Goal: Task Accomplishment & Management: Use online tool/utility

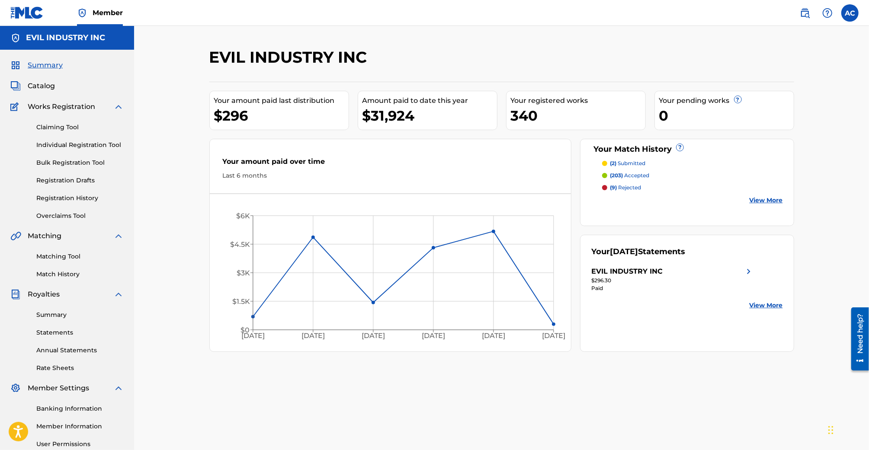
click at [78, 197] on link "Registration History" at bounding box center [79, 198] width 87 height 9
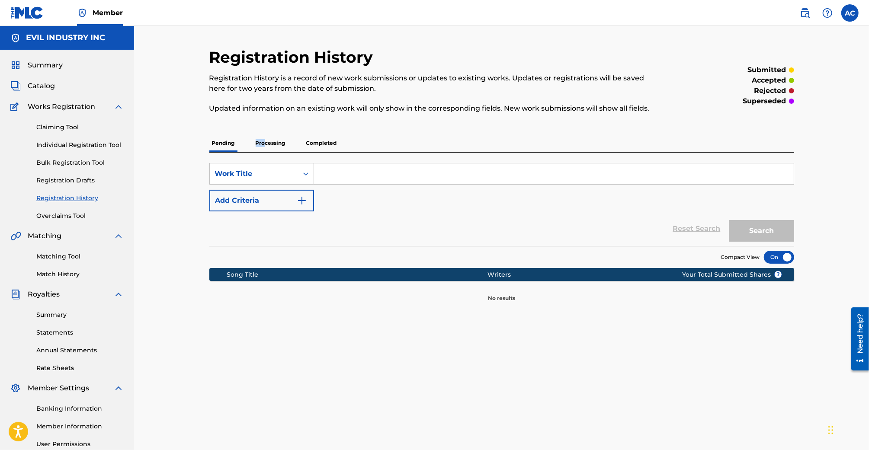
click at [265, 139] on p "Processing" at bounding box center [270, 143] width 35 height 18
click at [319, 141] on p "Completed" at bounding box center [322, 143] width 36 height 18
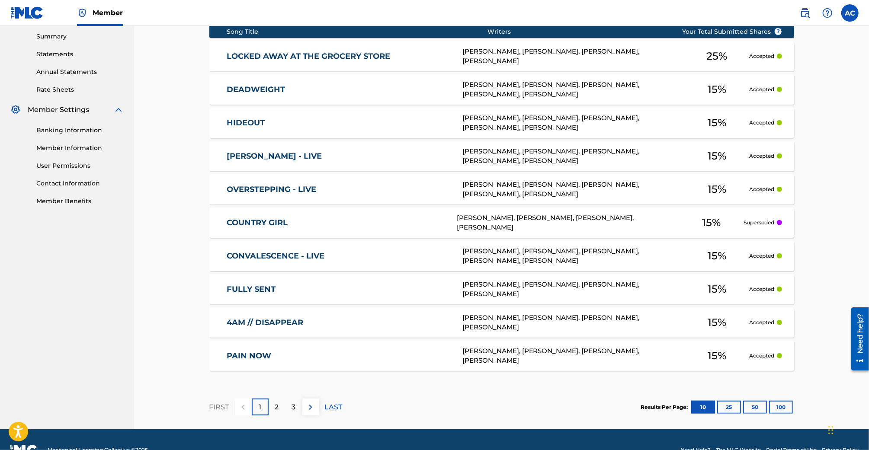
scroll to position [298, 0]
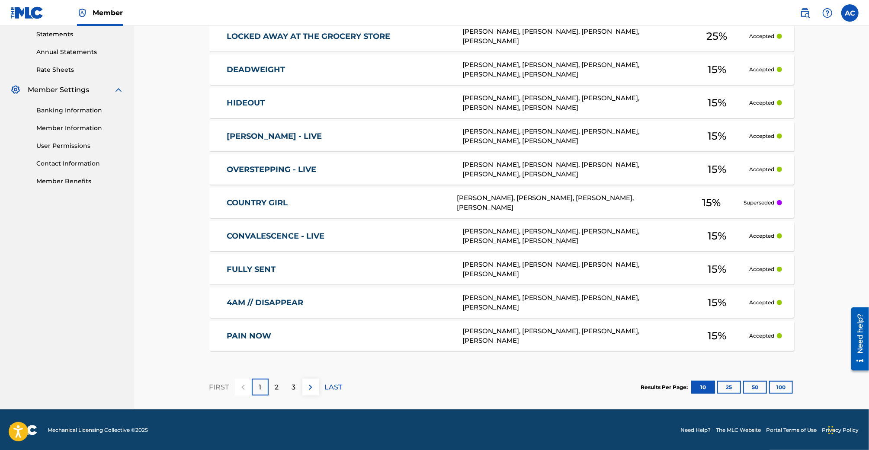
click at [752, 384] on button "50" at bounding box center [755, 387] width 24 height 13
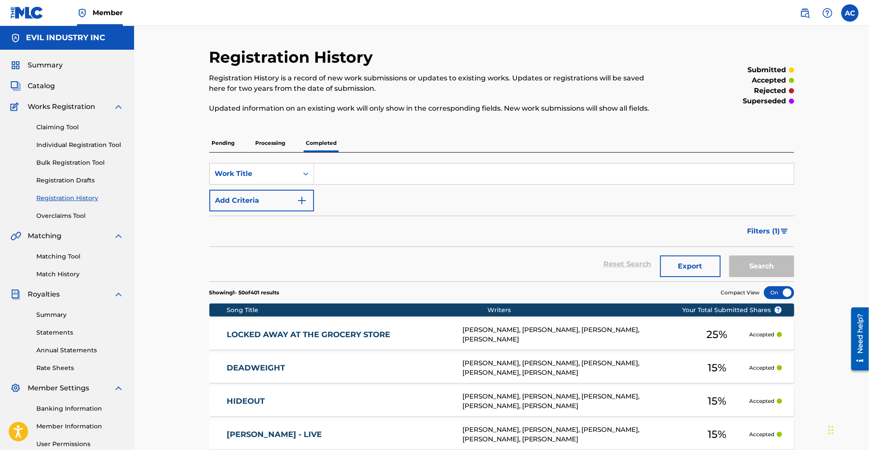
scroll to position [12, 0]
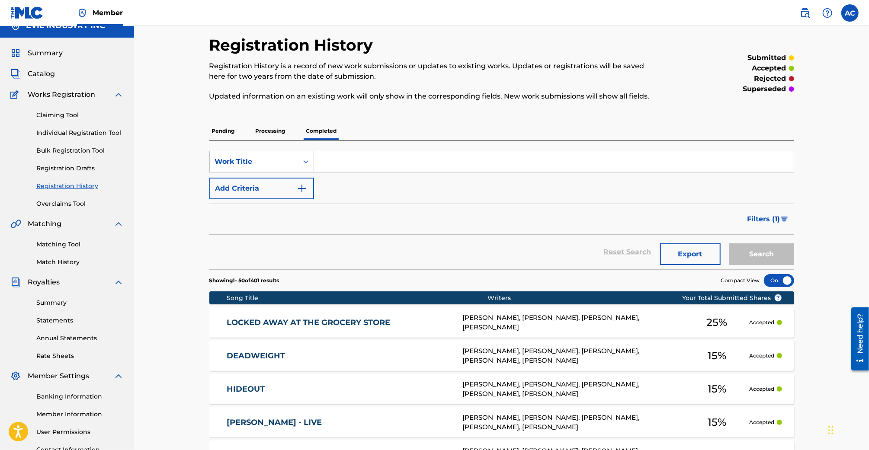
click at [65, 244] on link "Matching Tool" at bounding box center [79, 244] width 87 height 9
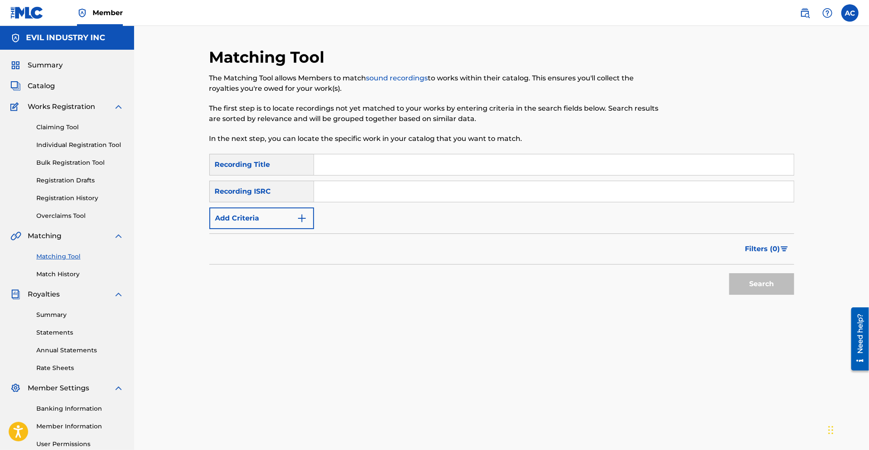
click at [410, 168] on input "Search Form" at bounding box center [554, 164] width 480 height 21
type input "Locked Away At The Grocery Store"
click at [729, 273] on button "Search" at bounding box center [761, 284] width 65 height 22
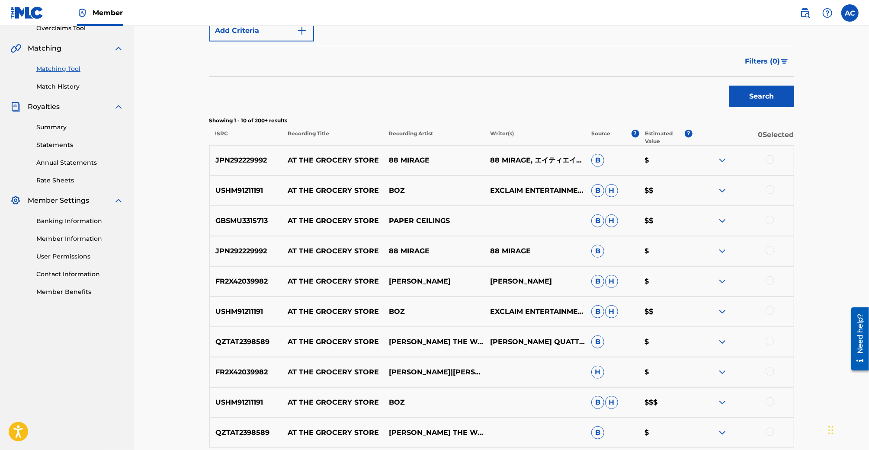
scroll to position [37, 0]
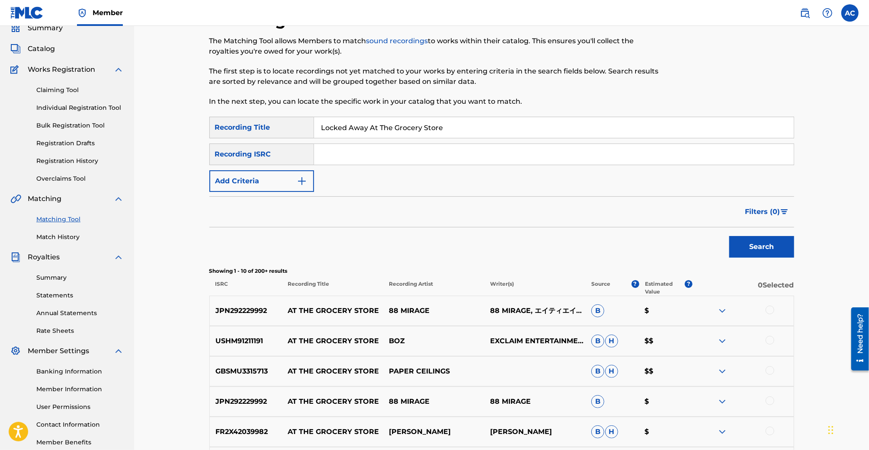
click at [281, 172] on button "Add Criteria" at bounding box center [261, 181] width 105 height 22
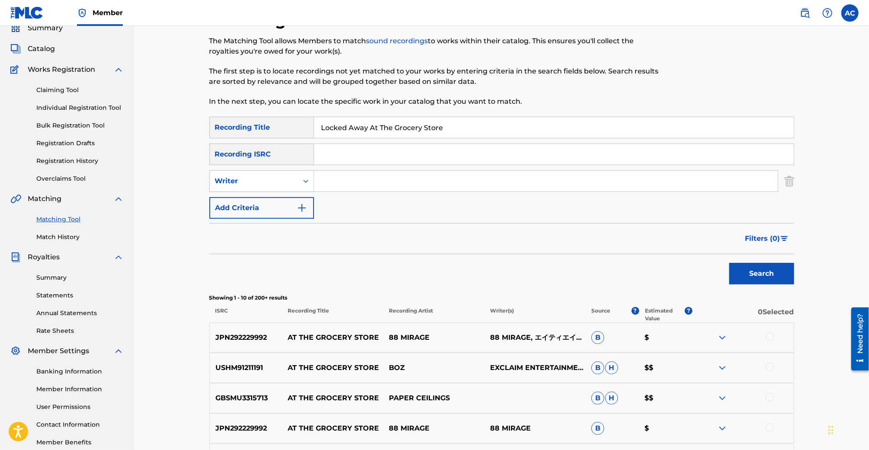
click at [343, 184] on input "Search Form" at bounding box center [546, 181] width 464 height 21
click at [729, 263] on button "Search" at bounding box center [761, 274] width 65 height 22
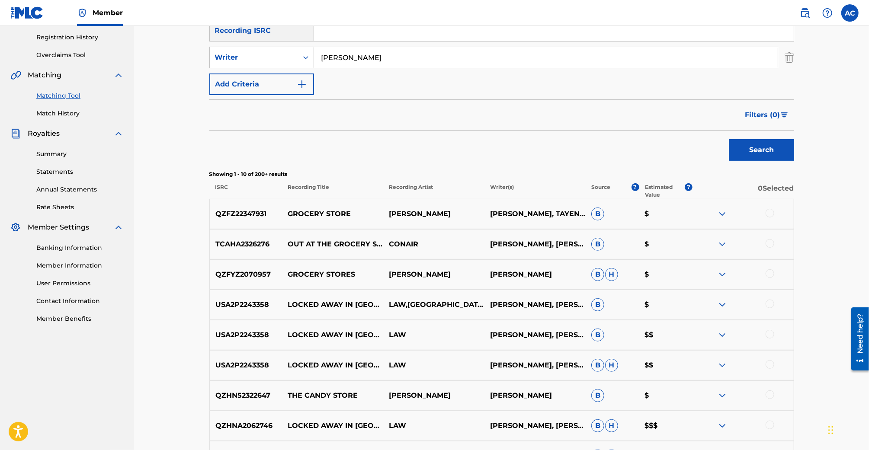
scroll to position [173, 0]
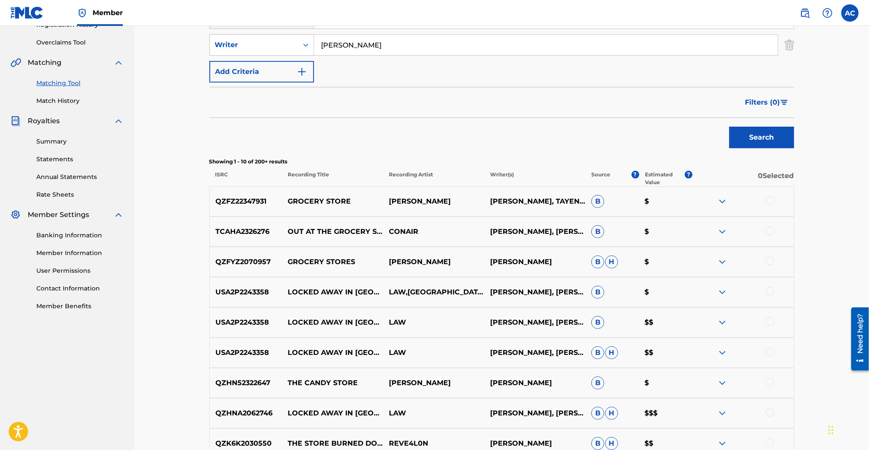
click at [466, 41] on input "[PERSON_NAME]" at bounding box center [546, 45] width 464 height 21
type input "[PERSON_NAME]"
click at [729, 127] on button "Search" at bounding box center [761, 138] width 65 height 22
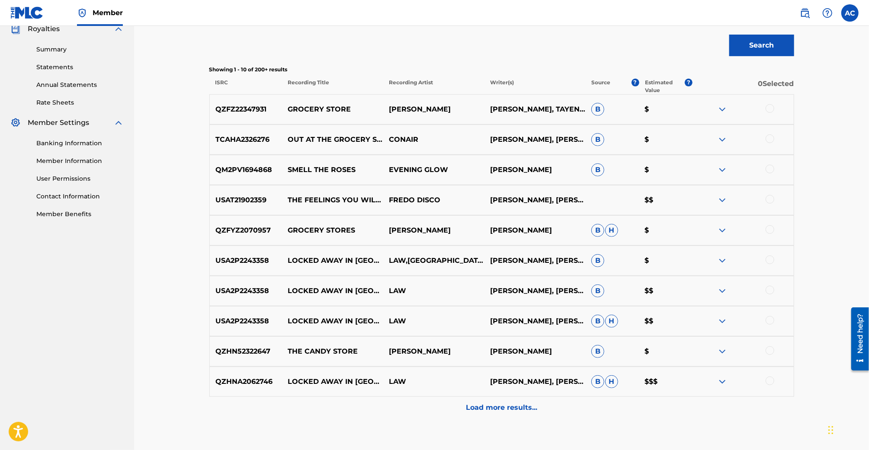
scroll to position [267, 0]
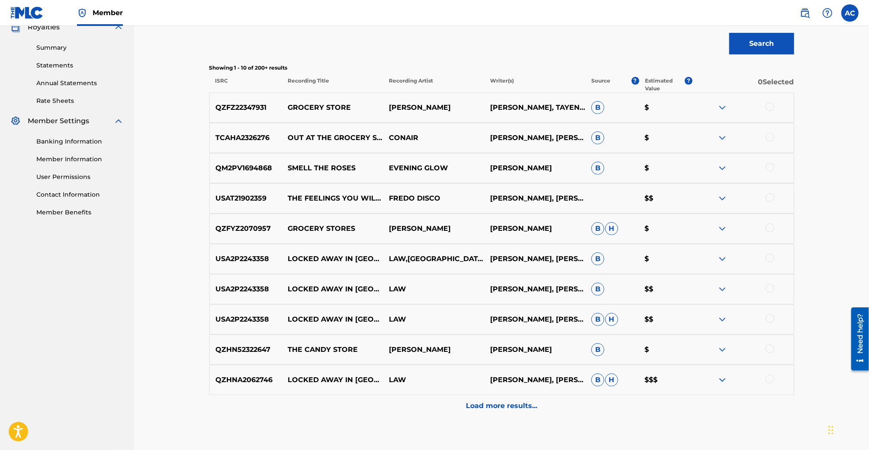
click at [505, 403] on p "Load more results..." at bounding box center [501, 406] width 71 height 10
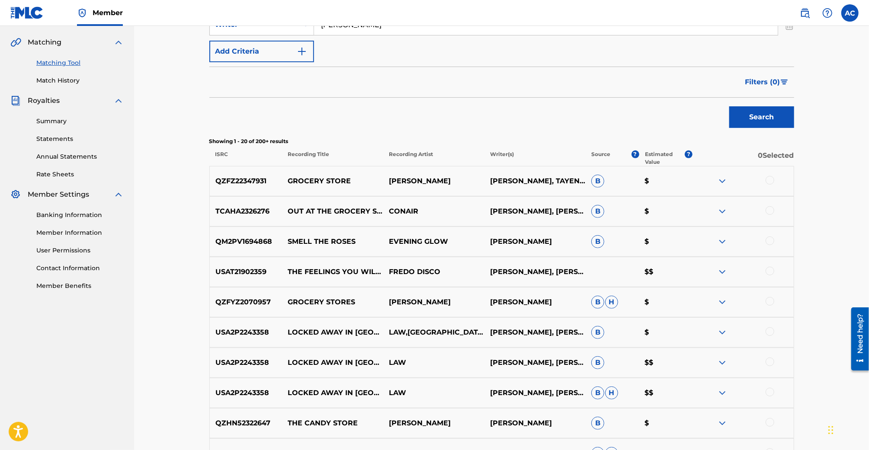
scroll to position [93, 0]
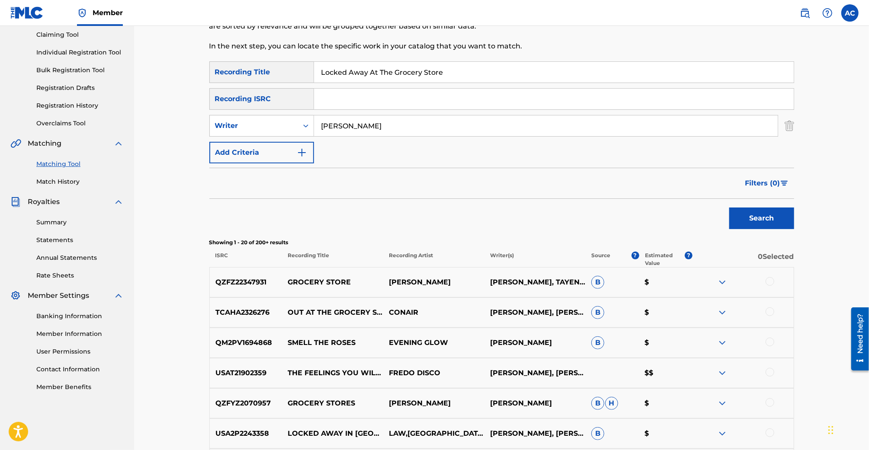
click at [72, 103] on link "Registration History" at bounding box center [79, 105] width 87 height 9
click at [389, 70] on input "Locked Away At The Grocery Store" at bounding box center [554, 72] width 480 height 21
click at [785, 127] on img "Search Form" at bounding box center [790, 126] width 10 height 22
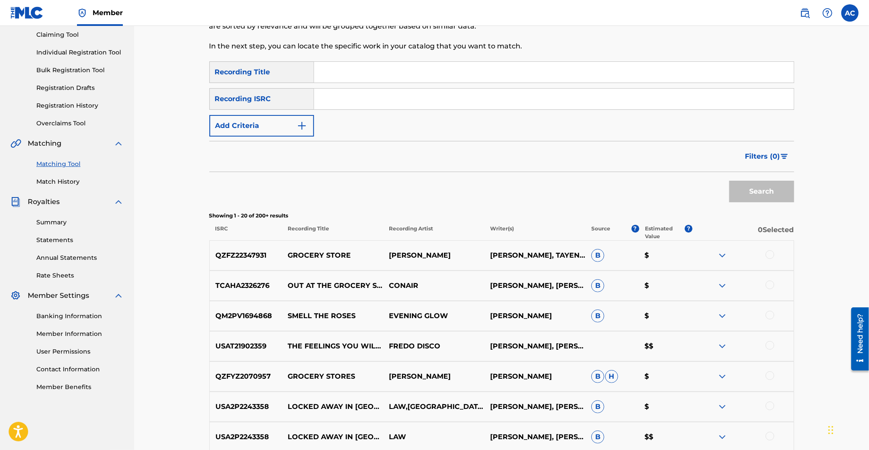
click at [754, 109] on input "Search Form" at bounding box center [554, 99] width 480 height 21
paste input "USSTT2100137"
click at [729, 181] on button "Search" at bounding box center [761, 192] width 65 height 22
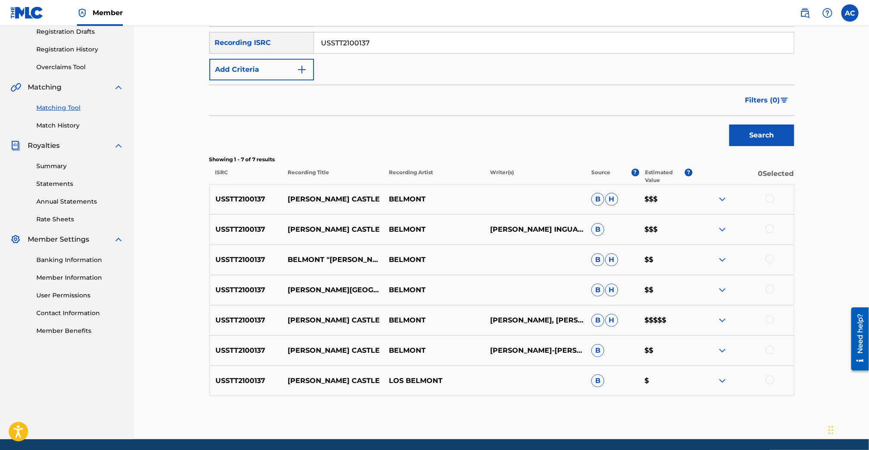
scroll to position [179, 0]
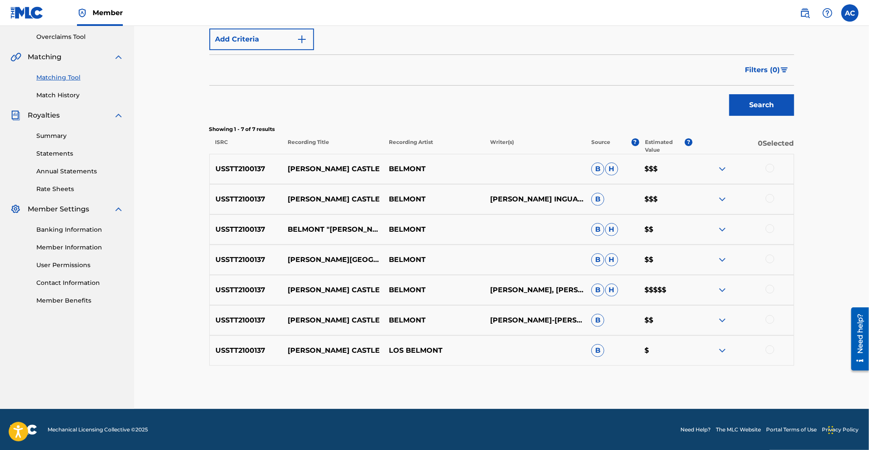
click at [771, 323] on div at bounding box center [770, 319] width 9 height 9
click at [769, 292] on div at bounding box center [770, 289] width 9 height 9
click at [768, 263] on div at bounding box center [742, 260] width 101 height 10
click at [768, 258] on div at bounding box center [770, 259] width 9 height 9
click at [767, 229] on div at bounding box center [770, 228] width 9 height 9
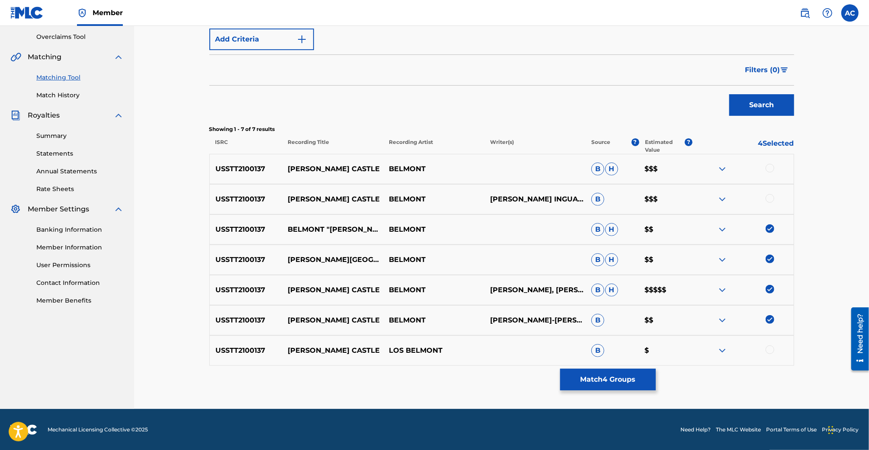
click at [767, 200] on div at bounding box center [770, 198] width 9 height 9
click at [769, 165] on div at bounding box center [770, 168] width 9 height 9
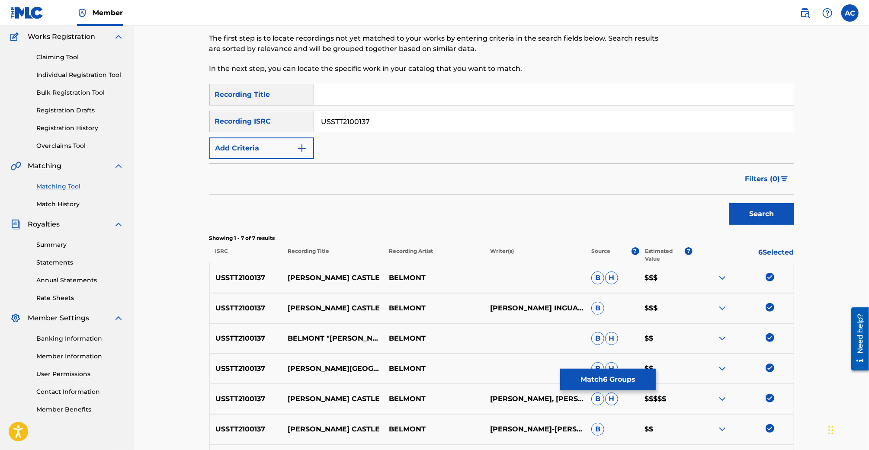
scroll to position [67, 0]
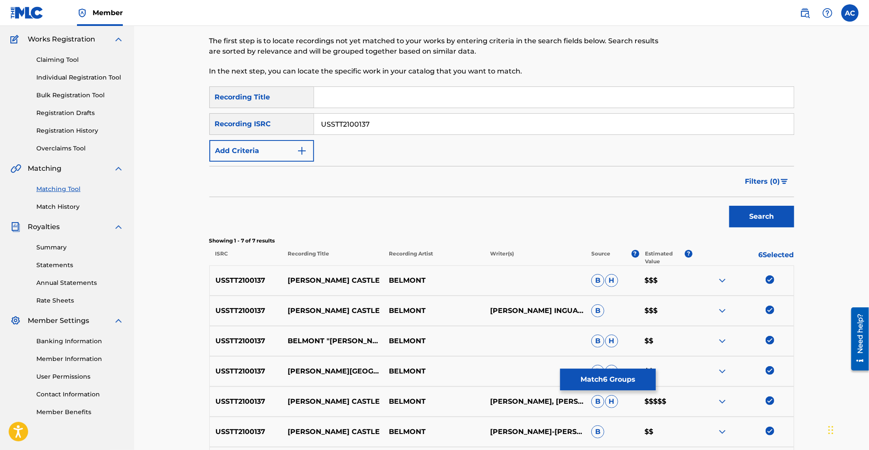
click at [351, 122] on input "USSTT2100137" at bounding box center [554, 124] width 480 height 21
paste input "200241"
type input "USSTT2200241"
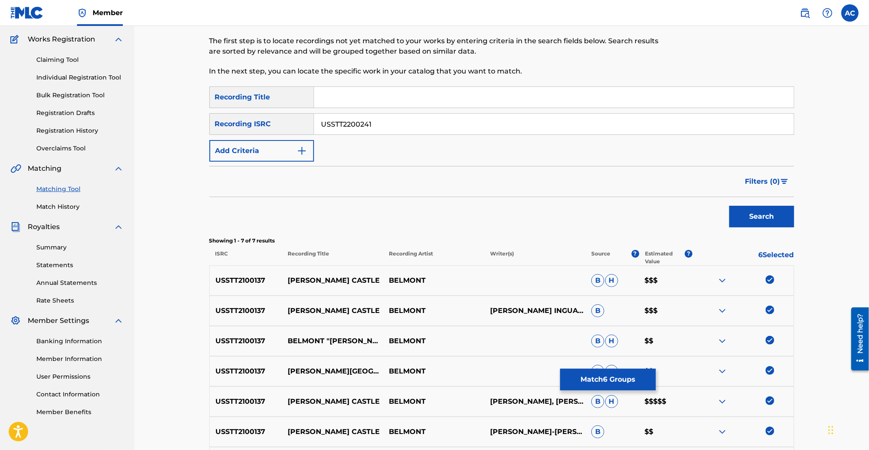
click at [729, 206] on button "Search" at bounding box center [761, 217] width 65 height 22
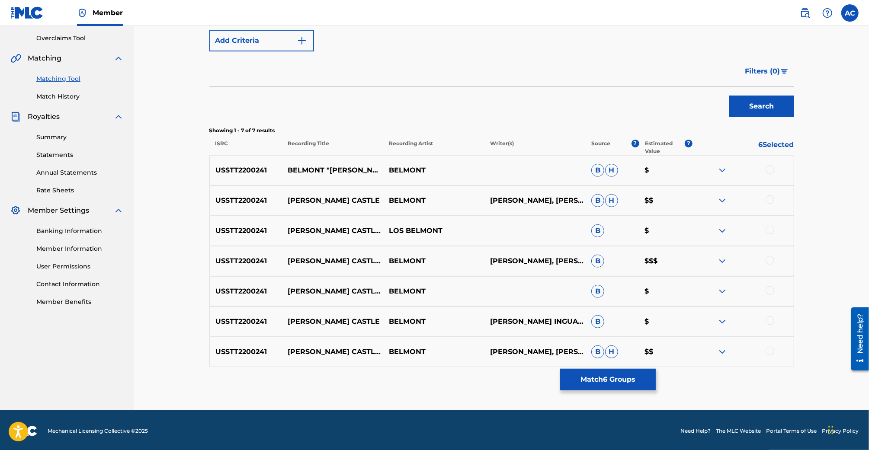
scroll to position [179, 0]
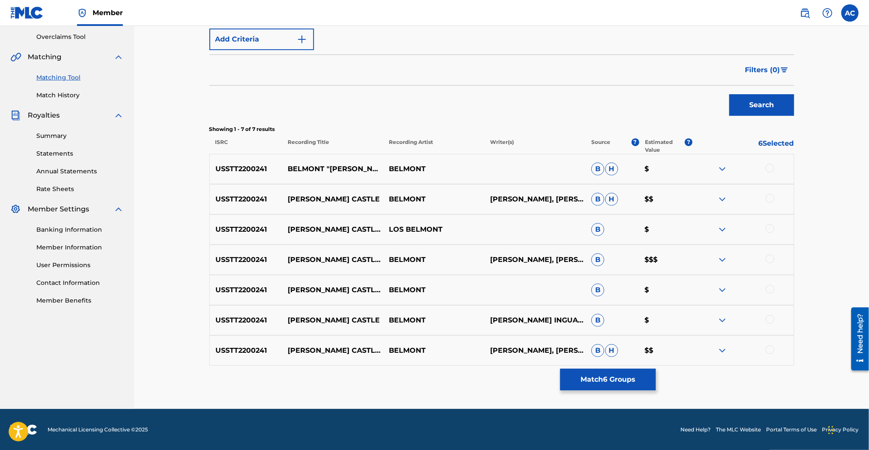
click at [768, 353] on div at bounding box center [770, 350] width 9 height 9
click at [770, 320] on div at bounding box center [770, 319] width 9 height 9
click at [770, 292] on div at bounding box center [770, 289] width 9 height 9
click at [770, 262] on div at bounding box center [770, 259] width 9 height 9
click at [769, 224] on div at bounding box center [770, 228] width 9 height 9
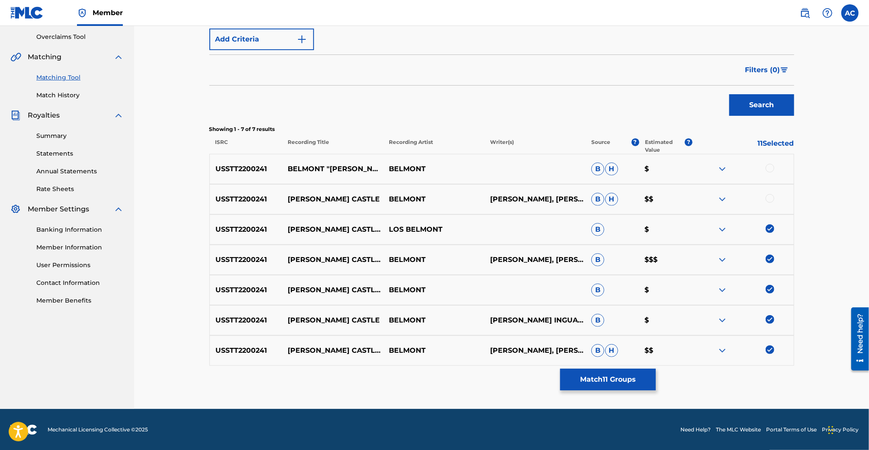
click at [769, 187] on div "USSTT2200241 [PERSON_NAME] CASTLE BELMONT [PERSON_NAME], [PERSON_NAME], [PERSON…" at bounding box center [501, 199] width 585 height 30
click at [769, 192] on div "USSTT2200241 [PERSON_NAME] CASTLE BELMONT [PERSON_NAME], [PERSON_NAME], [PERSON…" at bounding box center [501, 199] width 585 height 30
click at [769, 198] on div at bounding box center [770, 198] width 9 height 9
click at [769, 170] on div at bounding box center [770, 168] width 9 height 9
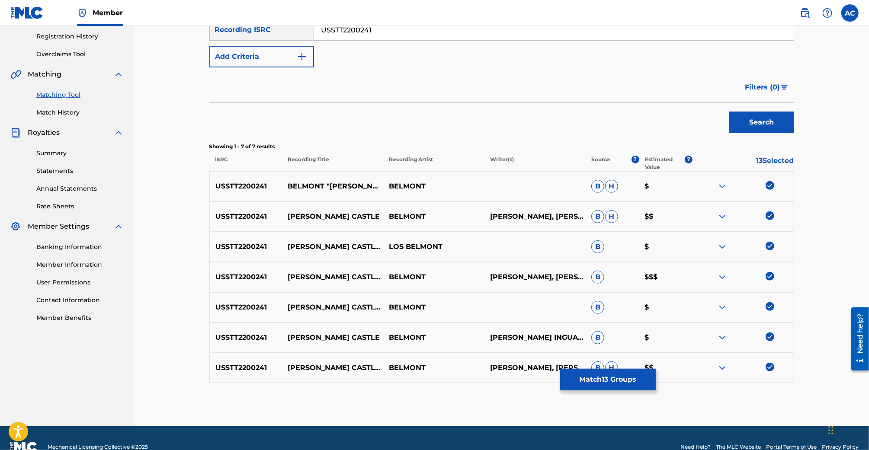
click at [619, 380] on button "Match 13 Groups" at bounding box center [608, 380] width 96 height 22
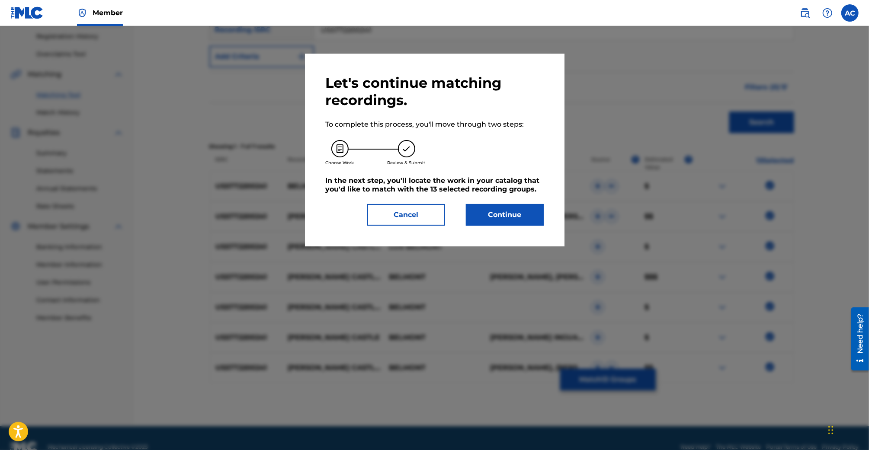
click at [518, 220] on button "Continue" at bounding box center [505, 215] width 78 height 22
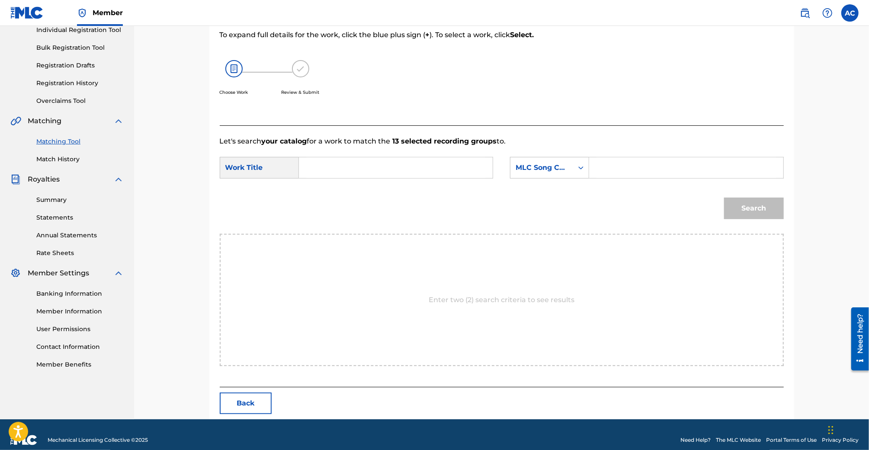
scroll to position [125, 0]
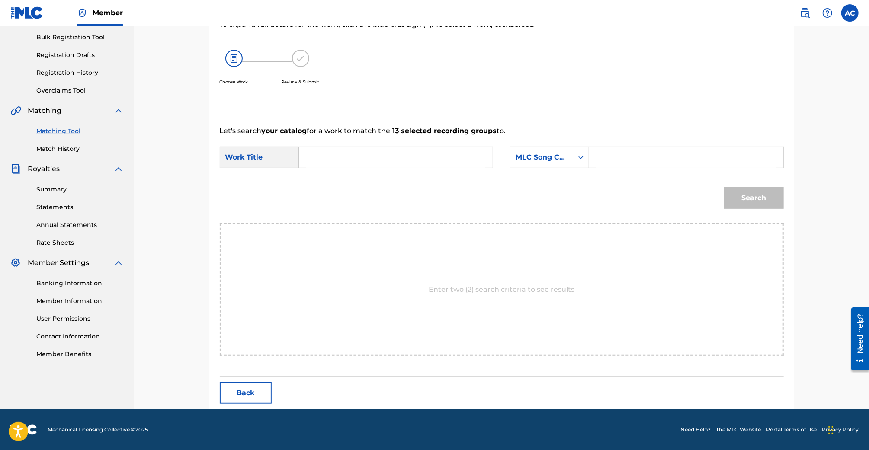
click at [436, 161] on input "Search Form" at bounding box center [395, 157] width 179 height 21
click at [327, 186] on span "ser's castle" at bounding box center [329, 182] width 31 height 19
type input "[PERSON_NAME] castle"
click at [694, 158] on input "Search Form" at bounding box center [685, 157] width 179 height 21
click at [549, 157] on div "MLC Song Code" at bounding box center [542, 157] width 52 height 10
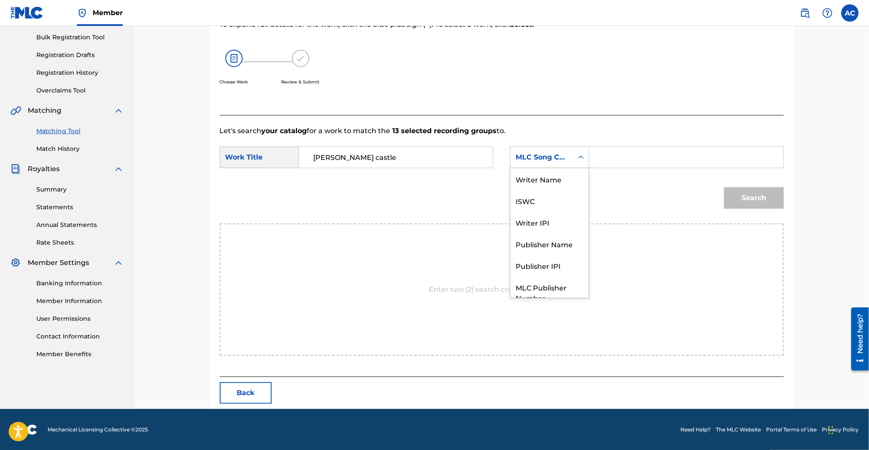
scroll to position [32, 0]
click at [565, 215] on div "Publisher Name" at bounding box center [549, 212] width 78 height 22
click at [618, 150] on input "Search Form" at bounding box center [685, 157] width 179 height 21
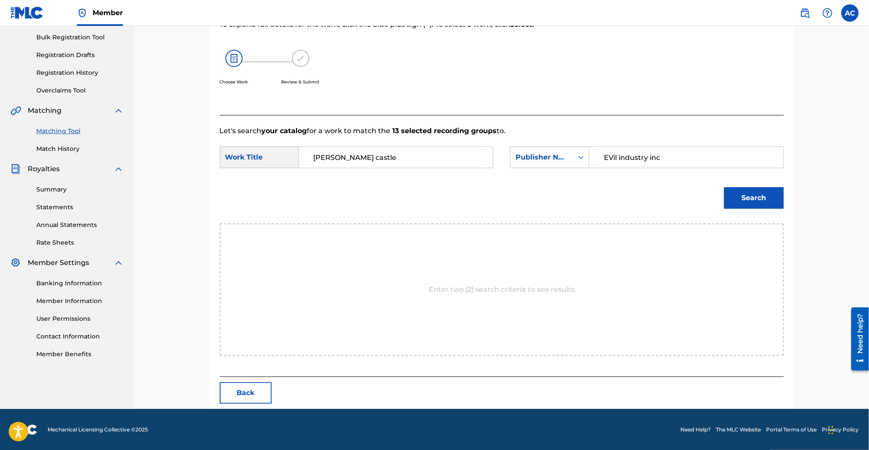
type input "EVil industry inc"
click at [724, 187] on button "Search" at bounding box center [754, 198] width 60 height 22
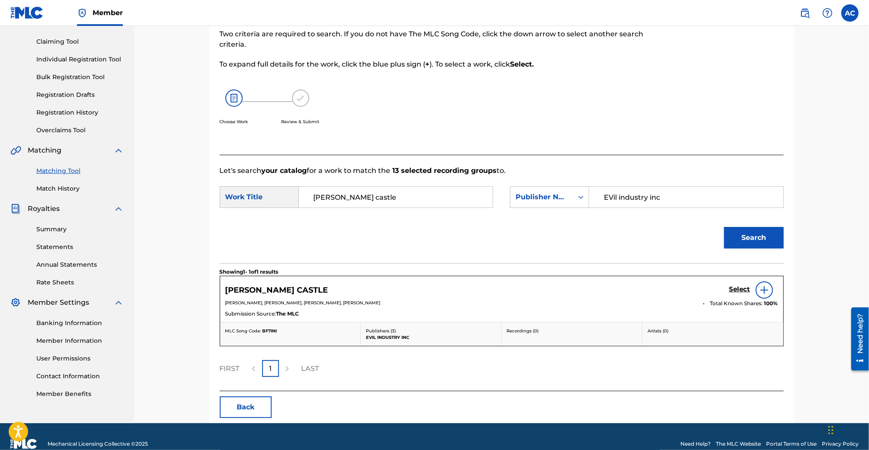
scroll to position [99, 0]
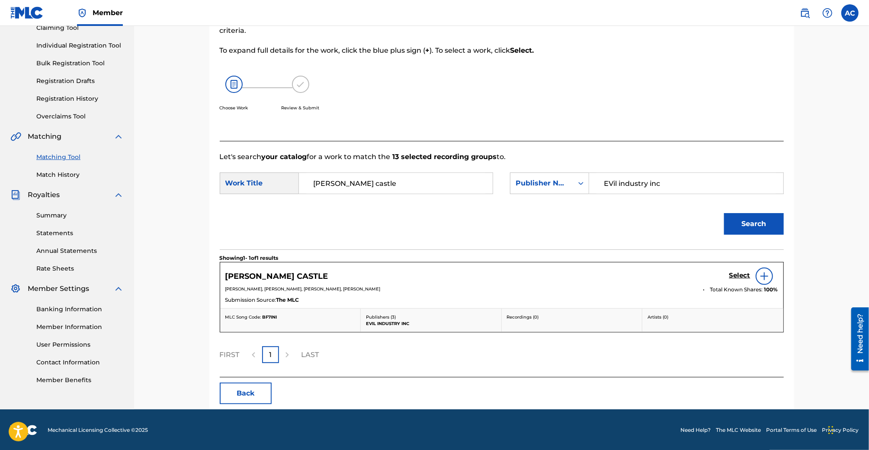
click at [737, 274] on h5 "Select" at bounding box center [739, 276] width 21 height 8
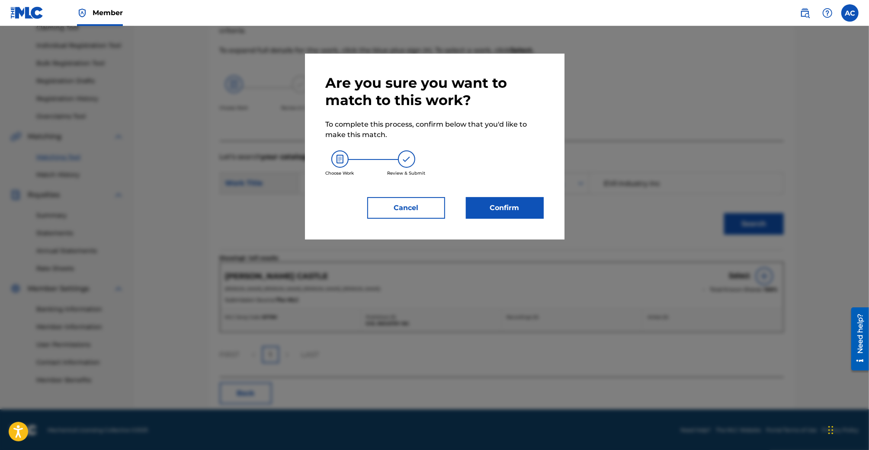
click at [489, 208] on button "Confirm" at bounding box center [505, 208] width 78 height 22
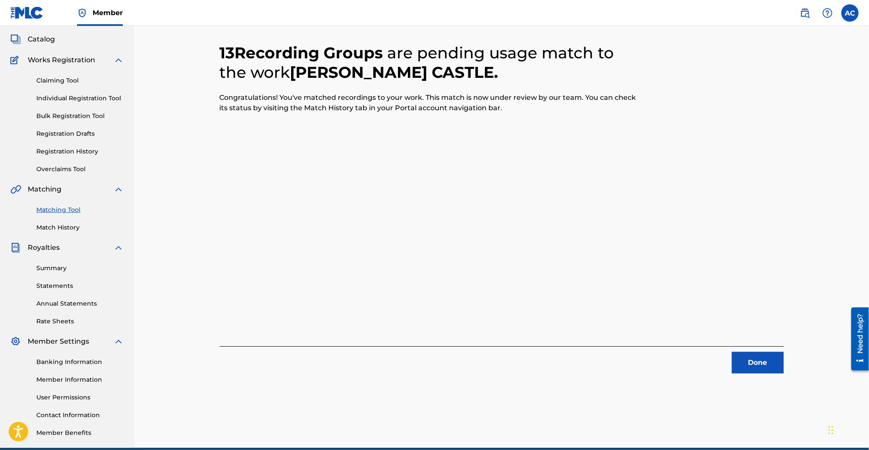
scroll to position [0, 0]
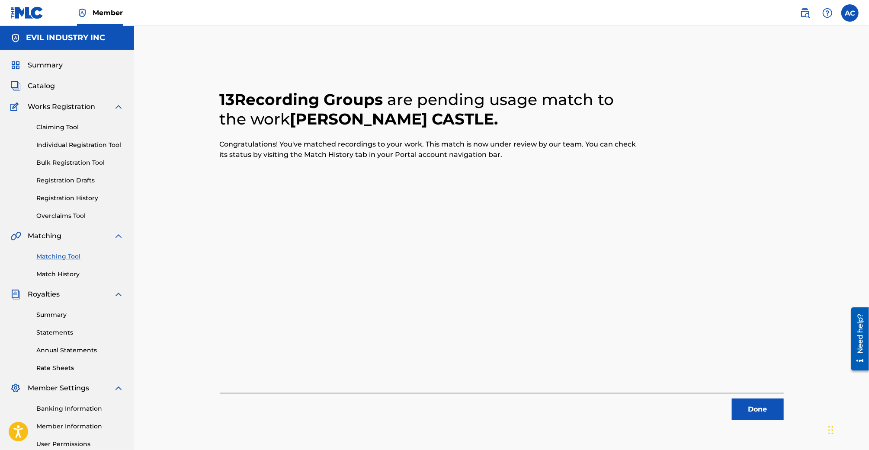
click at [756, 417] on button "Done" at bounding box center [758, 410] width 52 height 22
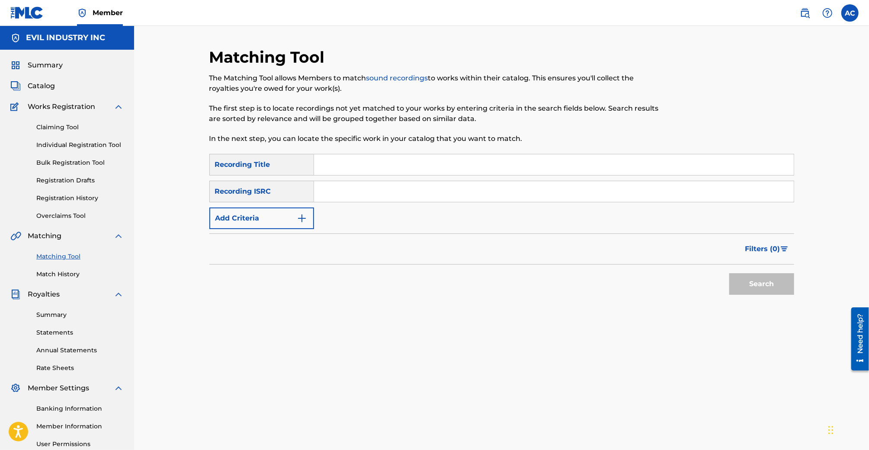
click at [84, 197] on link "Registration History" at bounding box center [79, 198] width 87 height 9
click at [36, 16] on img at bounding box center [26, 12] width 33 height 13
click at [332, 171] on input "Search Form" at bounding box center [554, 164] width 480 height 21
type input "Country Girl"
click at [336, 187] on input "Search Form" at bounding box center [554, 191] width 480 height 21
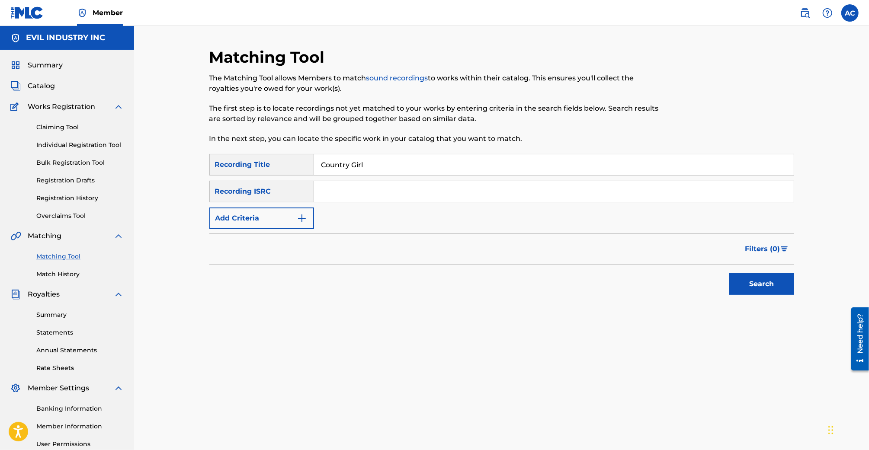
paste input "USSTT2100140"
click at [729, 273] on button "Search" at bounding box center [761, 284] width 65 height 22
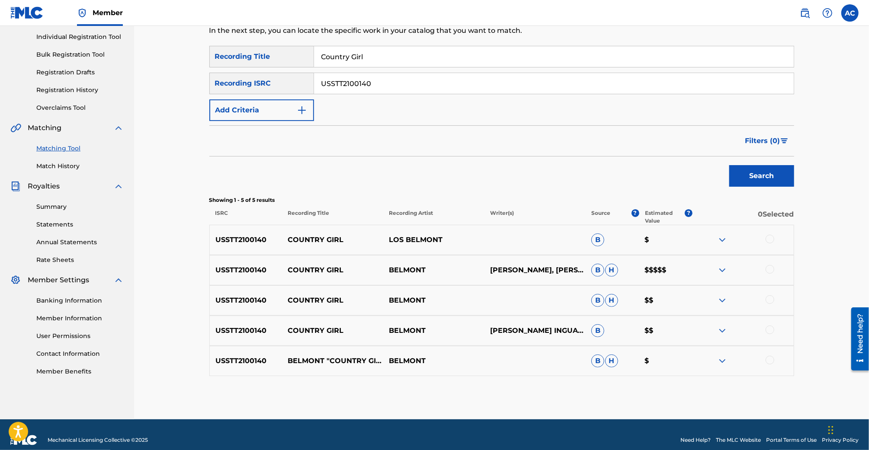
scroll to position [119, 0]
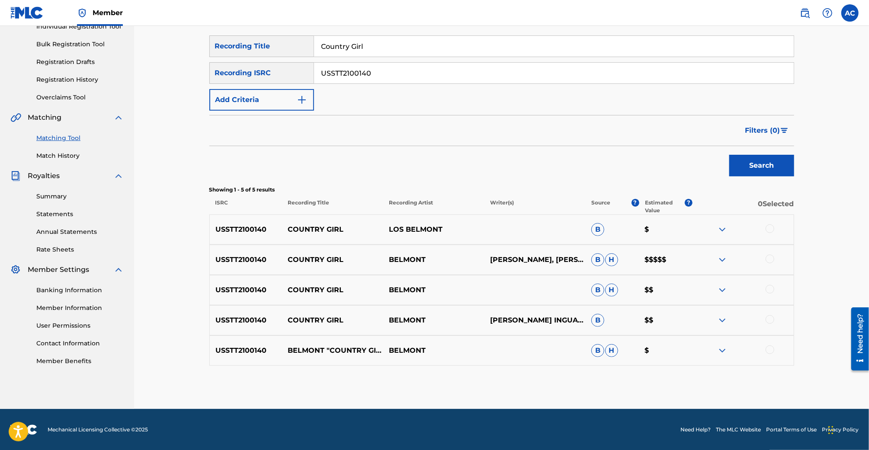
click at [723, 261] on img at bounding box center [722, 260] width 10 height 10
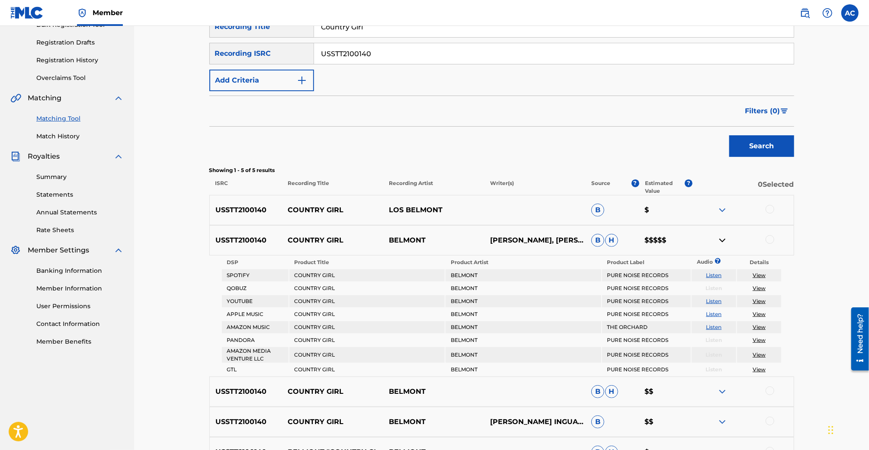
scroll to position [143, 0]
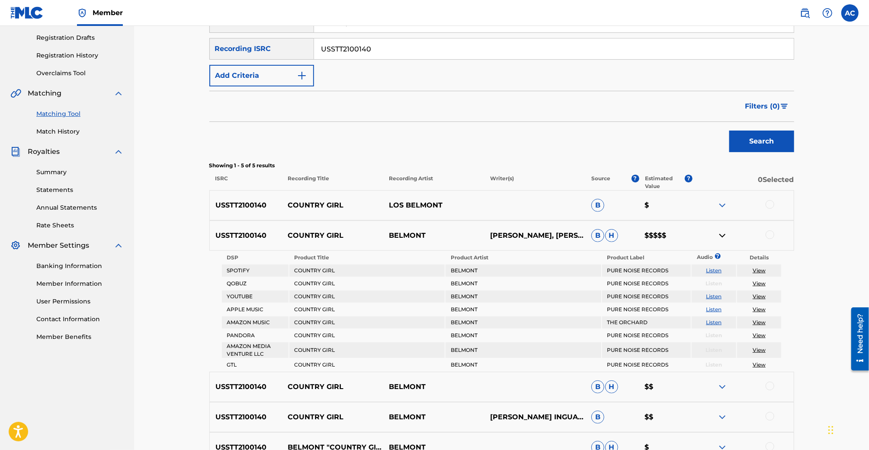
click at [774, 203] on div at bounding box center [770, 204] width 9 height 9
click at [773, 234] on div at bounding box center [770, 235] width 9 height 9
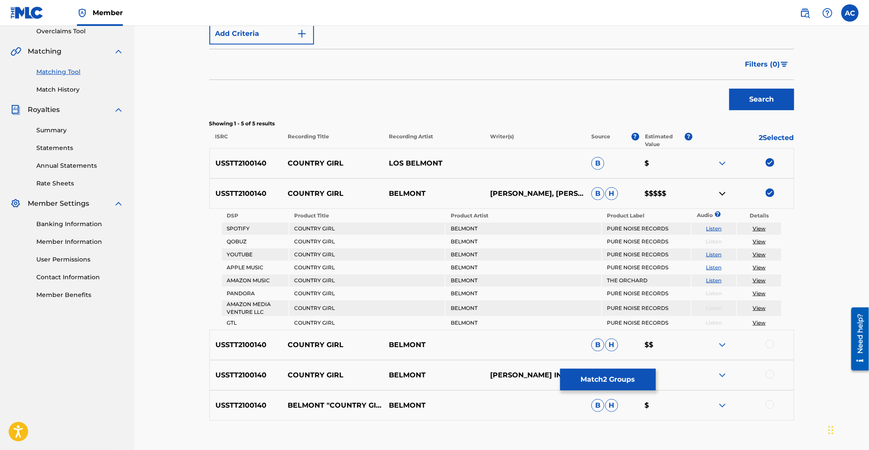
scroll to position [240, 0]
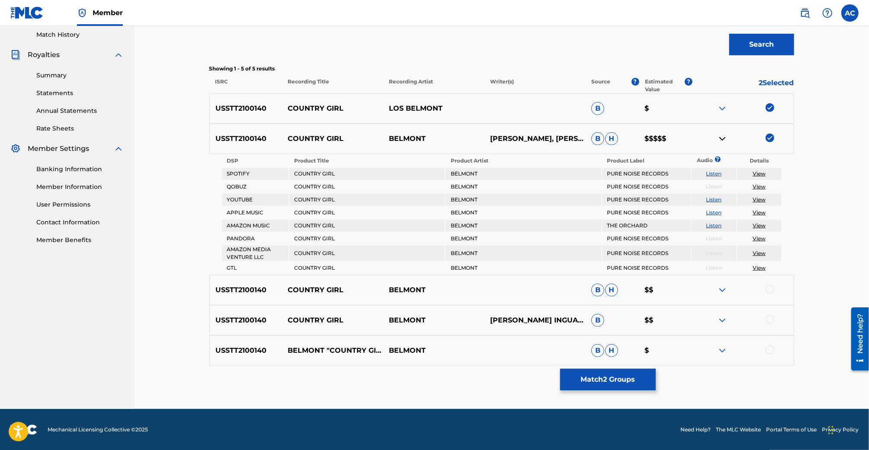
click at [770, 293] on div at bounding box center [770, 289] width 9 height 9
click at [770, 292] on div at bounding box center [742, 290] width 101 height 10
click at [770, 311] on div "USSTT2100140 COUNTRY GIRL [PERSON_NAME] INGUAGIATOTAZ JOHNSONBRIAN ZARZYCKA-LAD…" at bounding box center [501, 320] width 585 height 30
click at [770, 319] on div at bounding box center [770, 319] width 9 height 9
click at [770, 349] on div at bounding box center [770, 350] width 9 height 9
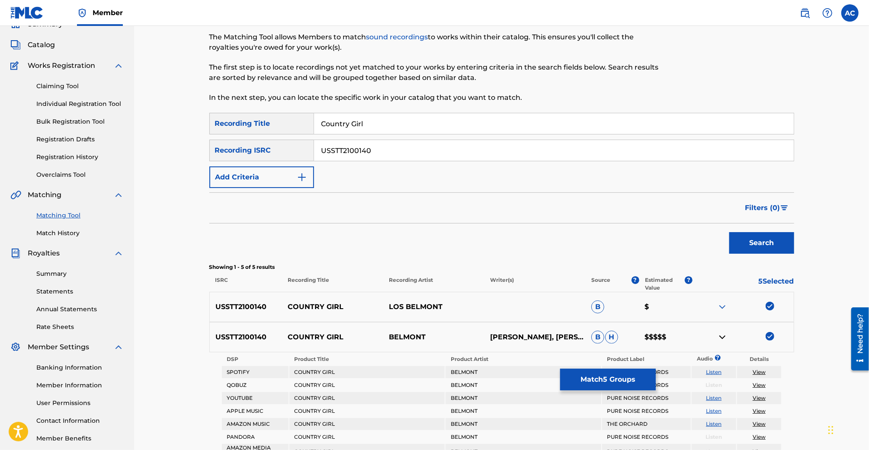
scroll to position [21, 0]
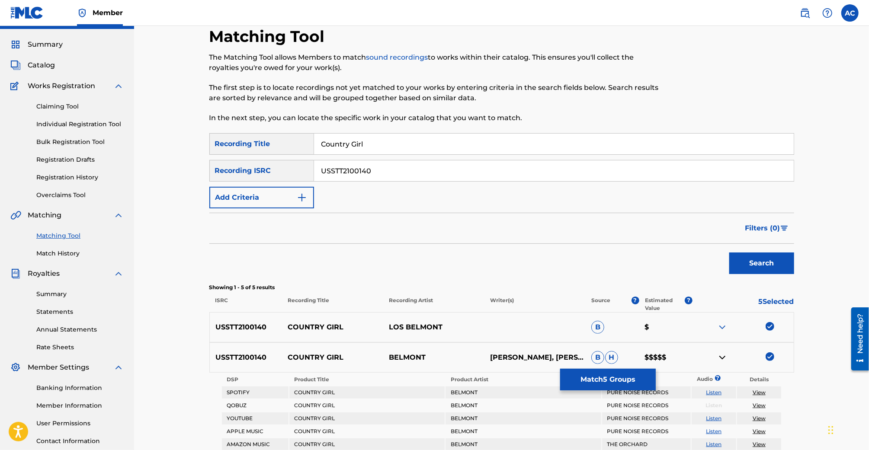
click at [463, 170] on input "USSTT2100140" at bounding box center [554, 170] width 480 height 21
click at [729, 253] on button "Search" at bounding box center [761, 264] width 65 height 22
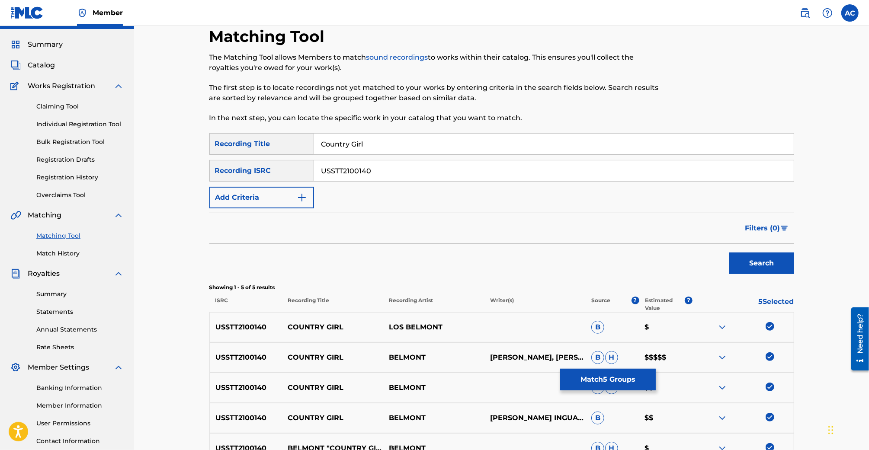
click at [346, 163] on input "USSTT2100140" at bounding box center [554, 170] width 480 height 21
paste input "200244"
type input "USSTT2200244"
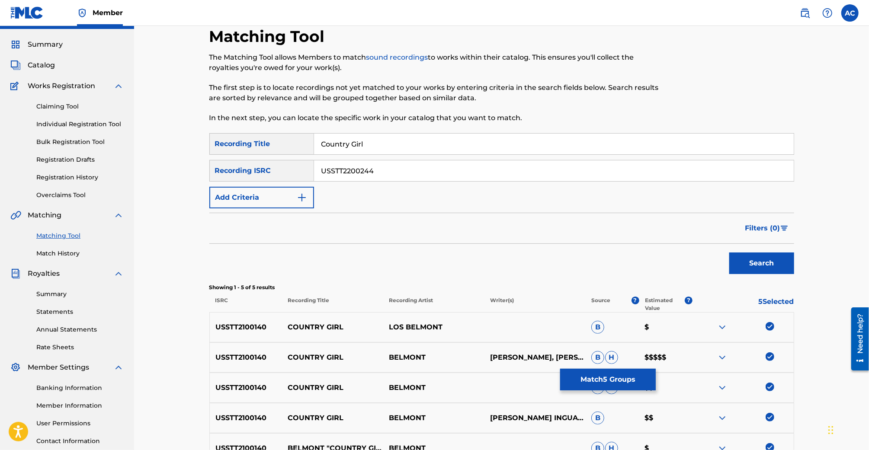
click at [729, 253] on button "Search" at bounding box center [761, 264] width 65 height 22
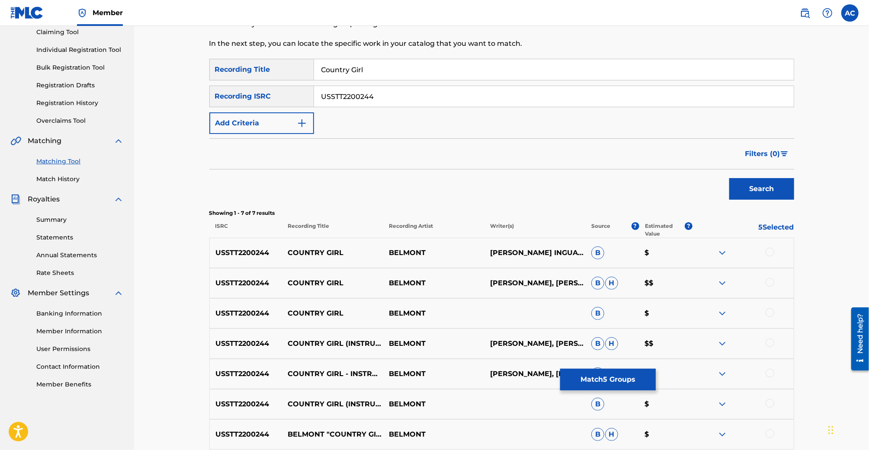
scroll to position [179, 0]
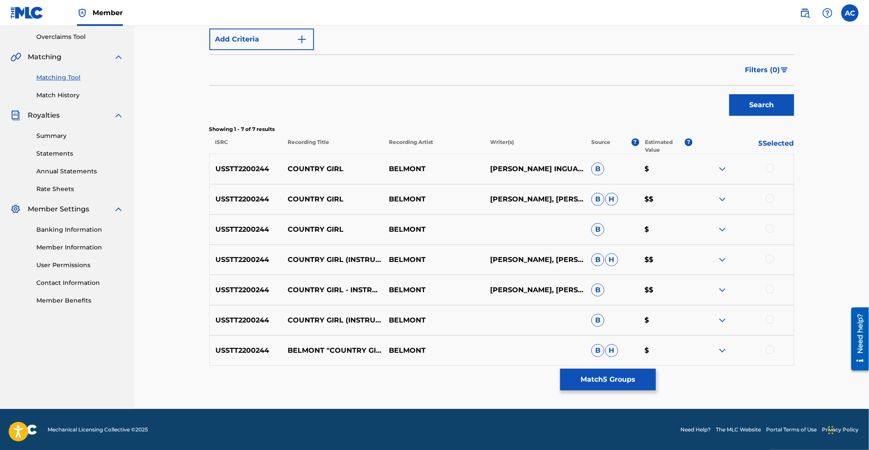
click at [773, 351] on div at bounding box center [770, 350] width 9 height 9
click at [773, 326] on div "USSTT2200244 COUNTRY GIRL (INSTRUMENTAL) BELMONT B $" at bounding box center [501, 320] width 585 height 30
click at [773, 318] on div at bounding box center [770, 319] width 9 height 9
click at [771, 295] on div "USSTT2200244 COUNTRY GIRL - INSTRUMENTAL BELMONT [PERSON_NAME], [PERSON_NAME], …" at bounding box center [501, 290] width 585 height 30
click at [771, 287] on div at bounding box center [770, 289] width 9 height 9
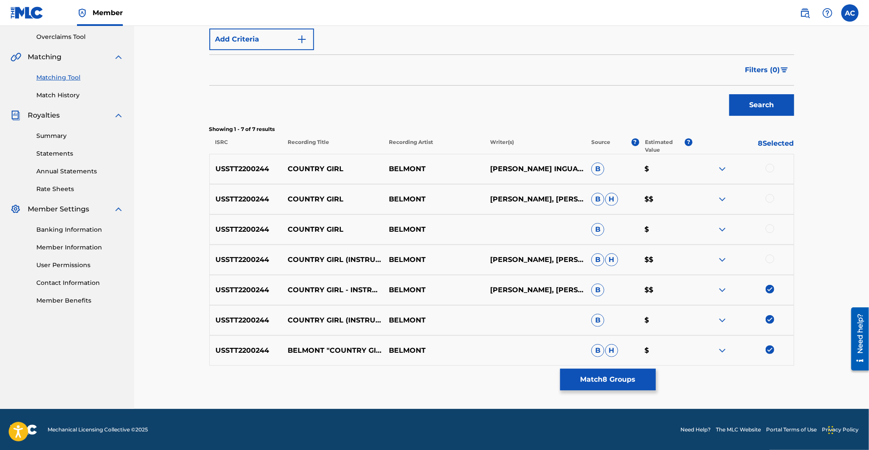
click at [770, 259] on div at bounding box center [770, 259] width 9 height 9
click at [770, 228] on div at bounding box center [770, 228] width 9 height 9
click at [770, 199] on div at bounding box center [770, 198] width 9 height 9
click at [770, 164] on div at bounding box center [770, 168] width 9 height 9
click at [609, 383] on button "Match 12 Groups" at bounding box center [608, 380] width 96 height 22
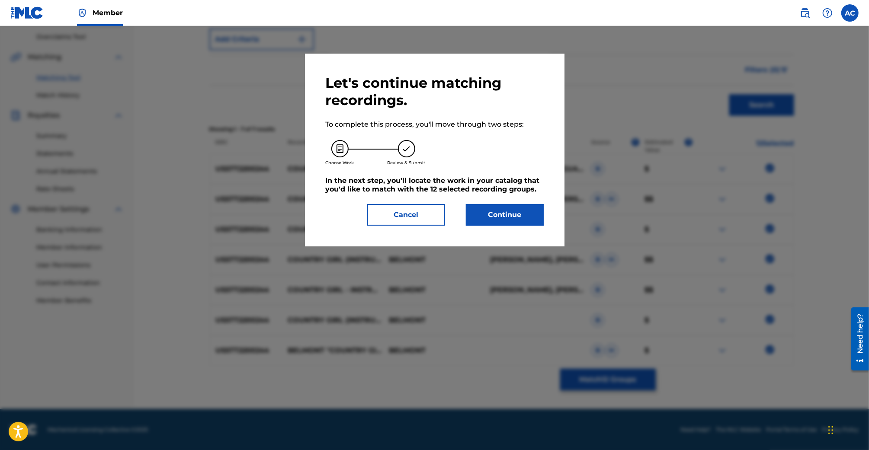
click at [508, 210] on button "Continue" at bounding box center [505, 215] width 78 height 22
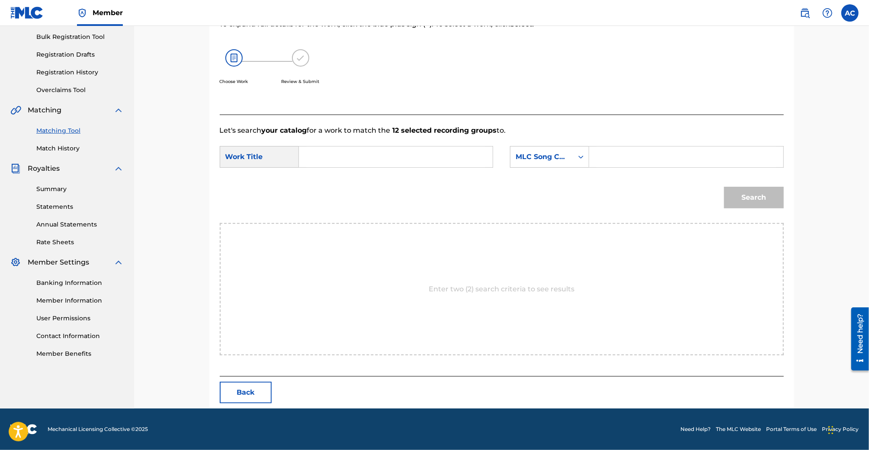
scroll to position [125, 0]
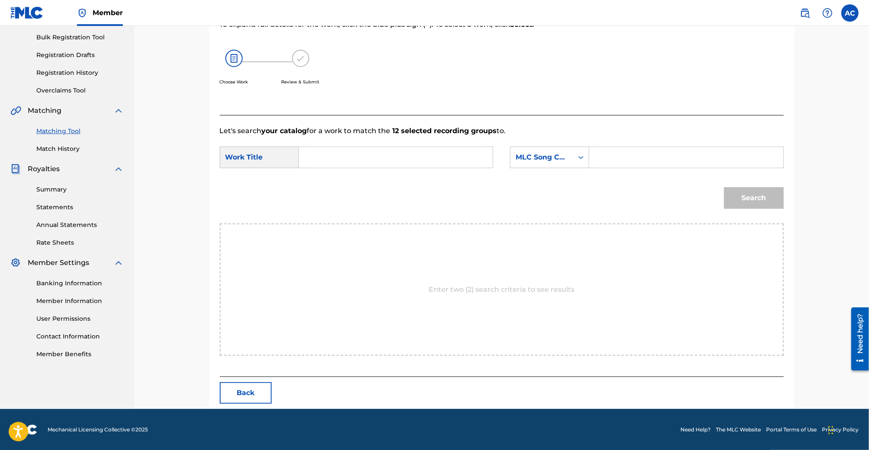
click at [368, 146] on form "SearchWithCriteriae2eacd90-a902-40ef-a35c-764d16d8cdef Work Title SearchWithCri…" at bounding box center [502, 179] width 564 height 87
click at [365, 156] on input "Search Form" at bounding box center [395, 157] width 179 height 21
click at [349, 174] on div "country girl" at bounding box center [330, 177] width 49 height 16
type input "country girl"
click at [577, 167] on div "Search Form" at bounding box center [581, 157] width 16 height 21
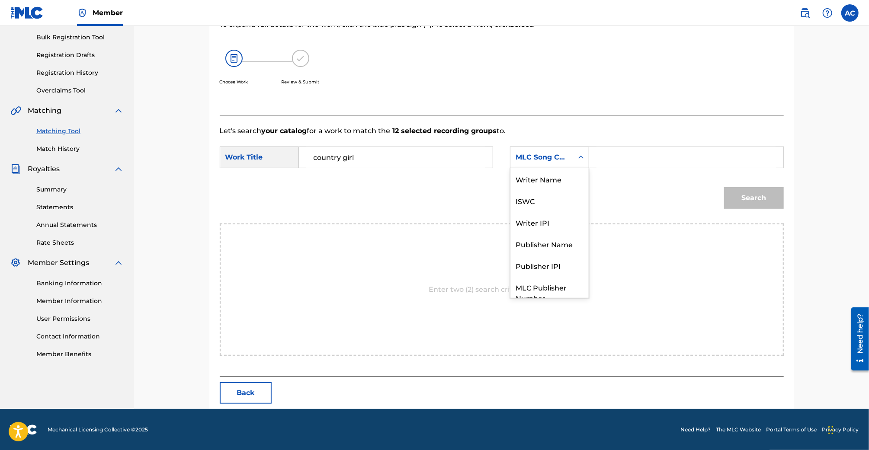
scroll to position [32, 0]
click at [561, 219] on div "Publisher Name" at bounding box center [549, 212] width 78 height 22
click at [618, 165] on input "Search Form" at bounding box center [685, 157] width 179 height 21
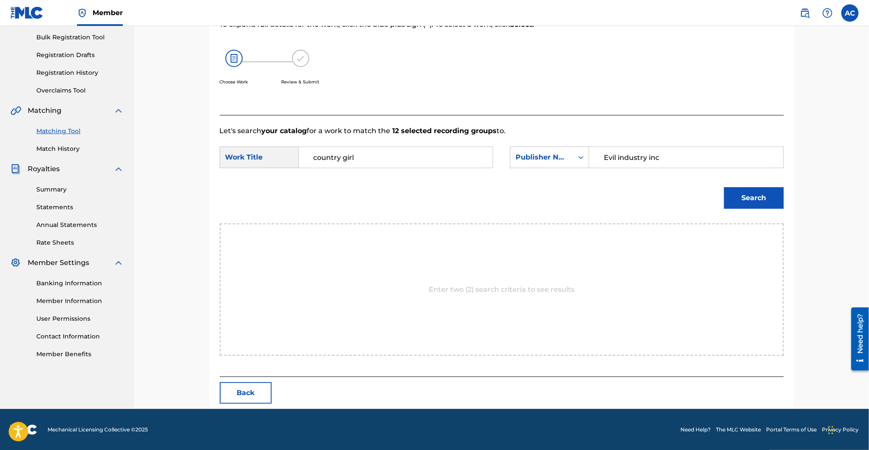
type input "Evil industry inc"
click at [738, 194] on button "Search" at bounding box center [754, 198] width 60 height 22
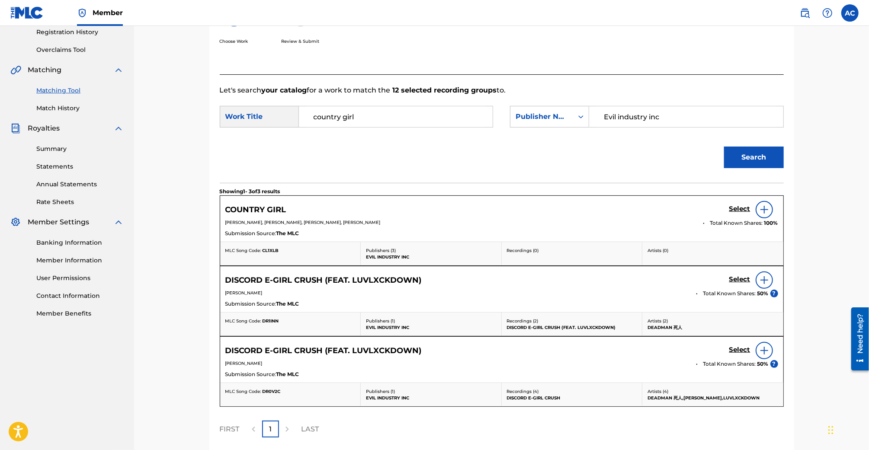
scroll to position [169, 0]
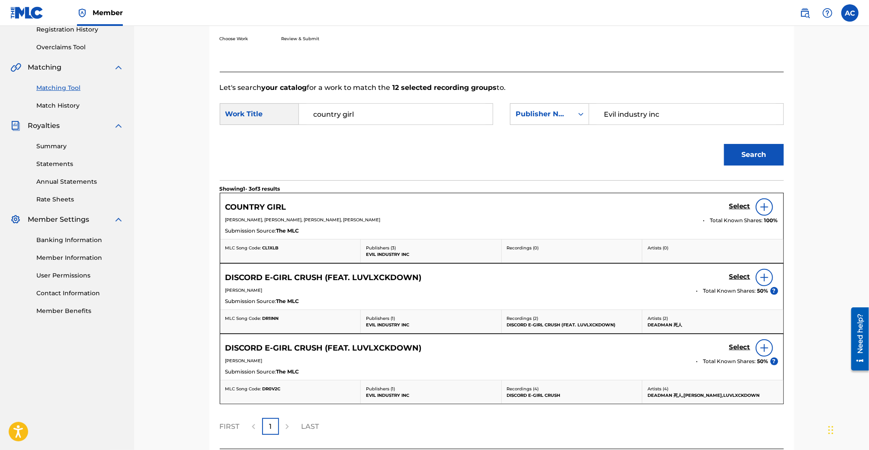
click at [764, 205] on img at bounding box center [764, 207] width 10 height 10
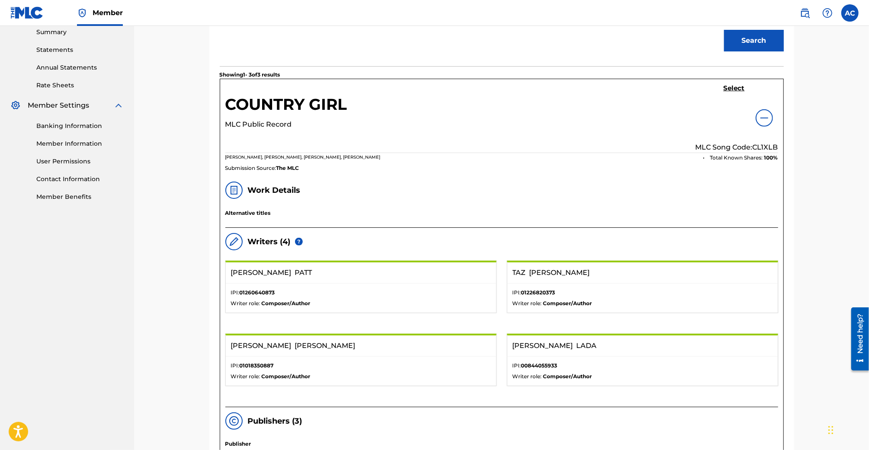
scroll to position [284, 0]
click at [734, 86] on h5 "Select" at bounding box center [734, 87] width 21 height 8
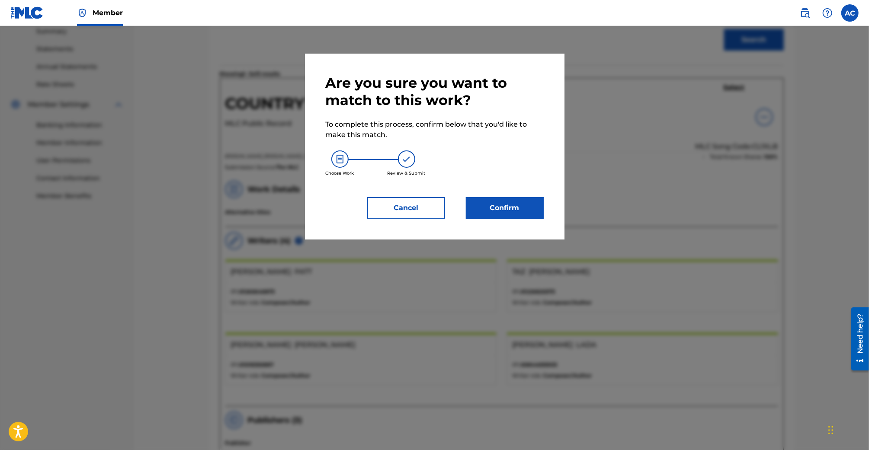
click at [517, 210] on button "Confirm" at bounding box center [505, 208] width 78 height 22
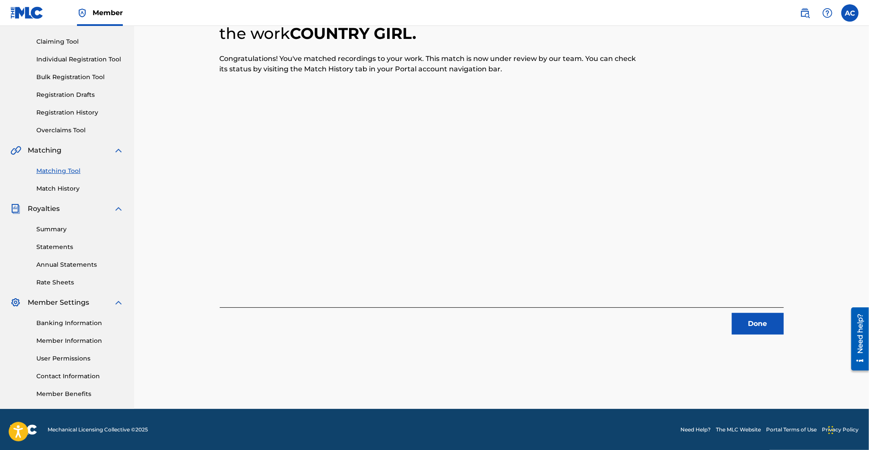
scroll to position [0, 0]
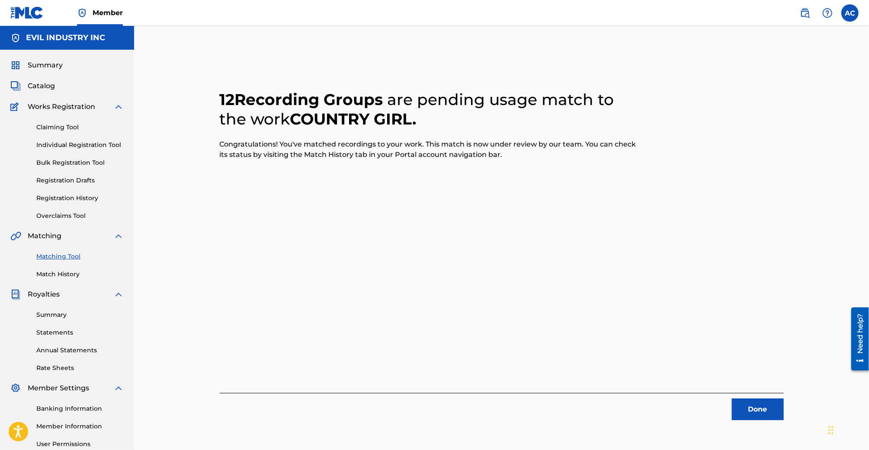
click at [763, 411] on button "Done" at bounding box center [758, 410] width 52 height 22
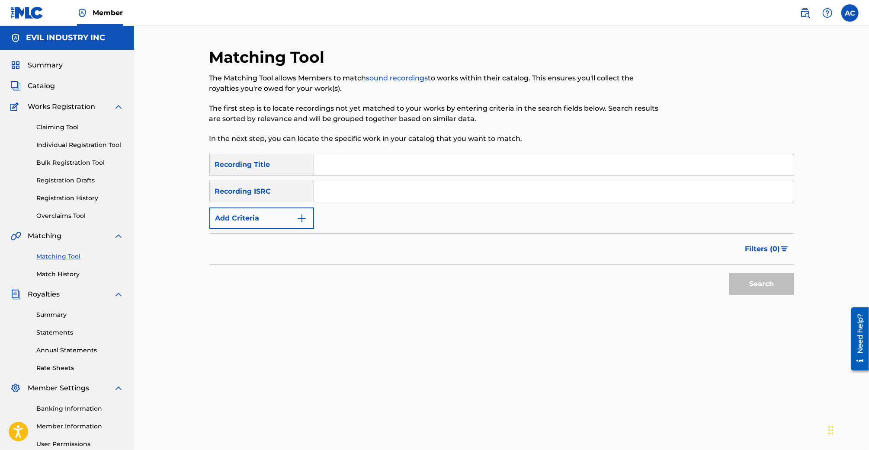
click at [339, 194] on input "Search Form" at bounding box center [554, 191] width 480 height 21
paste input "QMKDP1800124"
type input "QMKDP1800124"
click at [729, 273] on button "Search" at bounding box center [761, 284] width 65 height 22
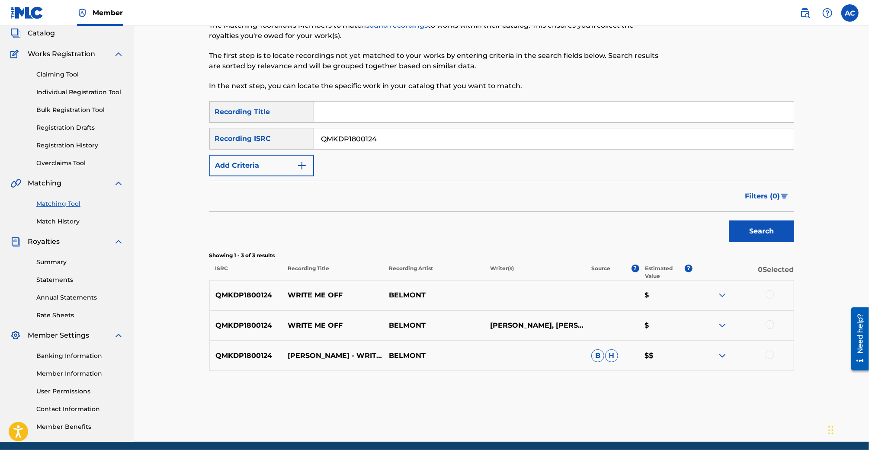
scroll to position [54, 0]
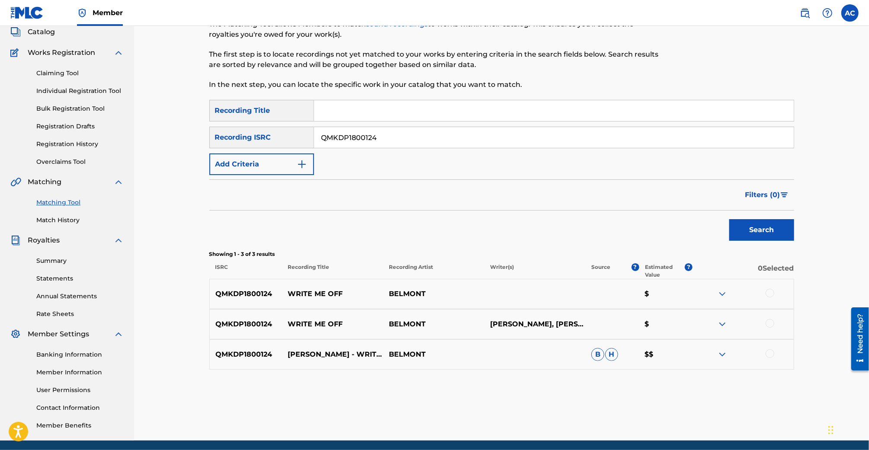
click at [767, 293] on div at bounding box center [770, 293] width 9 height 9
click at [768, 324] on div at bounding box center [770, 323] width 9 height 9
click at [772, 352] on div at bounding box center [770, 353] width 9 height 9
click at [617, 379] on button "Match 3 Groups" at bounding box center [608, 380] width 96 height 22
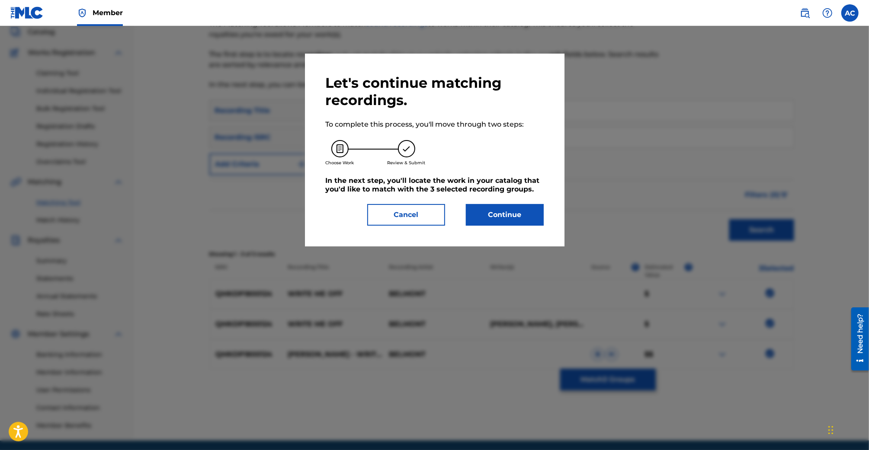
click at [514, 205] on button "Continue" at bounding box center [505, 215] width 78 height 22
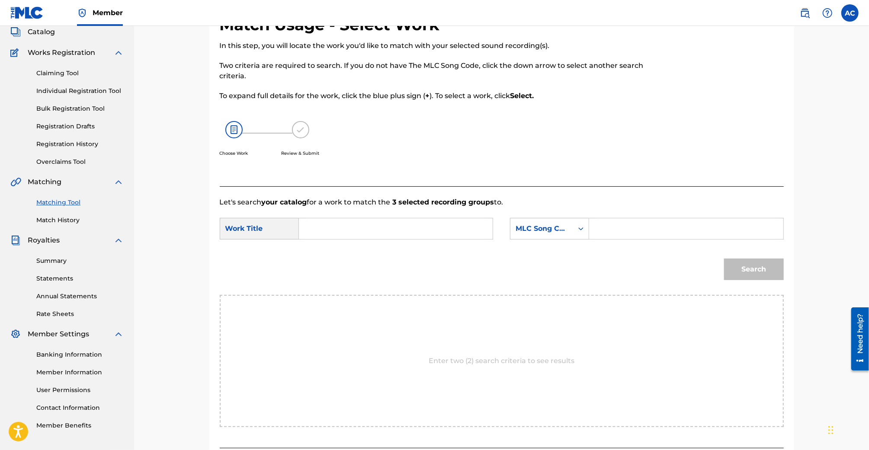
click at [422, 224] on input "Search Form" at bounding box center [395, 228] width 179 height 21
type input "Write Me Off"
click at [596, 228] on div "Search Form" at bounding box center [686, 229] width 194 height 22
click at [566, 228] on div "MLC Song Code" at bounding box center [542, 229] width 52 height 10
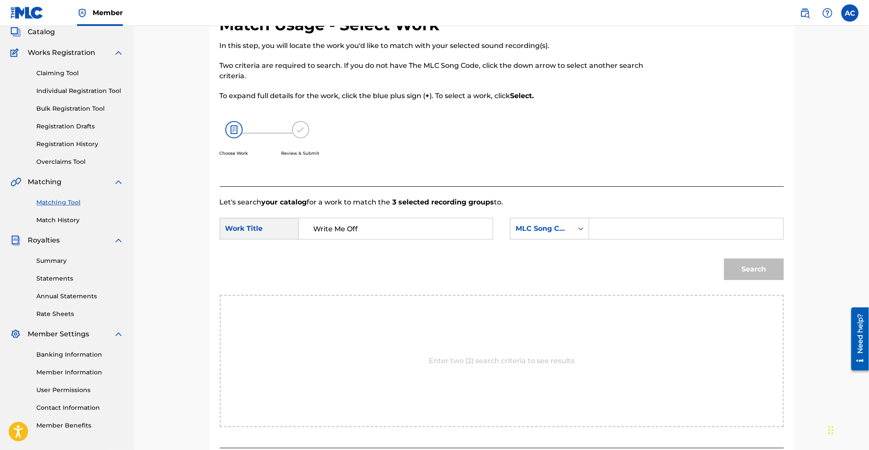
click at [632, 233] on input "Search Form" at bounding box center [685, 228] width 179 height 21
click at [554, 231] on div "MLC Song Code" at bounding box center [542, 229] width 52 height 10
click at [554, 298] on div "Publisher Name" at bounding box center [549, 295] width 78 height 22
click at [636, 218] on input "Search Form" at bounding box center [685, 228] width 179 height 21
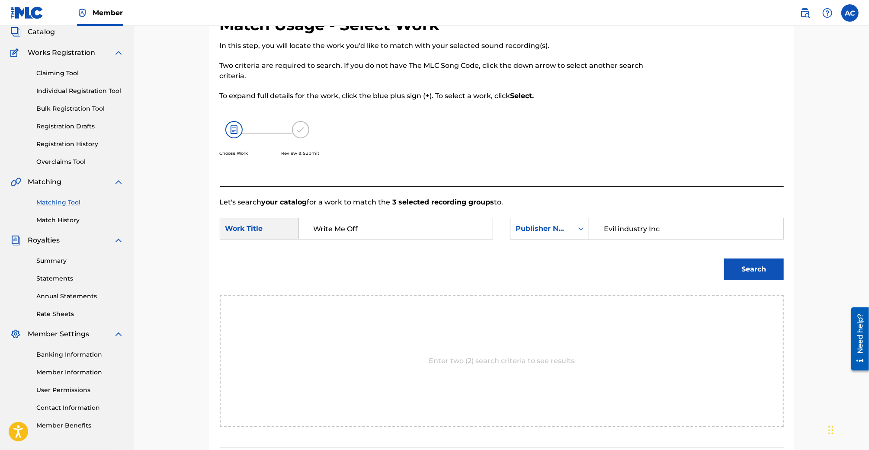
type input "Evil industry Inc"
click at [724, 259] on button "Search" at bounding box center [754, 270] width 60 height 22
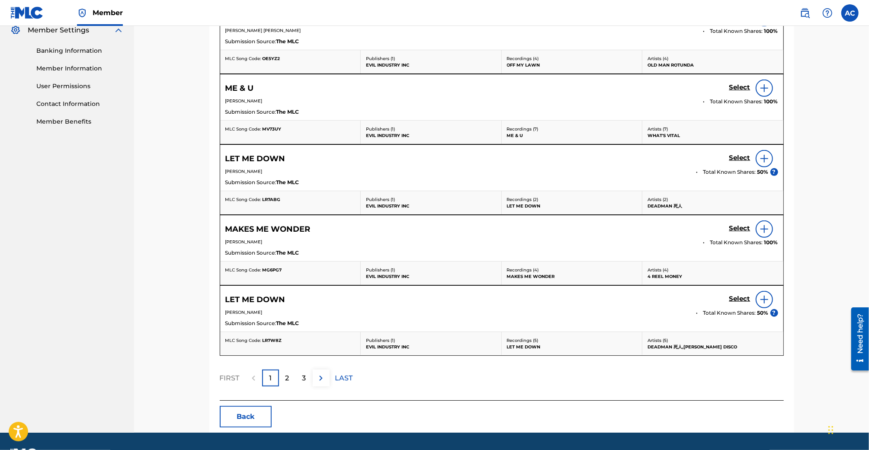
scroll to position [380, 0]
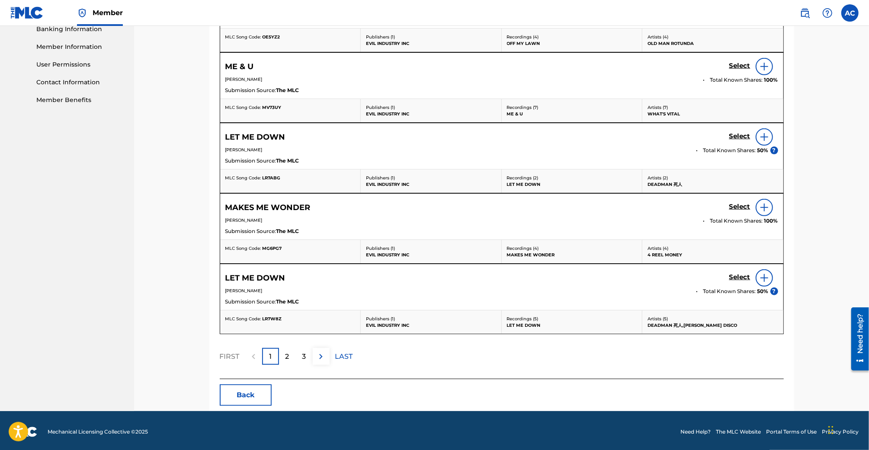
click at [295, 352] on div "2" at bounding box center [287, 356] width 17 height 17
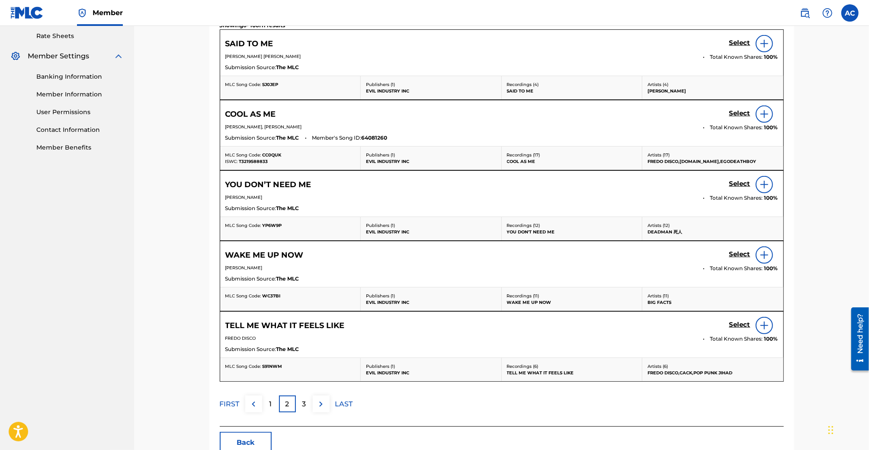
click at [307, 396] on div "3" at bounding box center [304, 404] width 17 height 17
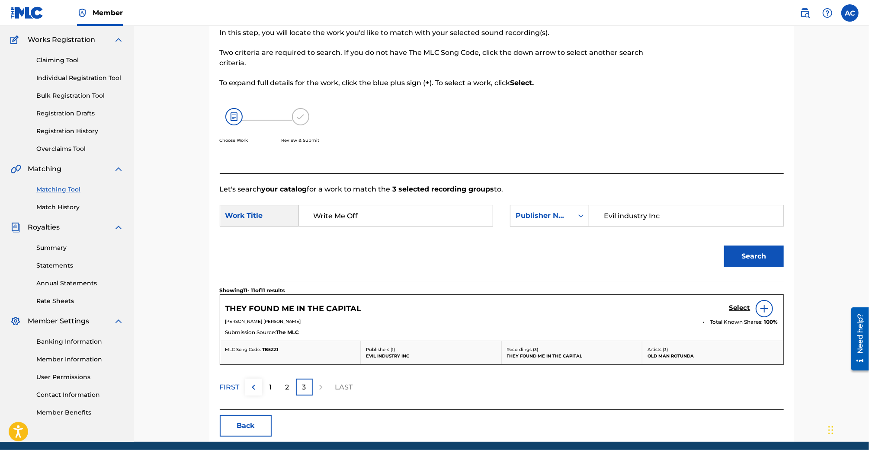
scroll to position [0, 0]
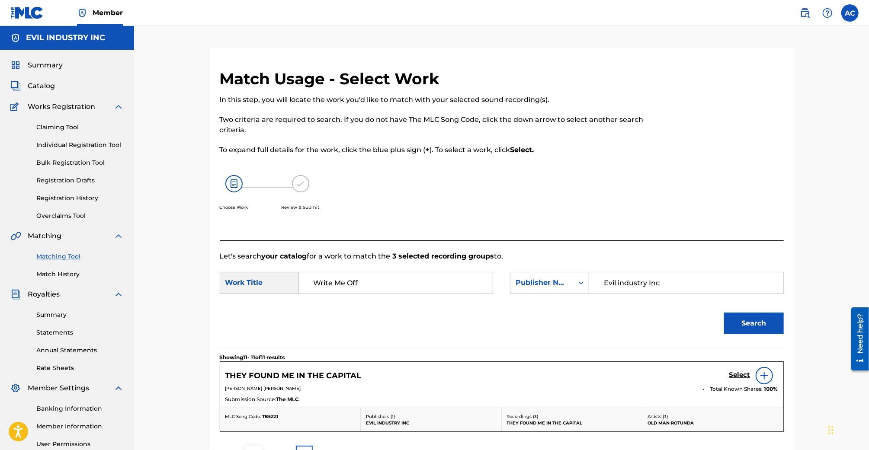
click at [49, 89] on span "Catalog" at bounding box center [41, 86] width 27 height 10
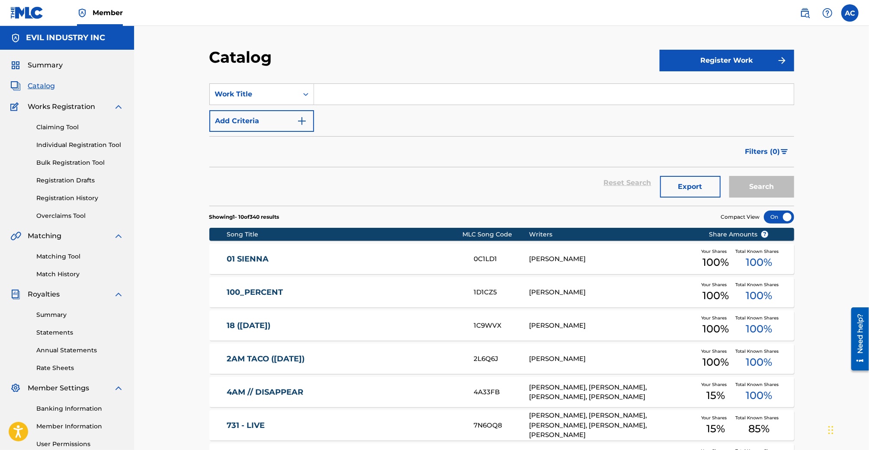
click at [69, 256] on link "Matching Tool" at bounding box center [79, 256] width 87 height 9
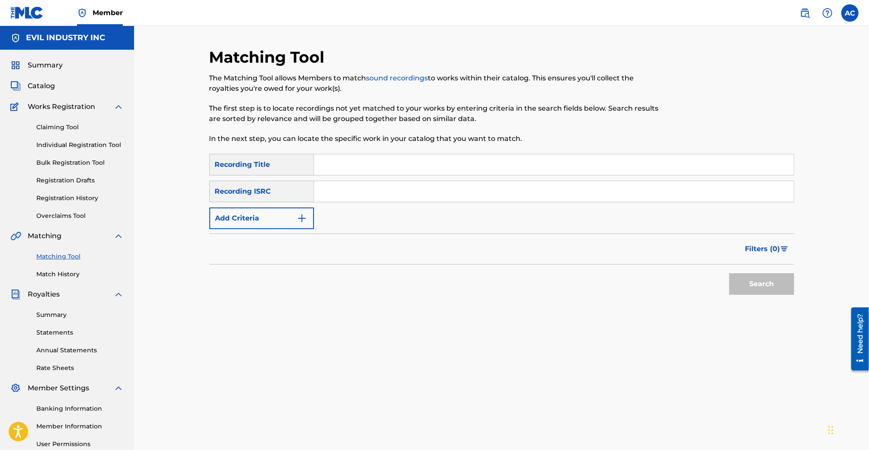
click at [69, 277] on link "Match History" at bounding box center [79, 274] width 87 height 9
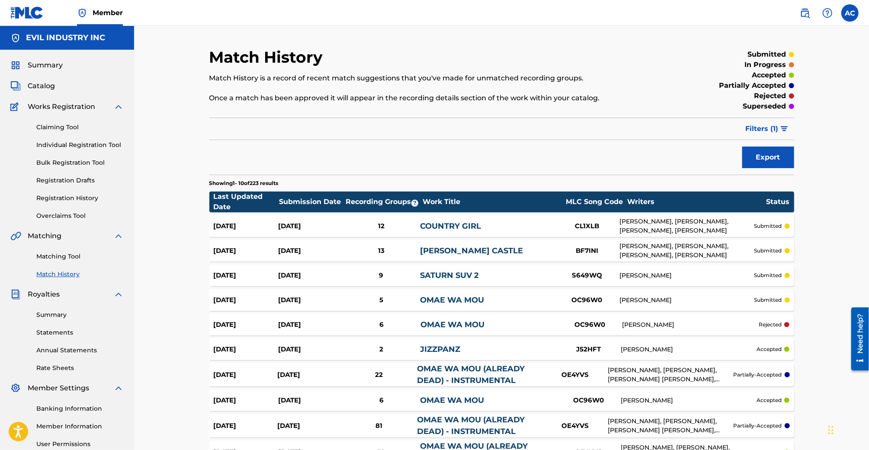
click at [67, 255] on link "Matching Tool" at bounding box center [79, 256] width 87 height 9
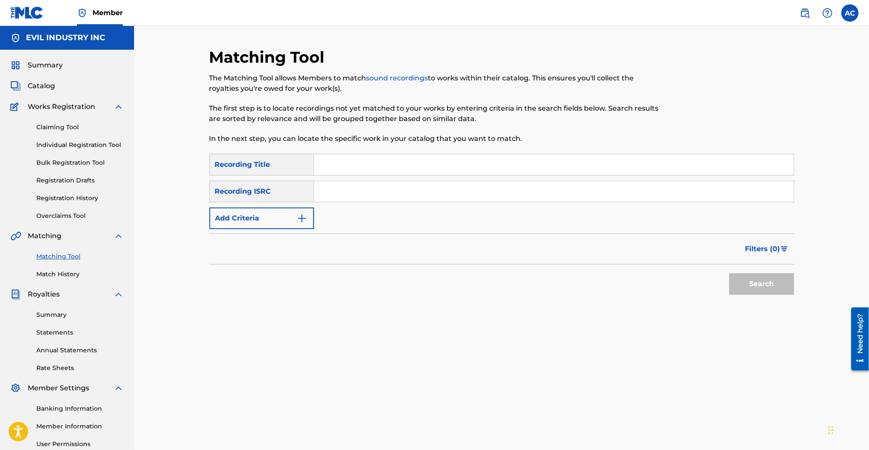
click at [347, 169] on input "Search Form" at bounding box center [554, 164] width 480 height 21
type input "Hollowed out"
paste input "QMKDP1800128"
type input "QMKDP1800128"
click at [729, 273] on button "Search" at bounding box center [761, 284] width 65 height 22
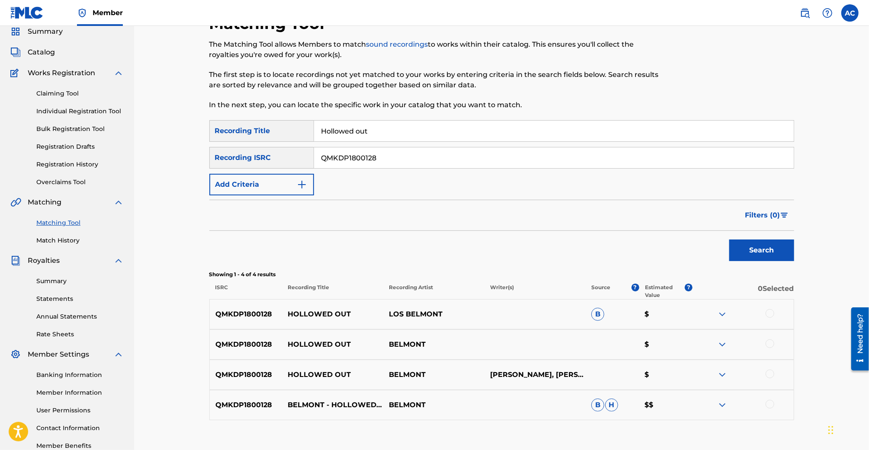
scroll to position [88, 0]
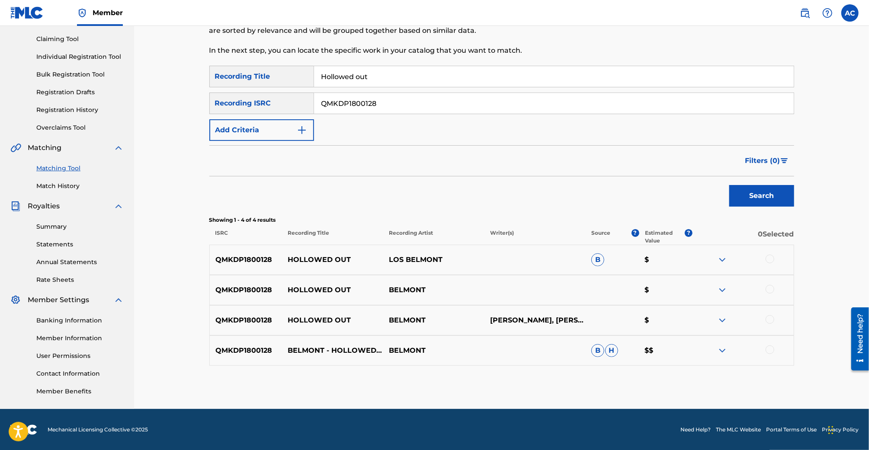
click at [737, 194] on button "Search" at bounding box center [761, 196] width 65 height 22
click at [767, 285] on div at bounding box center [742, 290] width 101 height 10
click at [767, 286] on div at bounding box center [770, 289] width 9 height 9
click at [767, 258] on div at bounding box center [770, 259] width 9 height 9
click at [767, 323] on div at bounding box center [742, 320] width 101 height 10
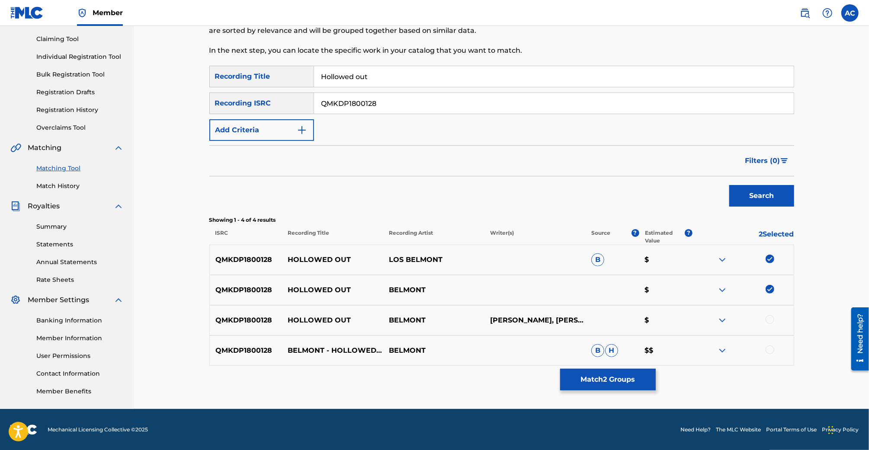
click at [768, 321] on div at bounding box center [770, 319] width 9 height 9
click at [767, 346] on div at bounding box center [742, 351] width 101 height 10
click at [772, 348] on div at bounding box center [770, 350] width 9 height 9
click at [631, 378] on button "Match 4 Groups" at bounding box center [608, 380] width 96 height 22
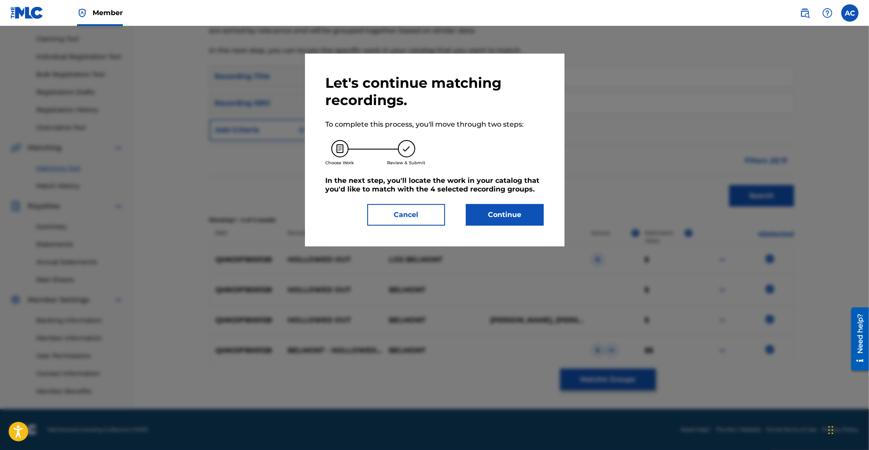
click at [505, 216] on button "Continue" at bounding box center [505, 215] width 78 height 22
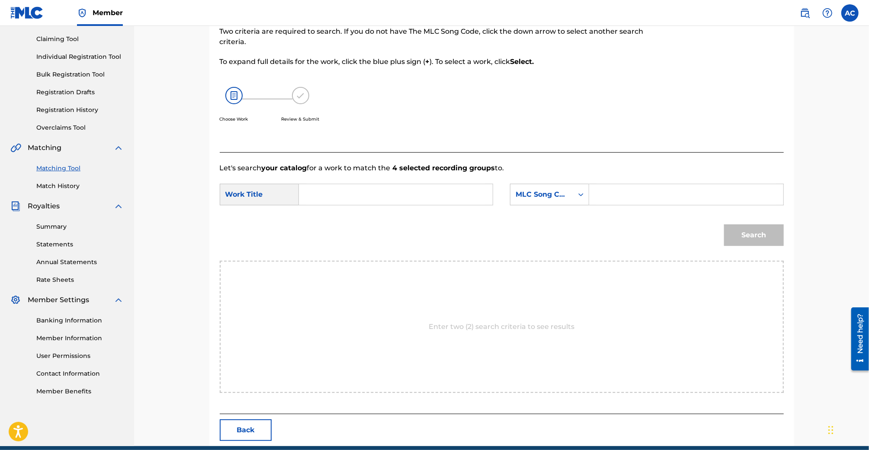
click at [606, 201] on input "Search Form" at bounding box center [685, 194] width 179 height 21
type input "Hollo"
click at [485, 192] on div "Search Form" at bounding box center [396, 195] width 194 height 22
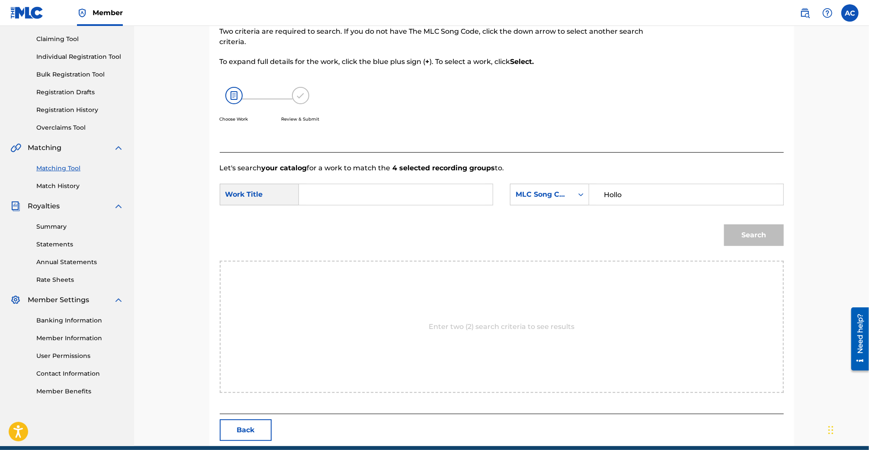
click at [480, 193] on input "Search Form" at bounding box center [395, 194] width 179 height 21
click at [323, 223] on span "out - live" at bounding box center [336, 219] width 45 height 19
type input "hollowed out - live"
click at [683, 196] on input "Hollo" at bounding box center [685, 194] width 179 height 21
type input "H"
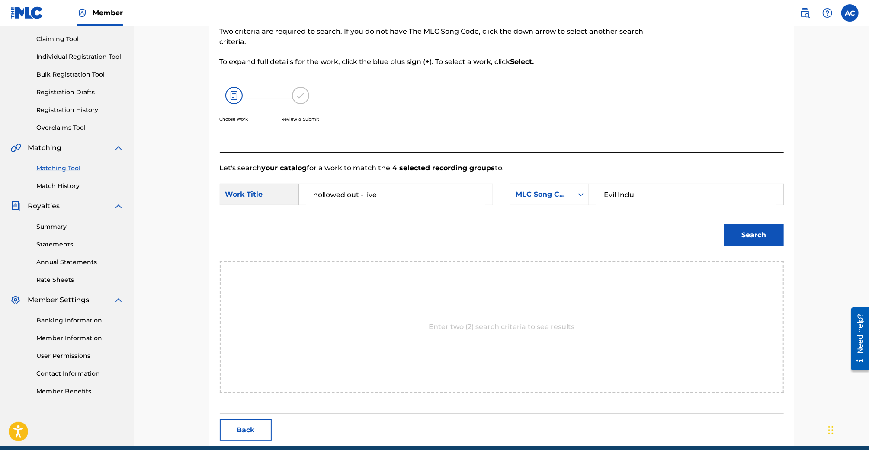
type input "Evil Industry"
click at [545, 215] on form "SearchWithCriteriae2eacd90-a902-40ef-a35c-764d16d8cdef Work Title hollowed out …" at bounding box center [502, 216] width 564 height 87
click at [545, 191] on div "MLC Song Code" at bounding box center [542, 194] width 52 height 10
click at [551, 249] on div "Publisher Name" at bounding box center [549, 249] width 78 height 22
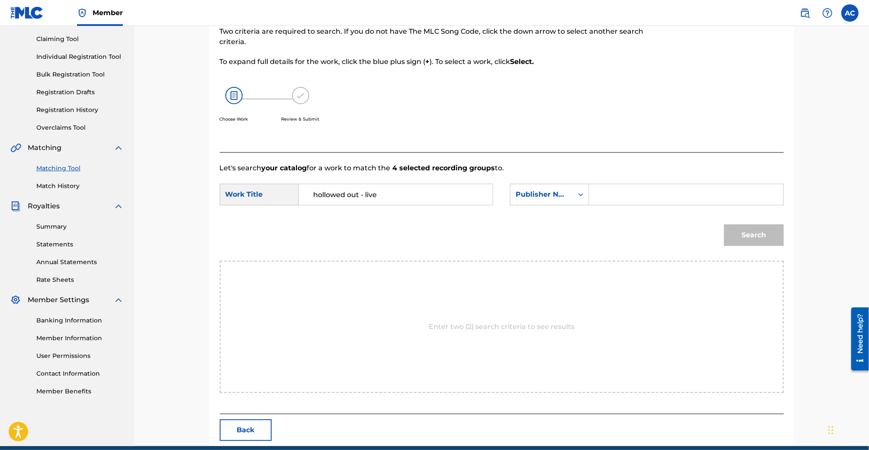
click at [755, 240] on div "Search" at bounding box center [752, 233] width 64 height 35
click at [653, 190] on input "Search Form" at bounding box center [685, 194] width 179 height 21
type input "Evil Industry"
click at [724, 224] on button "Search" at bounding box center [754, 235] width 60 height 22
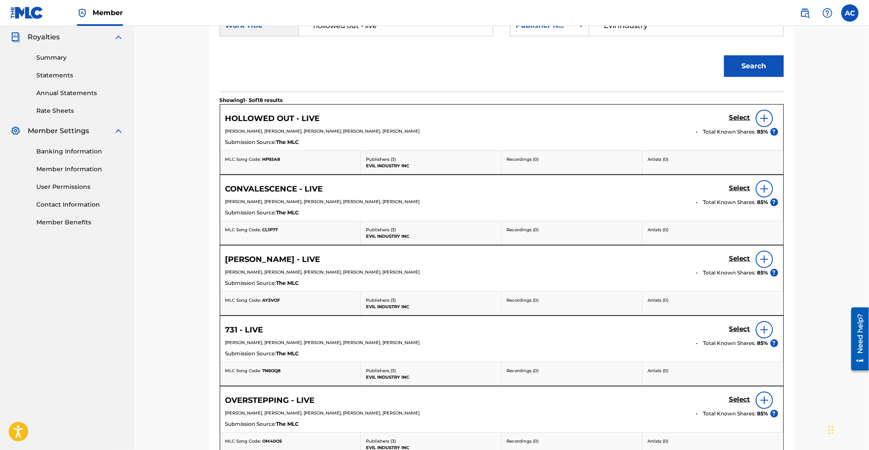
scroll to position [251, 0]
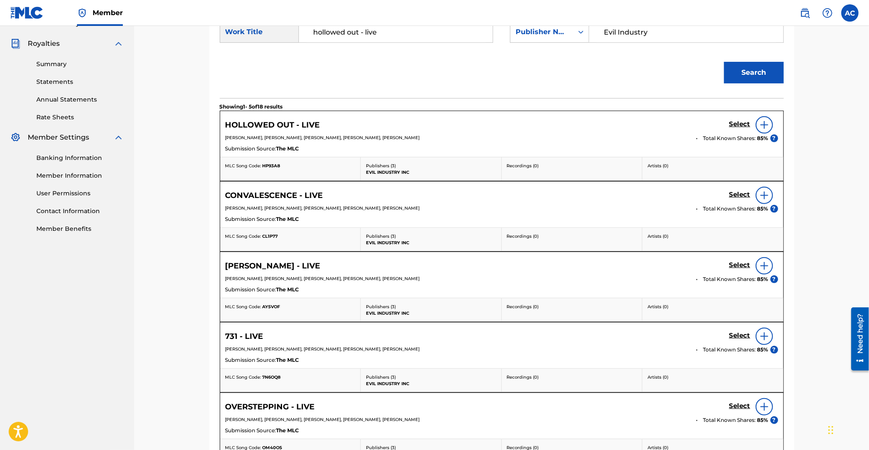
click at [700, 163] on p "Artists ( 0 )" at bounding box center [713, 166] width 131 height 6
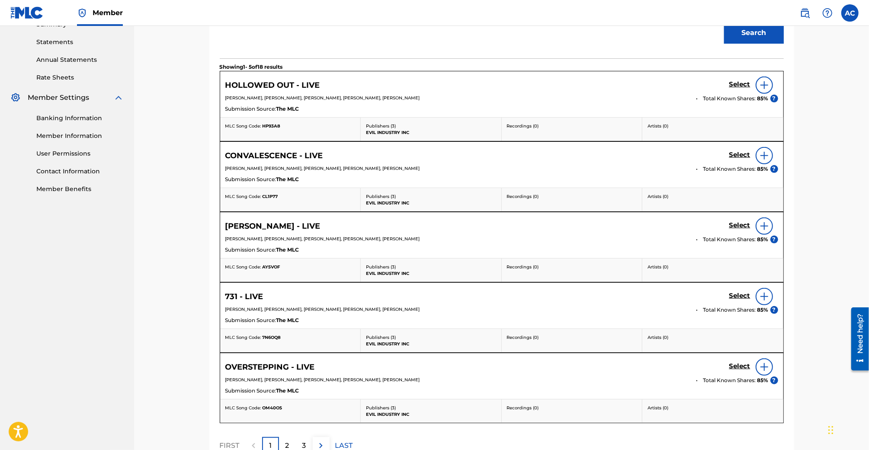
scroll to position [295, 0]
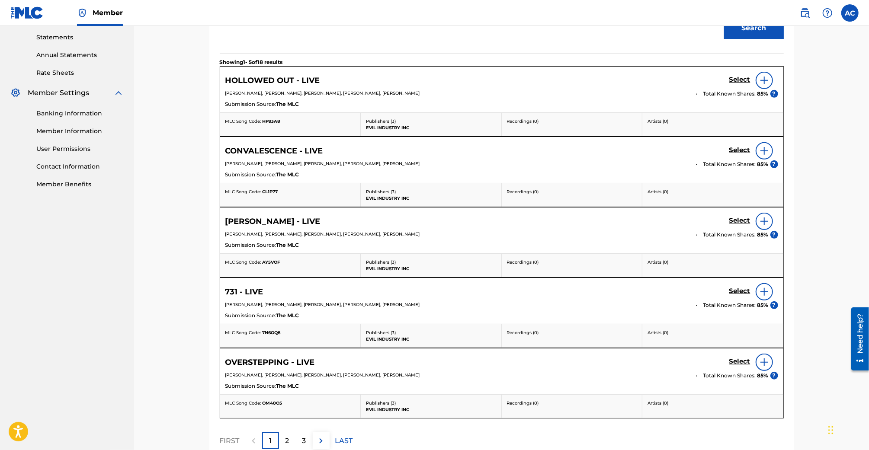
click at [765, 76] on img at bounding box center [764, 80] width 10 height 10
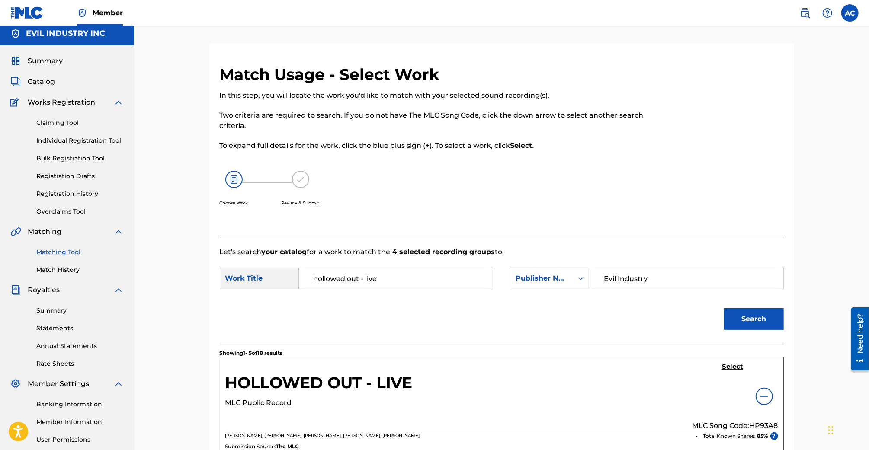
scroll to position [0, 0]
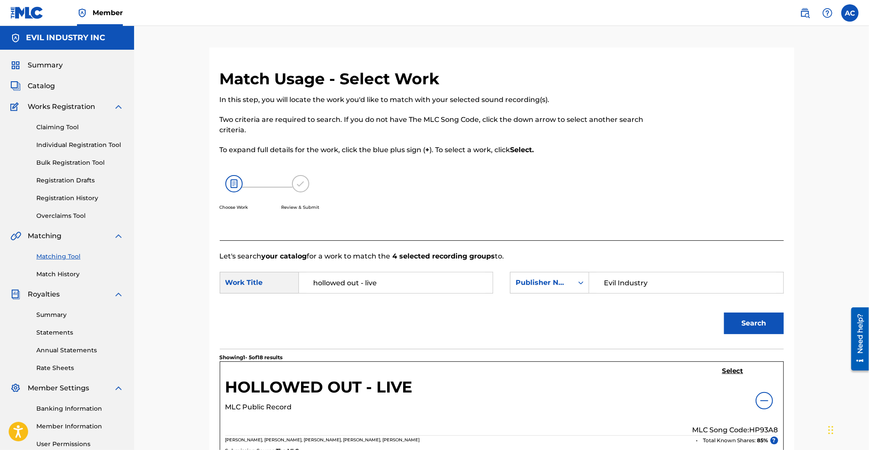
click at [61, 267] on div "Matching Tool Match History" at bounding box center [66, 260] width 113 height 38
click at [61, 261] on div "Matching Tool Match History" at bounding box center [66, 260] width 113 height 38
click at [62, 256] on link "Matching Tool" at bounding box center [79, 256] width 87 height 9
click at [42, 273] on link "Match History" at bounding box center [79, 274] width 87 height 9
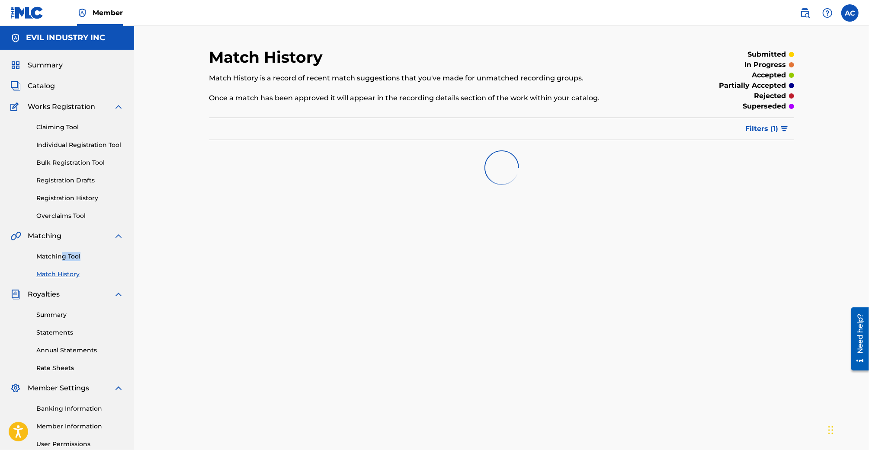
click at [52, 256] on link "Matching Tool" at bounding box center [79, 256] width 87 height 9
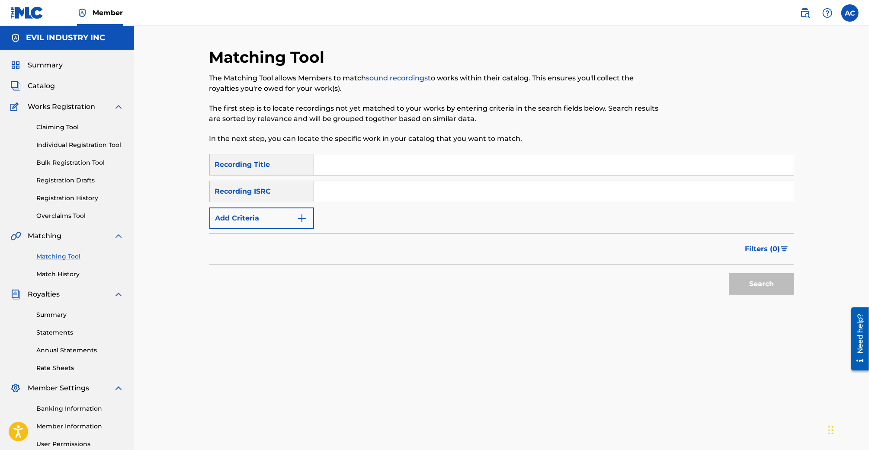
click at [351, 171] on input "Search Form" at bounding box center [554, 164] width 480 height 21
paste input "By My Side"
type input "By My Side"
click at [285, 212] on button "Add Criteria" at bounding box center [261, 219] width 105 height 22
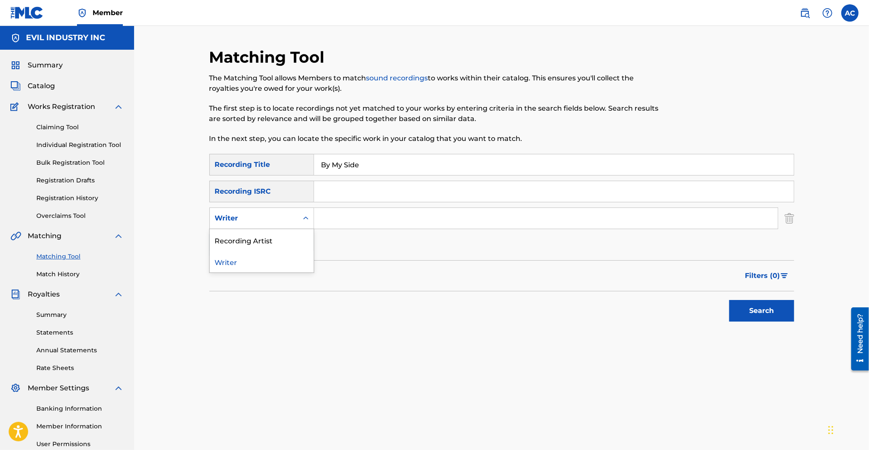
click at [303, 213] on div "Search Form" at bounding box center [306, 219] width 16 height 16
click at [303, 245] on div "Recording Artist" at bounding box center [262, 240] width 104 height 22
click at [354, 224] on input "Search Form" at bounding box center [546, 218] width 464 height 21
type input "Belmont"
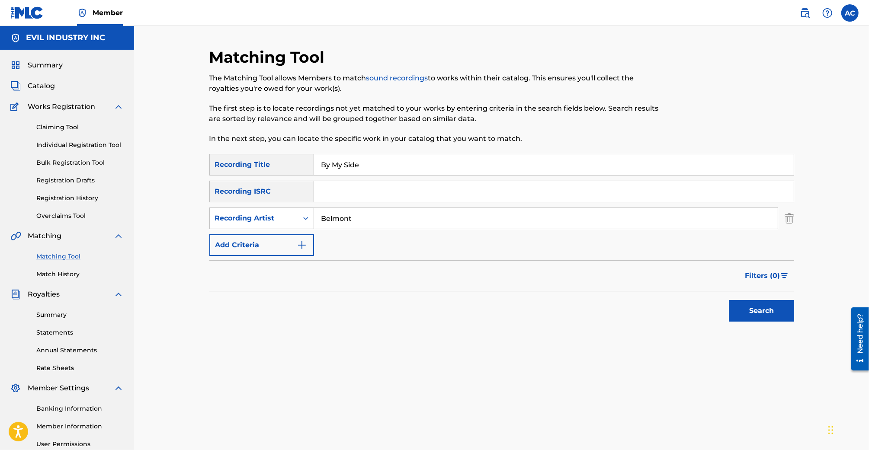
click at [729, 300] on button "Search" at bounding box center [761, 311] width 65 height 22
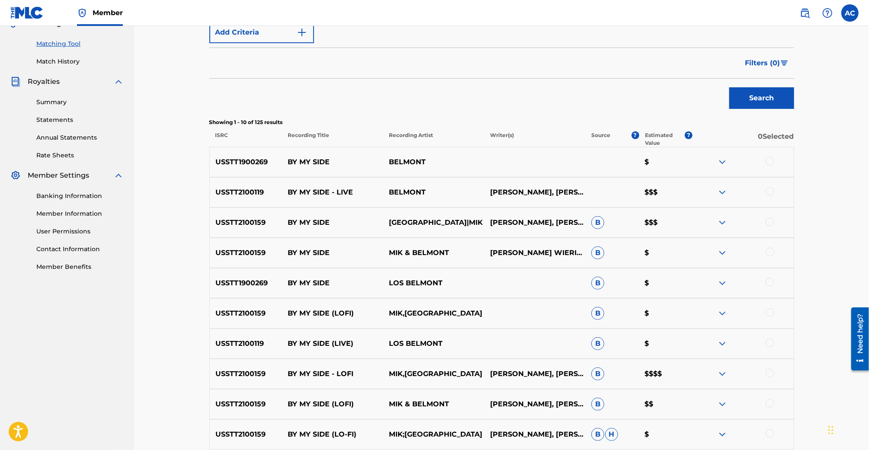
scroll to position [297, 0]
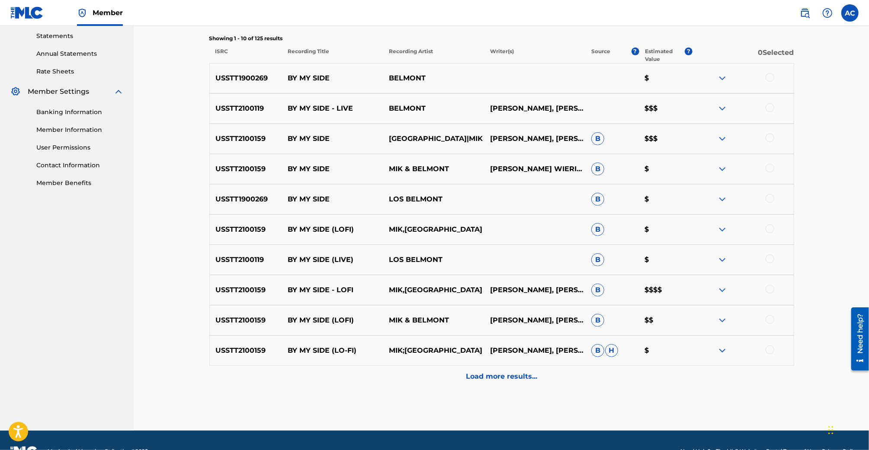
click at [529, 372] on p "Load more results..." at bounding box center [501, 377] width 71 height 10
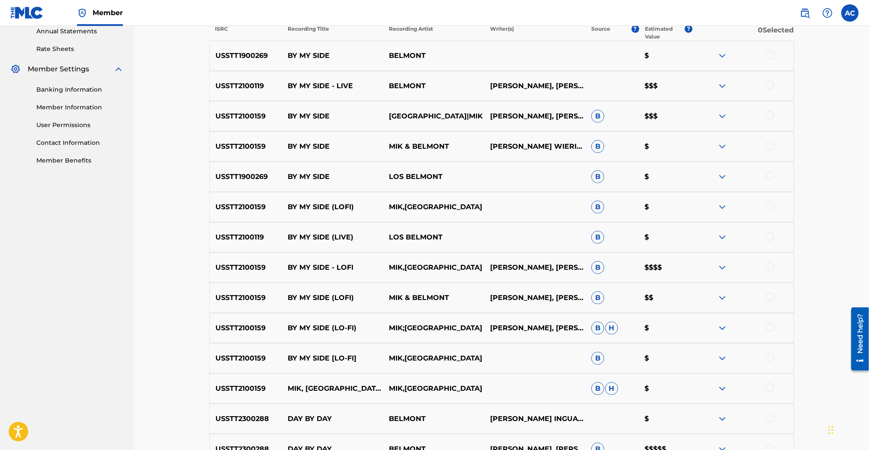
scroll to position [315, 0]
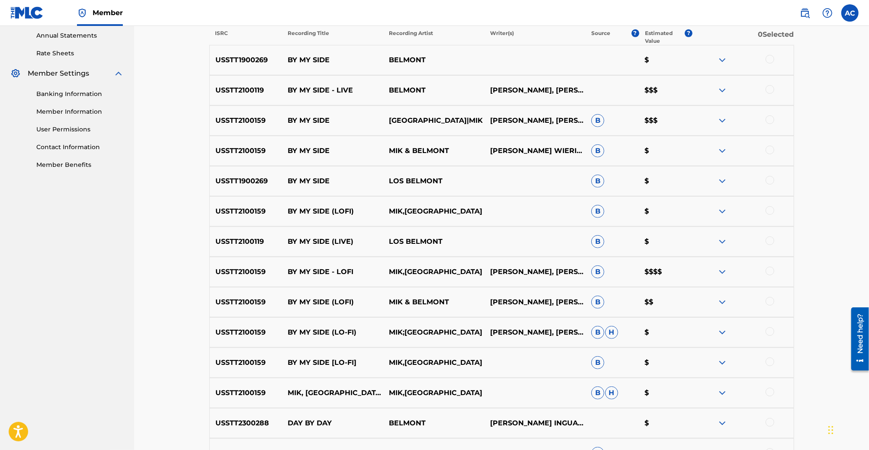
click at [770, 359] on div at bounding box center [770, 362] width 9 height 9
click at [769, 339] on div "USSTT2100159 BY MY SIDE (LO-FI) MIK;[PERSON_NAME], [PERSON_NAME] [PERSON_NAME],…" at bounding box center [501, 332] width 585 height 30
click at [769, 324] on div "USSTT2100159 BY MY SIDE (LO-FI) MIK;[PERSON_NAME], [PERSON_NAME] [PERSON_NAME],…" at bounding box center [501, 332] width 585 height 30
click at [769, 331] on div at bounding box center [770, 331] width 9 height 9
click at [769, 302] on div at bounding box center [770, 301] width 9 height 9
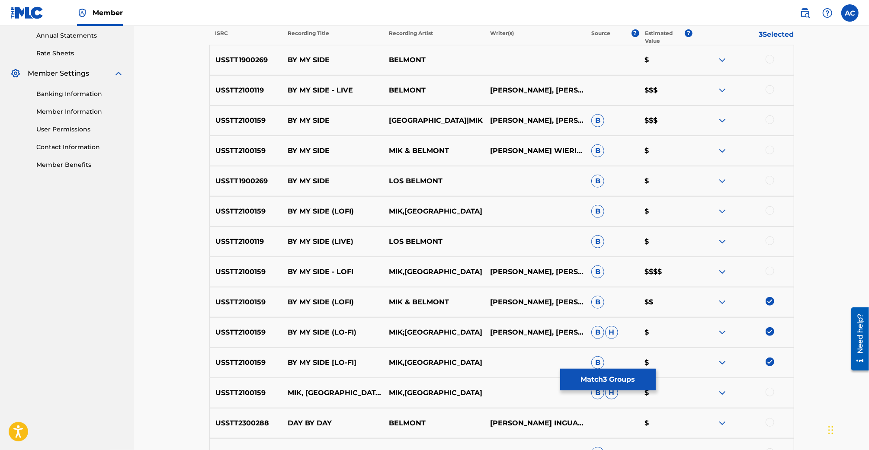
click at [769, 276] on div at bounding box center [742, 272] width 101 height 10
click at [769, 261] on div "USSTT2100159 BY MY SIDE - [PERSON_NAME],BELMONT [PERSON_NAME], [PERSON_NAME] [P…" at bounding box center [501, 272] width 585 height 30
click at [769, 265] on div "USSTT2100159 BY MY SIDE - [PERSON_NAME],BELMONT [PERSON_NAME], [PERSON_NAME] [P…" at bounding box center [501, 272] width 585 height 30
click at [769, 268] on div at bounding box center [770, 271] width 9 height 9
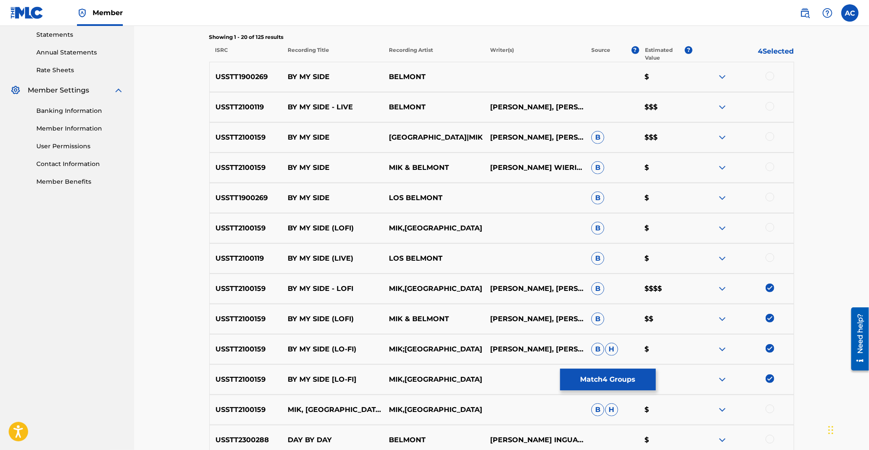
scroll to position [298, 0]
click at [770, 77] on div at bounding box center [770, 76] width 9 height 9
click at [770, 105] on div at bounding box center [770, 107] width 9 height 9
click at [767, 137] on div at bounding box center [770, 137] width 9 height 9
click at [770, 170] on div at bounding box center [770, 167] width 9 height 9
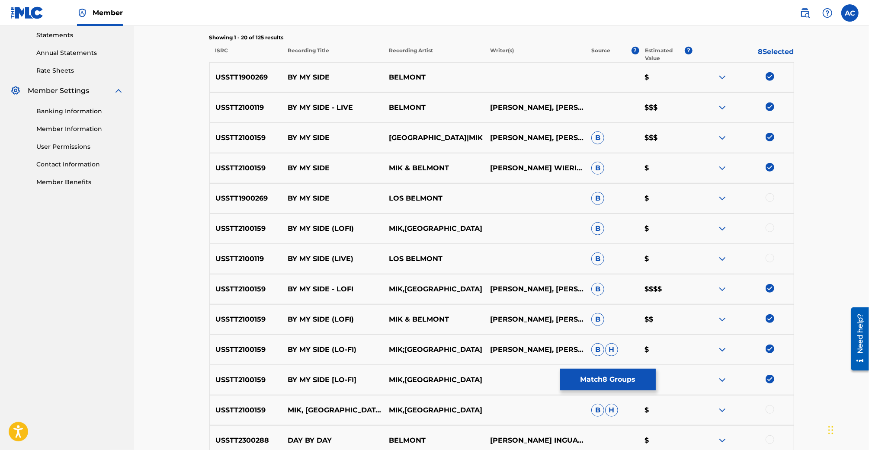
click at [769, 201] on div at bounding box center [770, 197] width 9 height 9
click at [769, 241] on div "USSTT2100159 BY MY SIDE (LOFI) MIK,BELMONT B $" at bounding box center [501, 229] width 585 height 30
click at [769, 234] on div "USSTT2100159 BY MY SIDE (LOFI) MIK,BELMONT B $" at bounding box center [501, 229] width 585 height 30
click at [769, 233] on div at bounding box center [742, 229] width 101 height 10
click at [769, 231] on div at bounding box center [770, 228] width 9 height 9
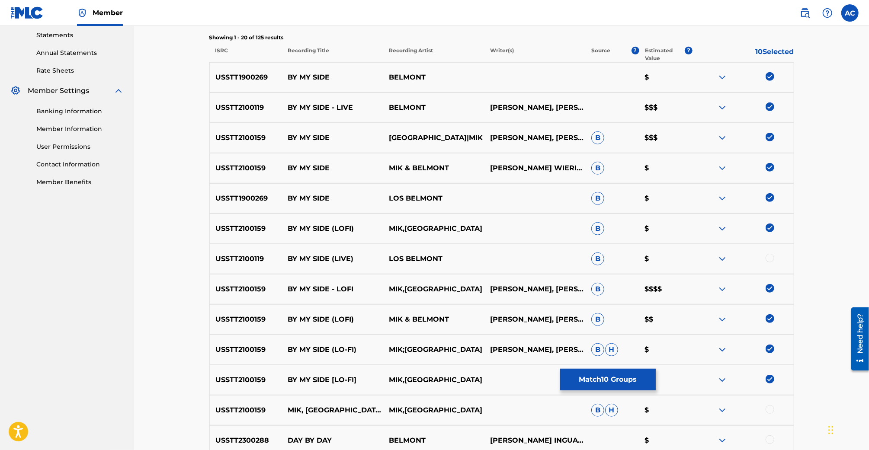
click at [772, 259] on div at bounding box center [770, 258] width 9 height 9
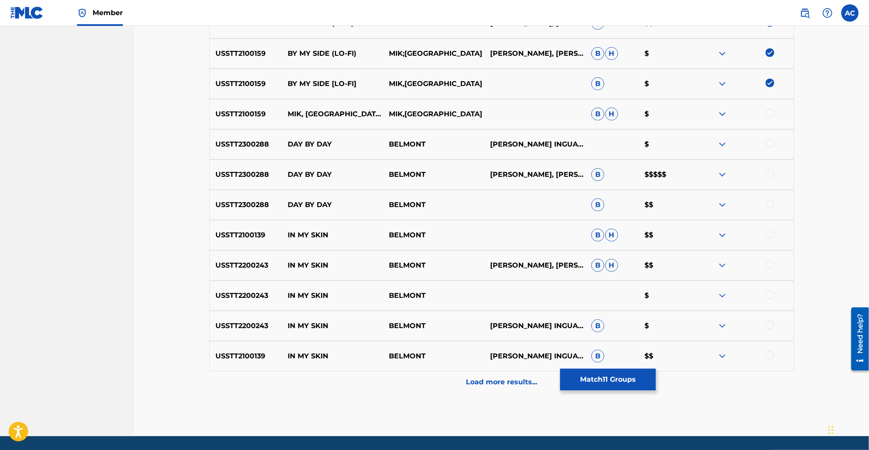
scroll to position [611, 0]
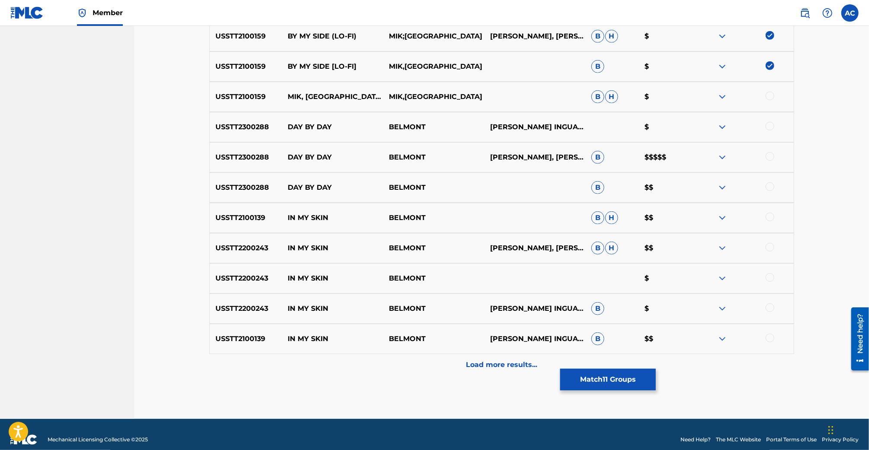
click at [530, 157] on p "[PERSON_NAME], [PERSON_NAME], [PERSON_NAME]" at bounding box center [534, 157] width 101 height 10
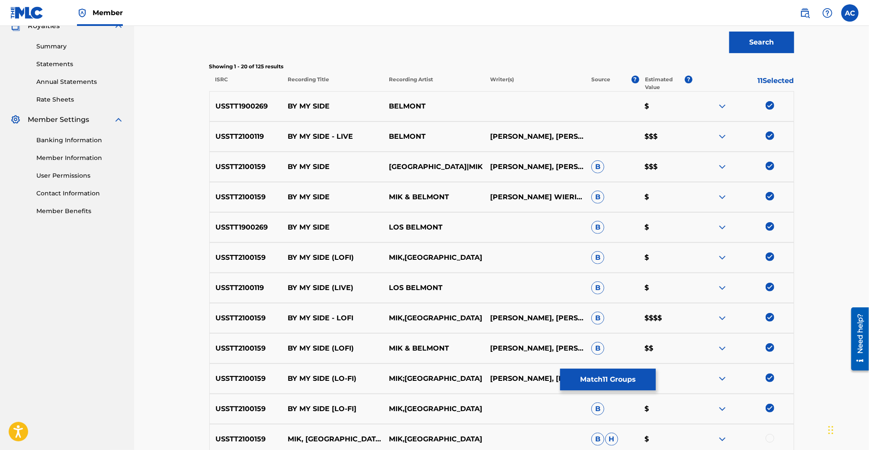
scroll to position [266, 0]
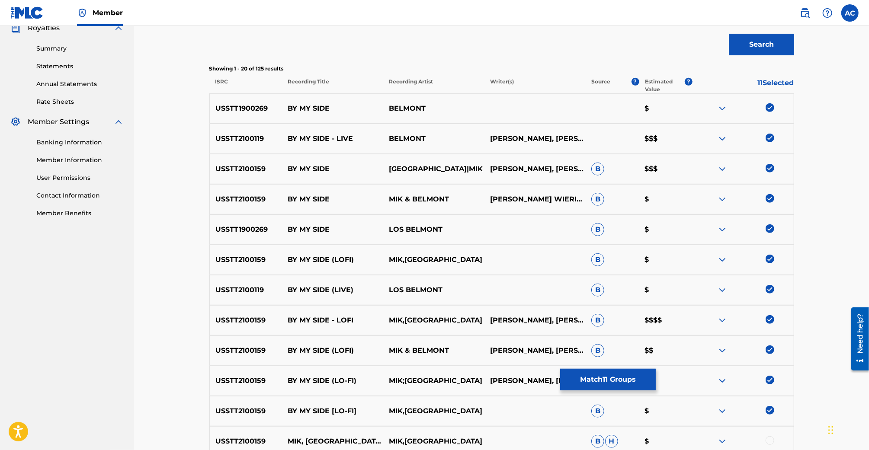
click at [629, 380] on button "Match 11 Groups" at bounding box center [608, 380] width 96 height 22
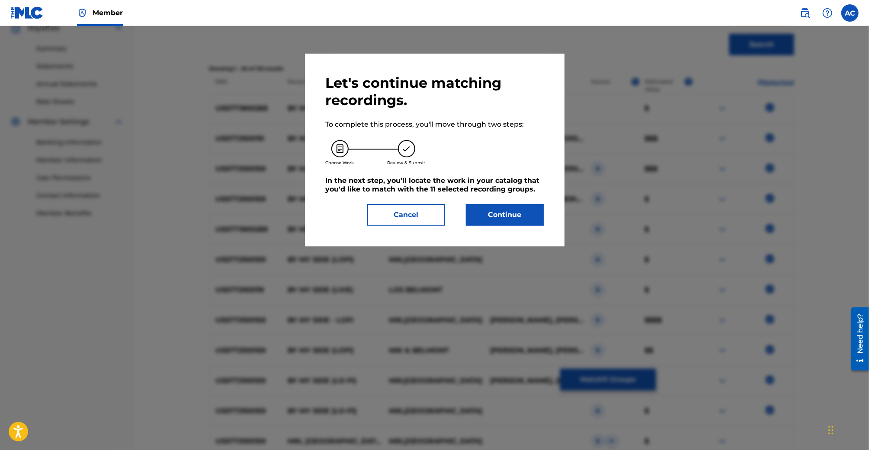
click at [489, 218] on button "Continue" at bounding box center [505, 215] width 78 height 22
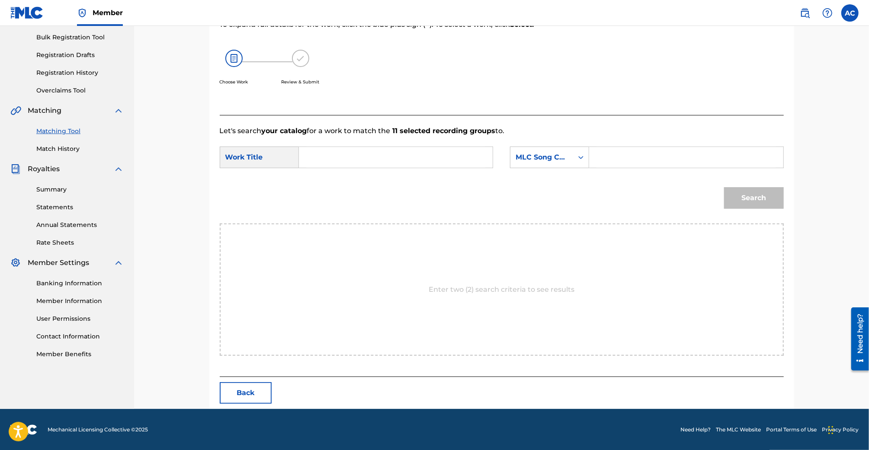
click at [349, 152] on input "Search Form" at bounding box center [395, 157] width 179 height 21
click at [341, 184] on div "by my side" at bounding box center [330, 182] width 49 height 26
type input "by my side"
click at [571, 161] on div "MLC Song Code" at bounding box center [541, 157] width 63 height 16
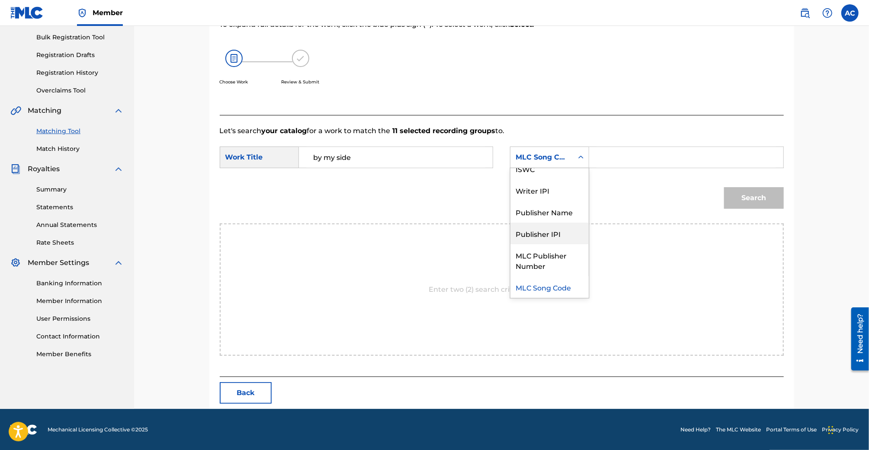
click at [568, 203] on div "Publisher Name" at bounding box center [549, 212] width 78 height 22
click at [633, 166] on input "Search Form" at bounding box center [685, 157] width 179 height 21
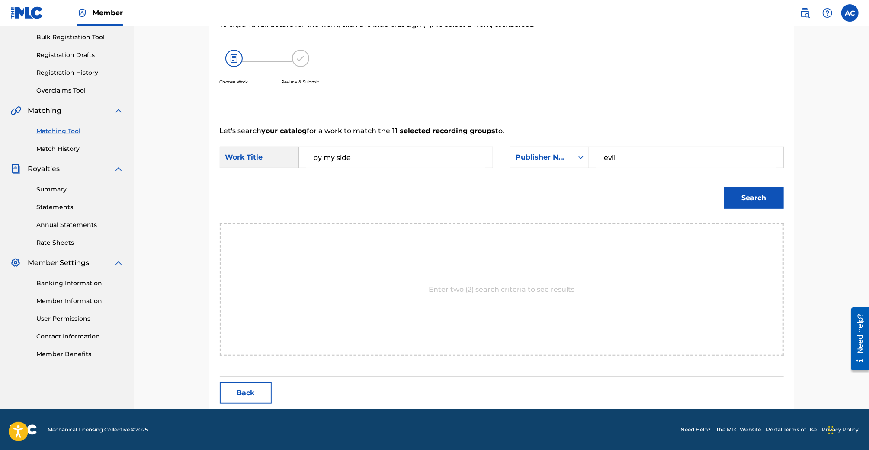
type input "evil"
click at [724, 187] on button "Search" at bounding box center [754, 198] width 60 height 22
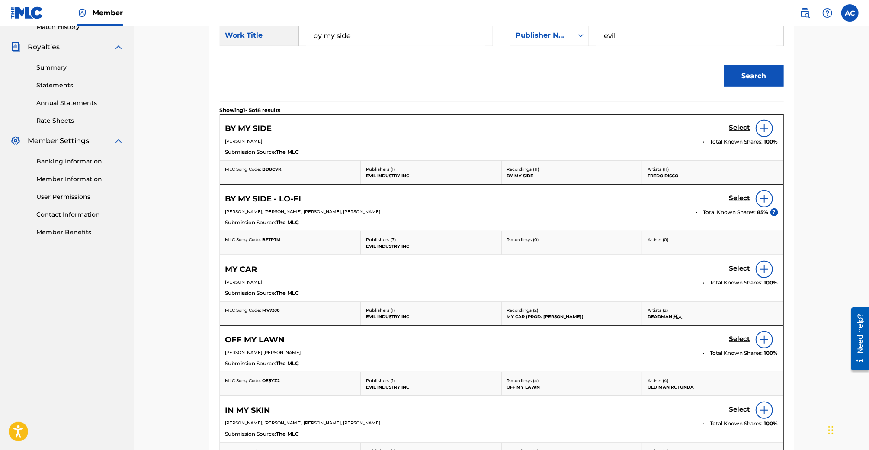
scroll to position [257, 0]
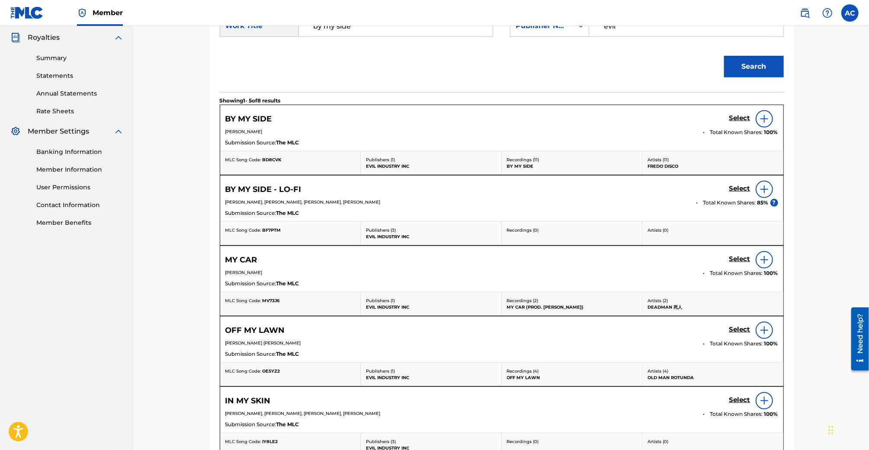
click at [766, 190] on img at bounding box center [764, 189] width 10 height 10
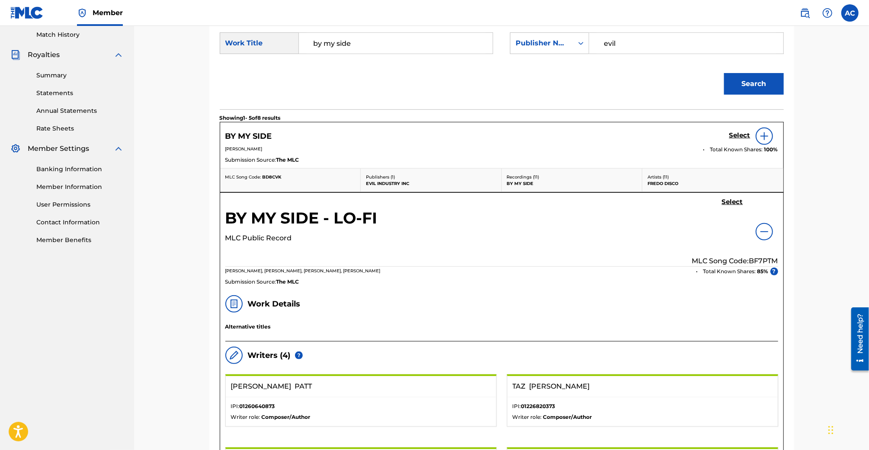
scroll to position [179, 0]
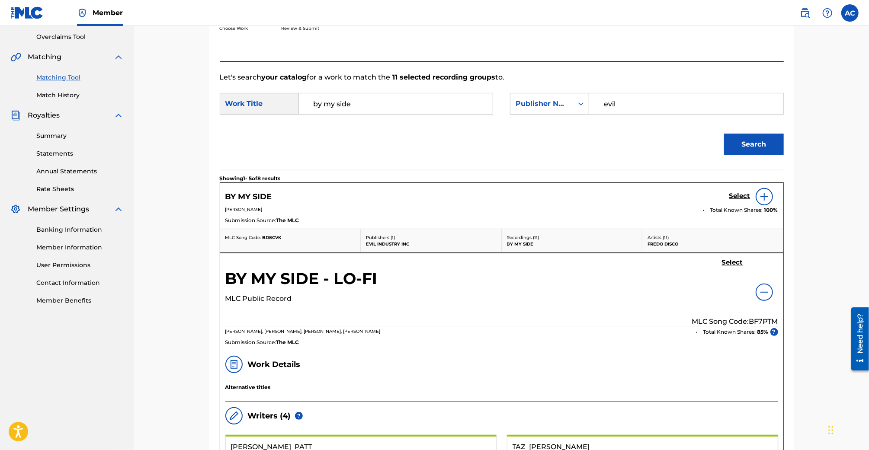
click at [727, 264] on h5 "Select" at bounding box center [732, 263] width 21 height 8
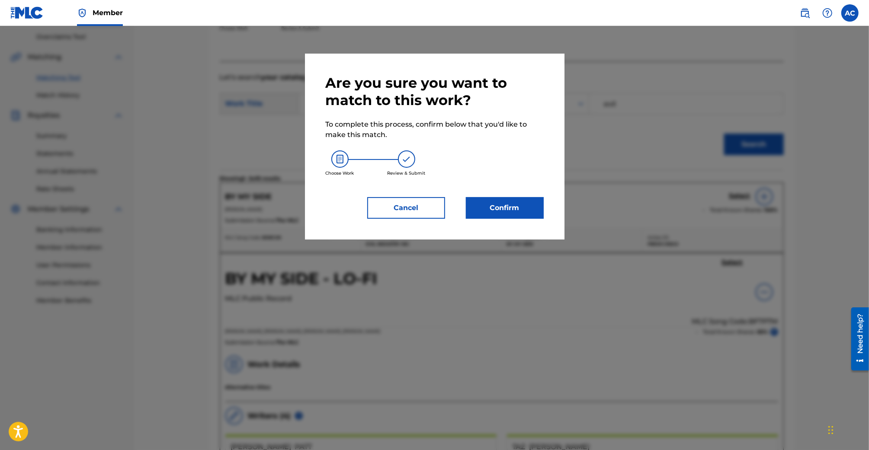
click at [481, 211] on button "Confirm" at bounding box center [505, 208] width 78 height 22
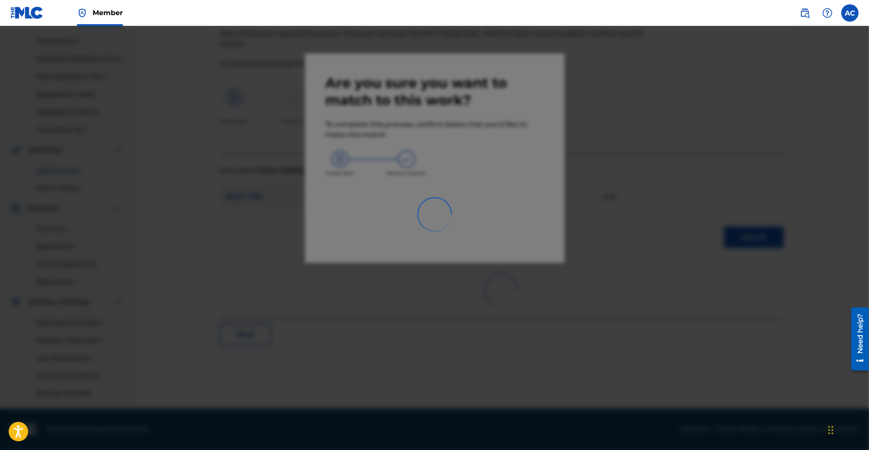
scroll to position [86, 0]
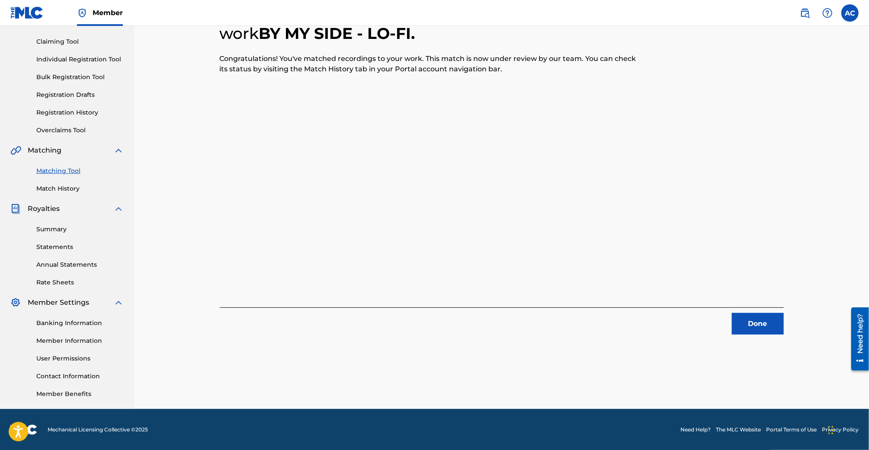
click at [747, 316] on button "Done" at bounding box center [758, 324] width 52 height 22
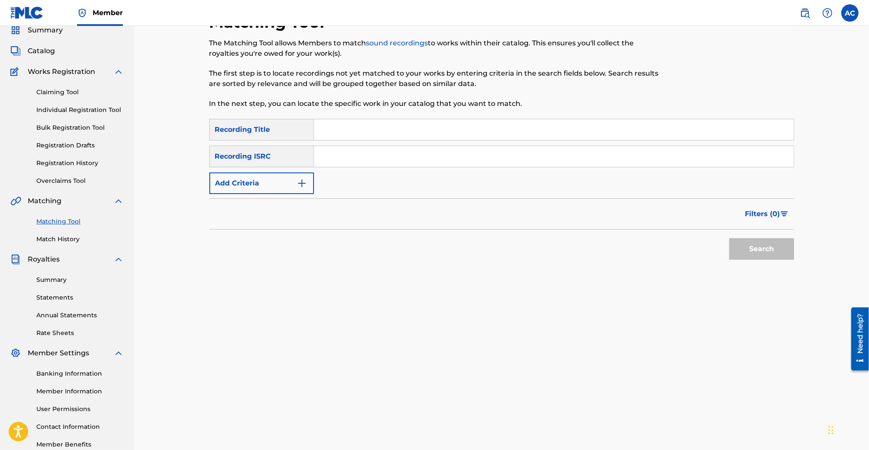
scroll to position [33, 0]
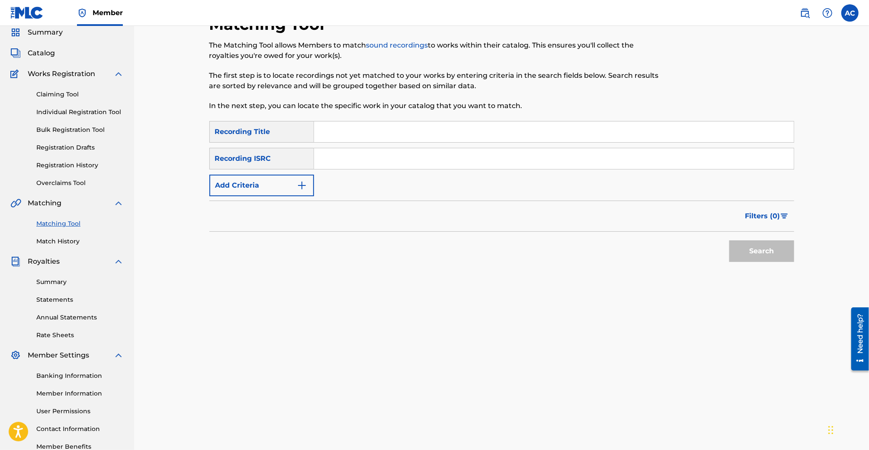
click at [378, 138] on input "Search Form" at bounding box center [554, 132] width 480 height 21
type input "Anime Thighs"
click at [282, 190] on button "Add Criteria" at bounding box center [261, 186] width 105 height 22
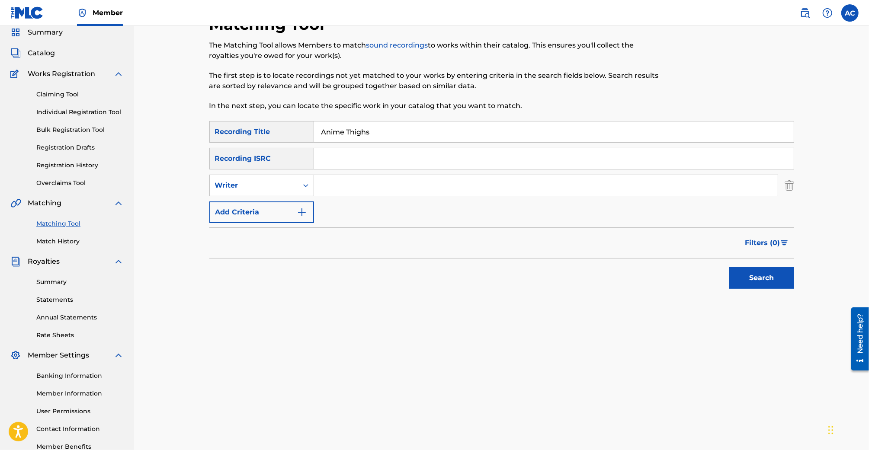
click at [334, 190] on input "Search Form" at bounding box center [546, 185] width 464 height 21
type input "[PERSON_NAME]"
click at [729, 267] on button "Search" at bounding box center [761, 278] width 65 height 22
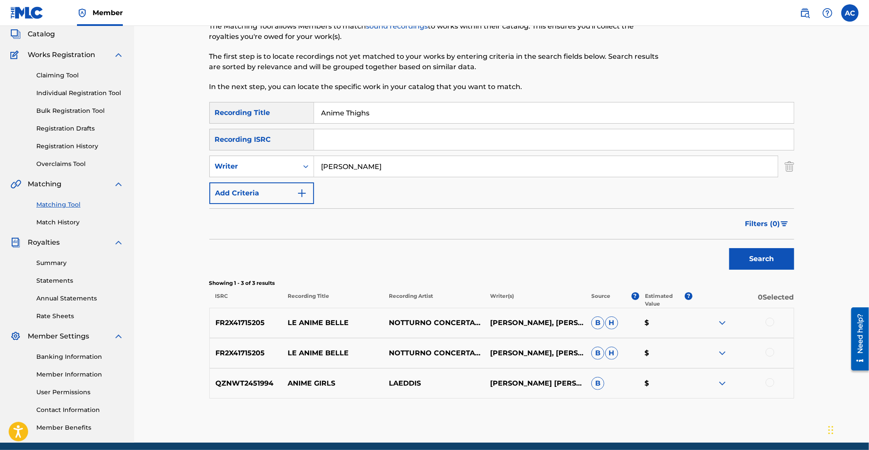
scroll to position [55, 0]
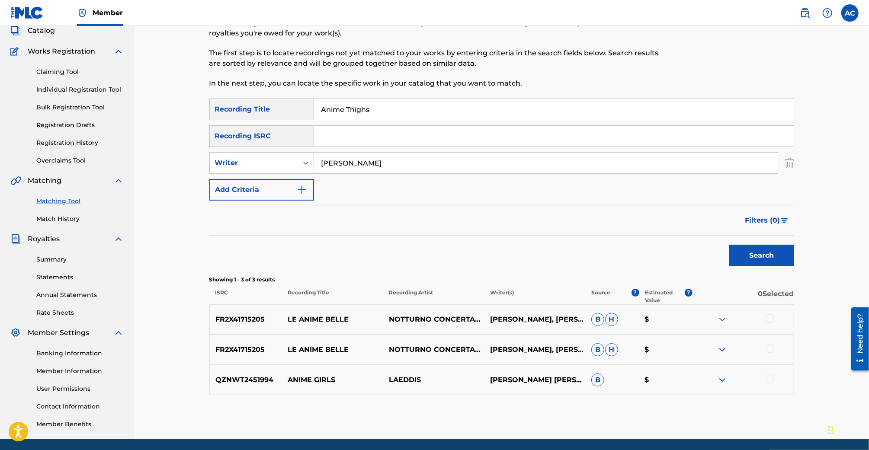
click at [378, 166] on input "[PERSON_NAME]" at bounding box center [546, 163] width 464 height 21
click at [295, 159] on div "Writer" at bounding box center [254, 163] width 88 height 16
click at [292, 188] on div "Recording Artist" at bounding box center [262, 185] width 104 height 22
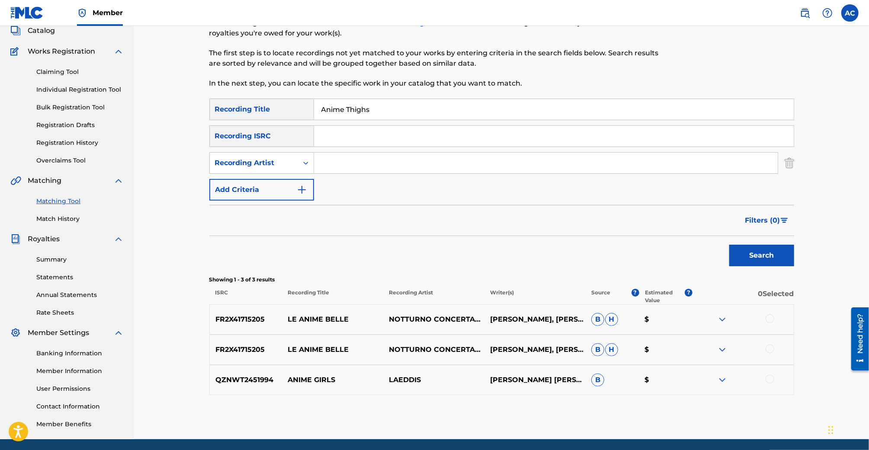
click at [354, 165] on input "Search Form" at bounding box center [546, 163] width 464 height 21
type input "MC VIRGINS"
click at [729, 245] on button "Search" at bounding box center [761, 256] width 65 height 22
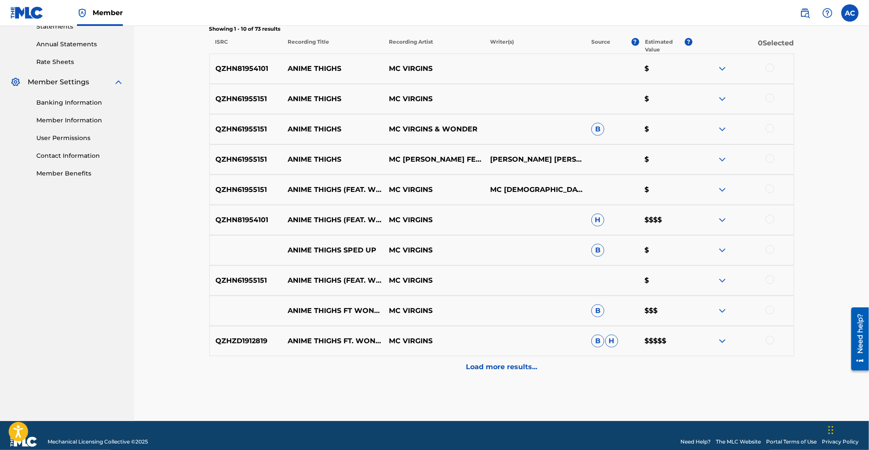
scroll to position [308, 0]
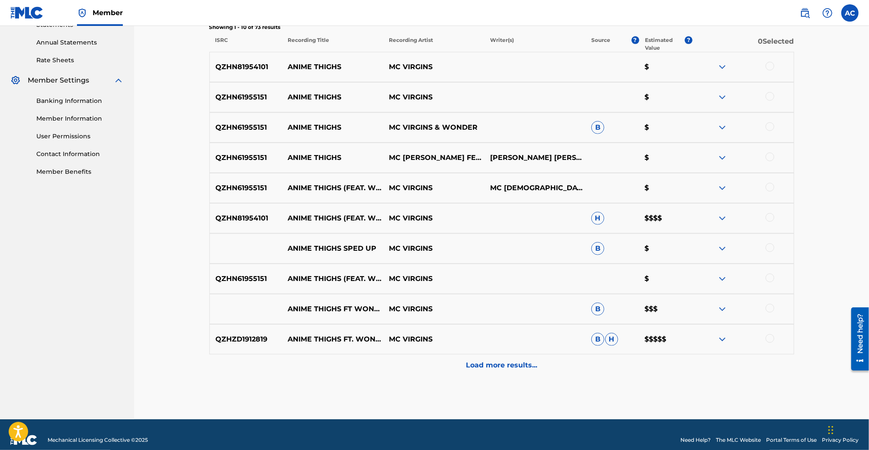
click at [497, 367] on p "Load more results..." at bounding box center [501, 365] width 71 height 10
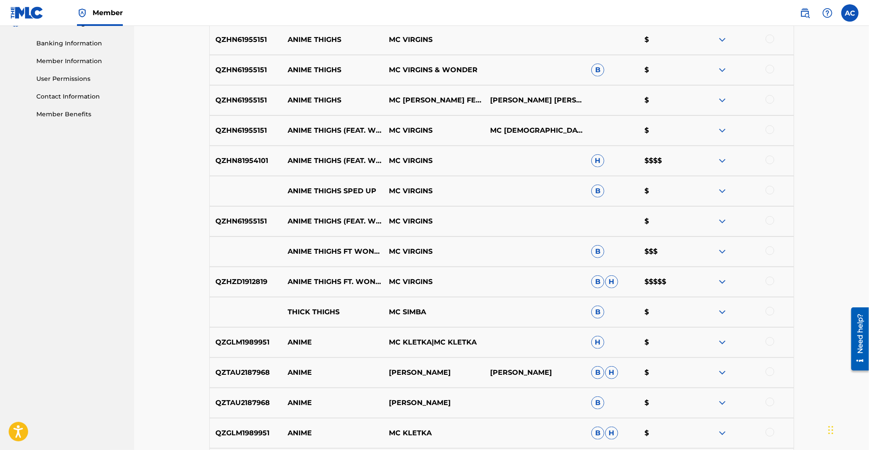
scroll to position [351, 0]
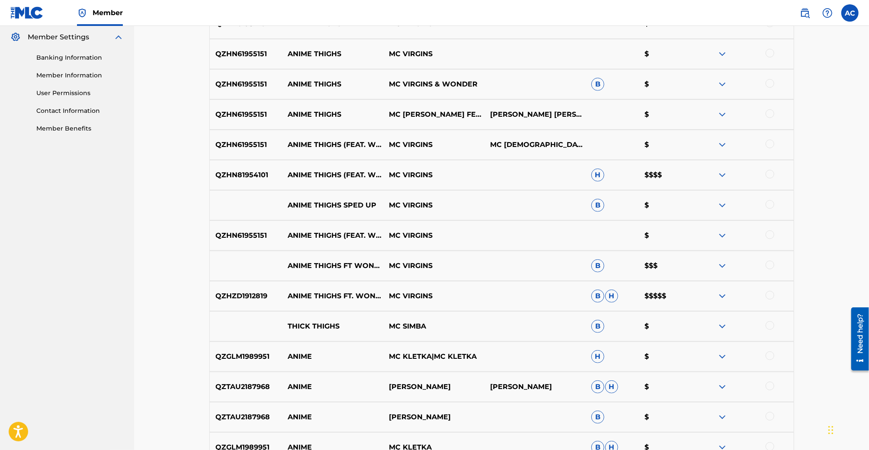
click at [718, 296] on img at bounding box center [722, 296] width 10 height 10
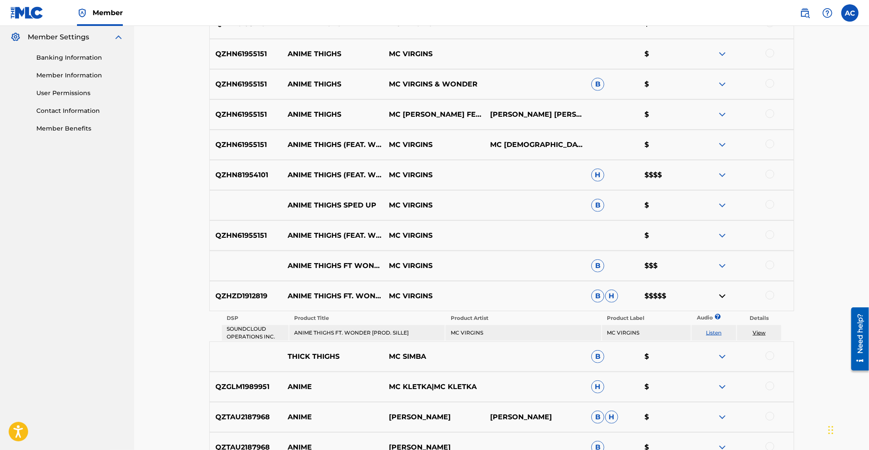
click at [721, 176] on img at bounding box center [722, 175] width 10 height 10
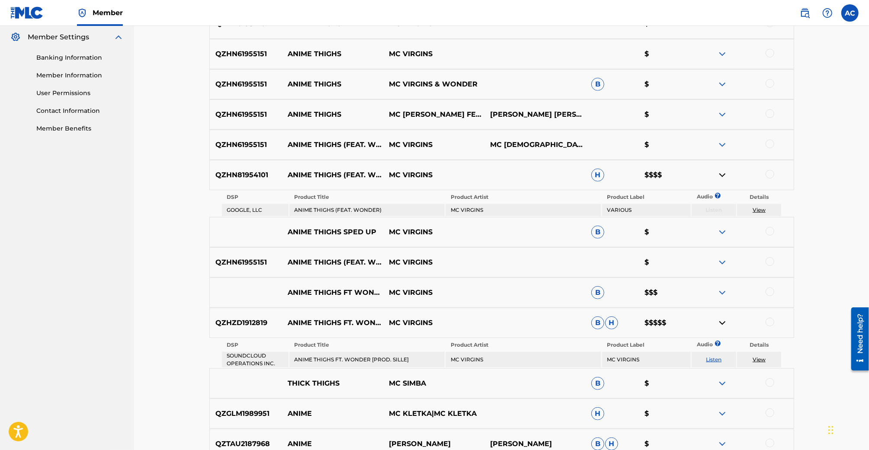
click at [726, 293] on img at bounding box center [722, 293] width 10 height 10
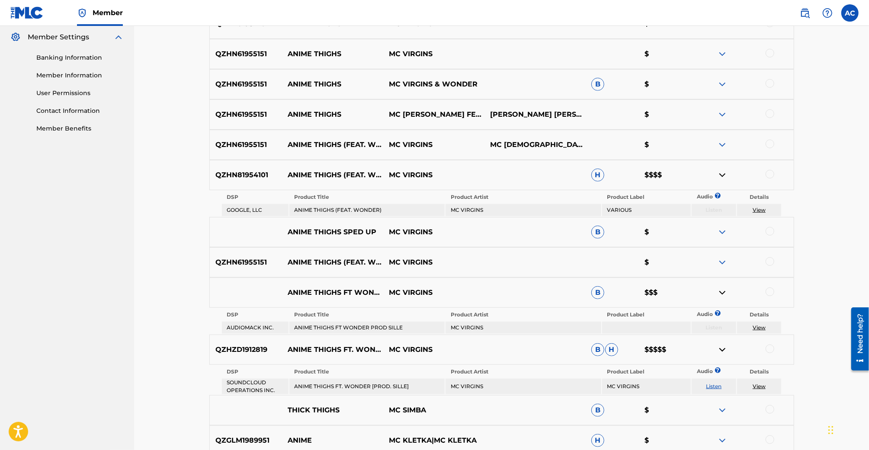
click at [726, 266] on img at bounding box center [722, 262] width 10 height 10
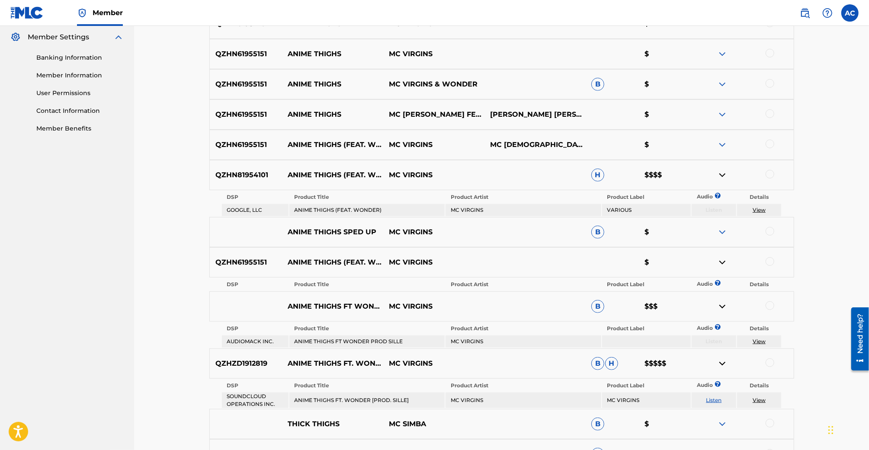
click at [726, 244] on div "ANIME THIGHS SPED UP MC VIRGINS B $" at bounding box center [501, 232] width 585 height 30
click at [725, 235] on img at bounding box center [722, 232] width 10 height 10
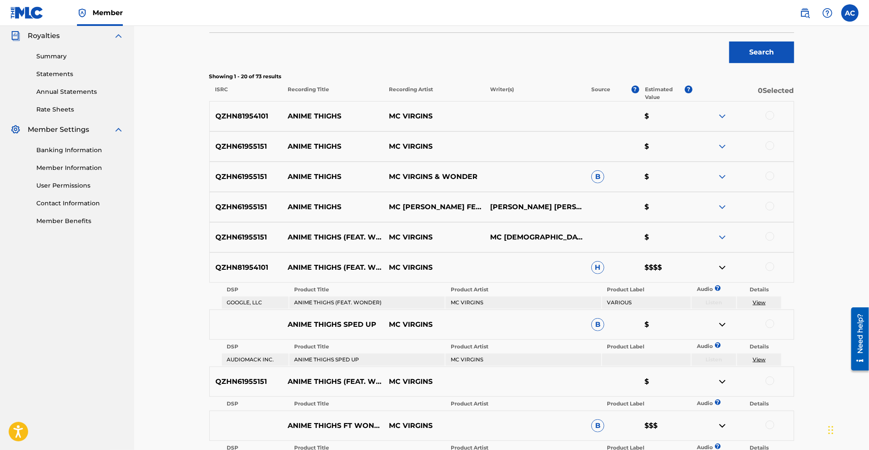
scroll to position [219, 0]
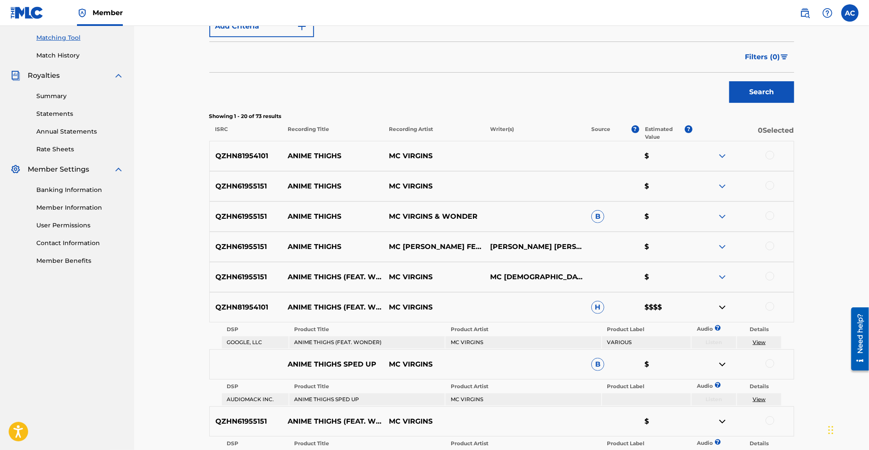
click at [718, 152] on img at bounding box center [722, 156] width 10 height 10
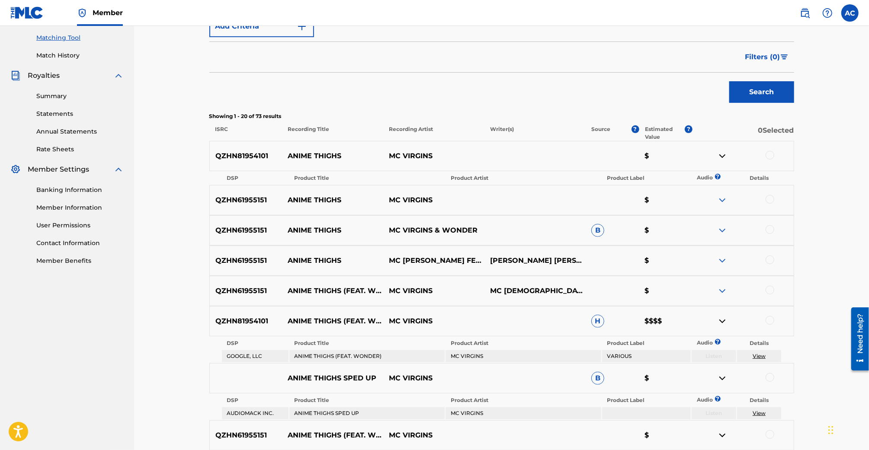
click at [722, 204] on img at bounding box center [722, 200] width 10 height 10
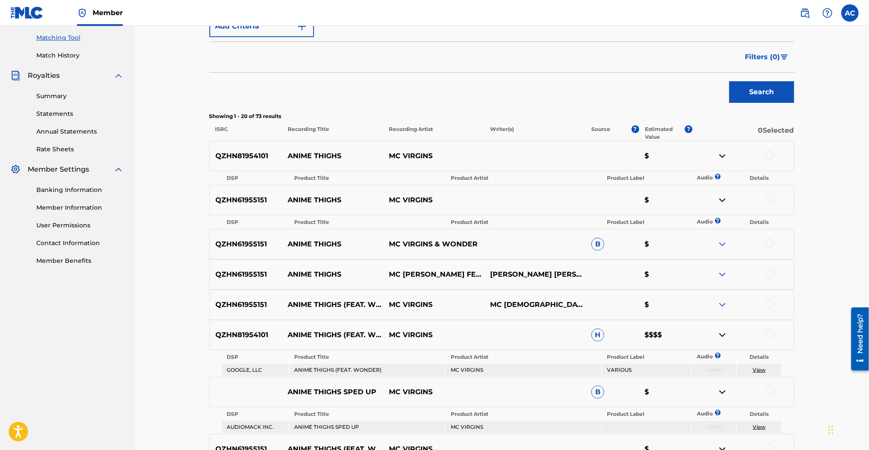
click at [723, 237] on div "QZHN61955151 ANIME THIGHS MC VIRGINS & WONDER B $" at bounding box center [501, 244] width 585 height 30
click at [723, 240] on img at bounding box center [722, 244] width 10 height 10
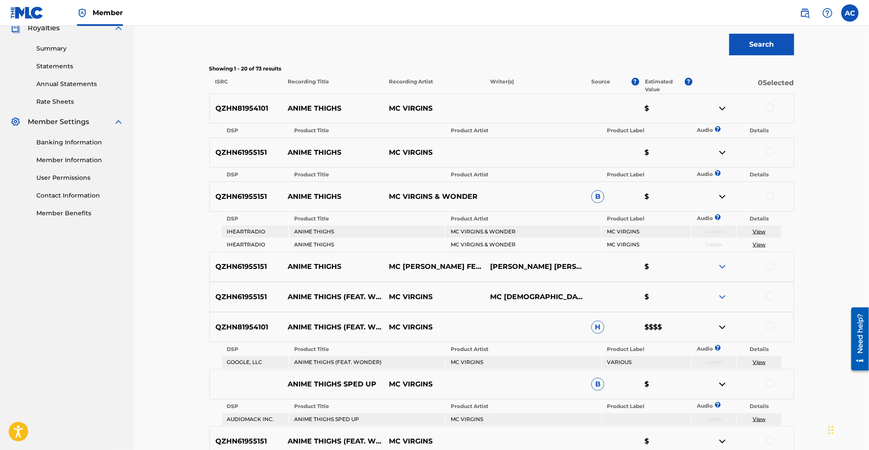
scroll to position [279, 0]
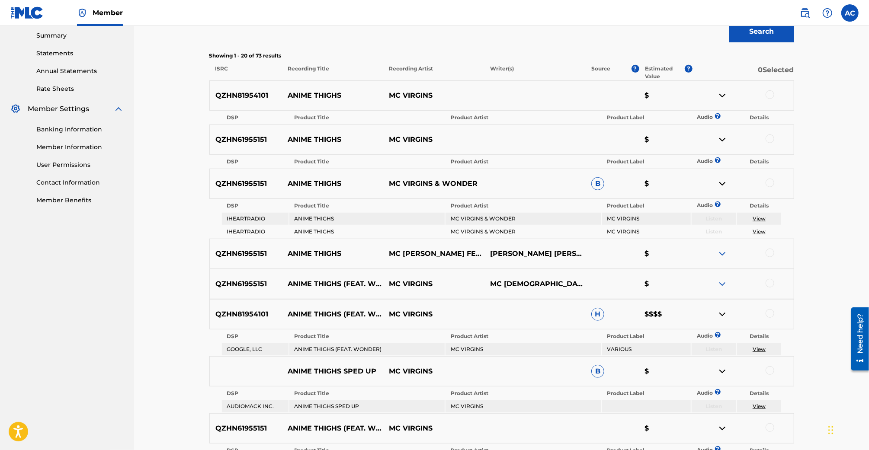
click at [723, 253] on img at bounding box center [722, 254] width 10 height 10
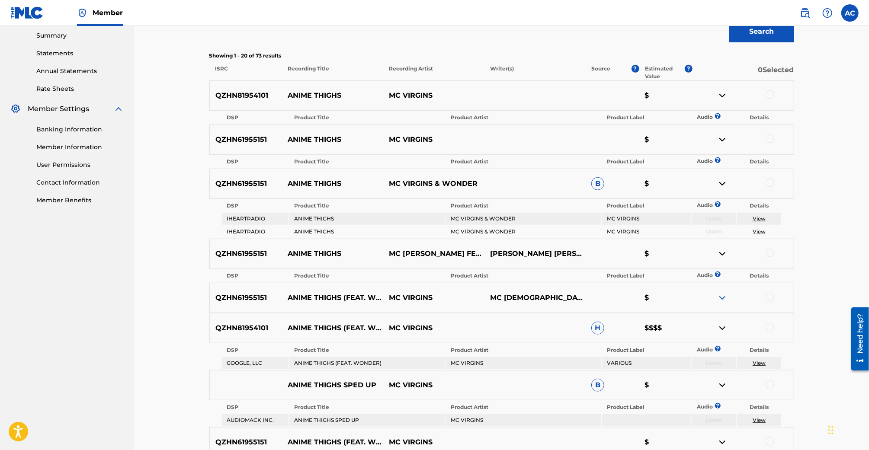
click at [723, 297] on img at bounding box center [722, 298] width 10 height 10
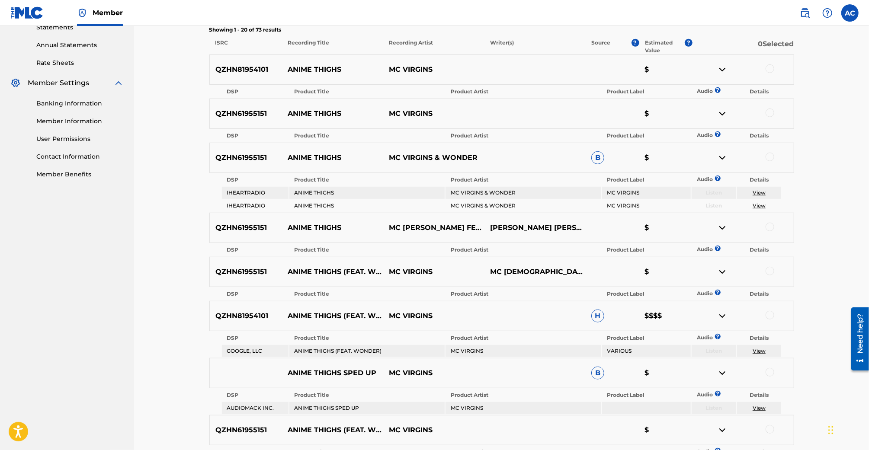
scroll to position [0, 0]
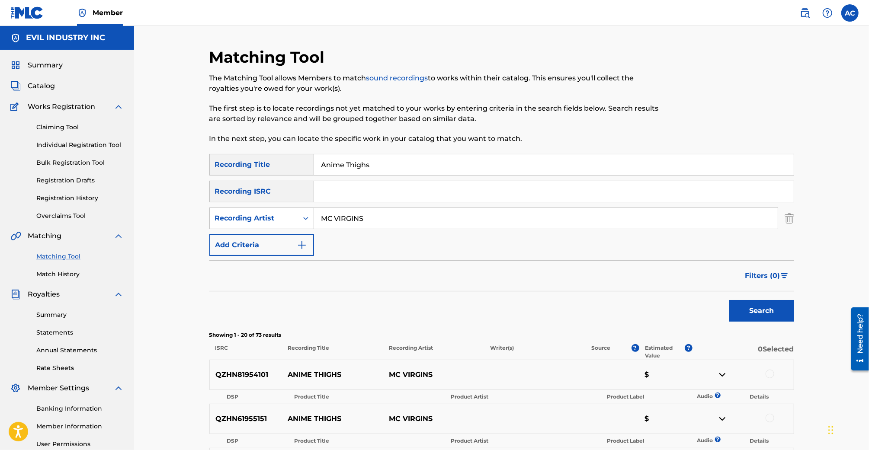
click at [42, 87] on span "Catalog" at bounding box center [41, 86] width 27 height 10
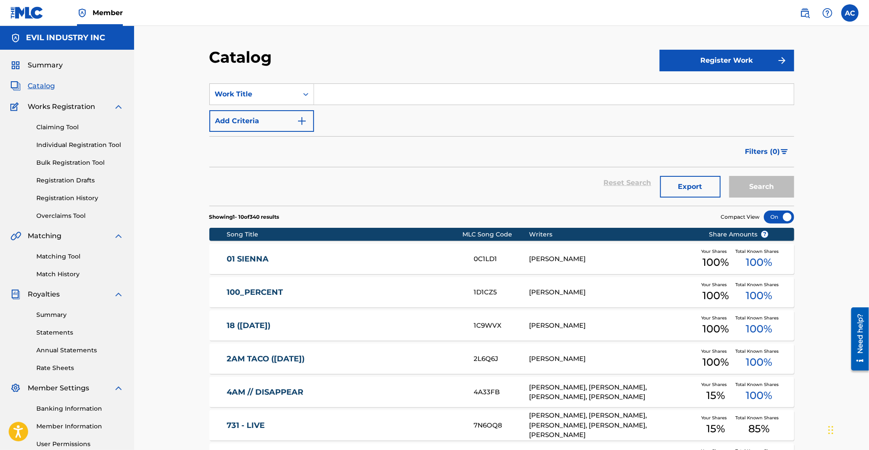
click at [359, 99] on input "Search Form" at bounding box center [554, 94] width 480 height 21
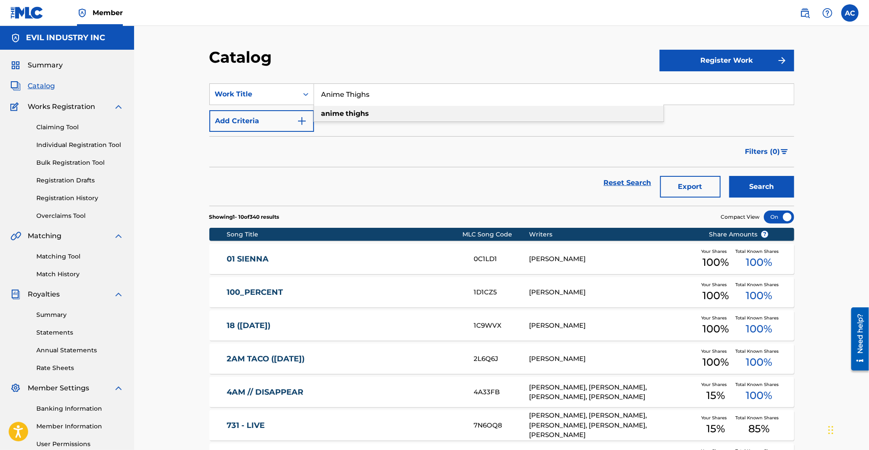
click at [349, 112] on strong "thighs" at bounding box center [357, 113] width 23 height 8
type input "anime thighs"
click at [729, 176] on button "Search" at bounding box center [761, 187] width 65 height 22
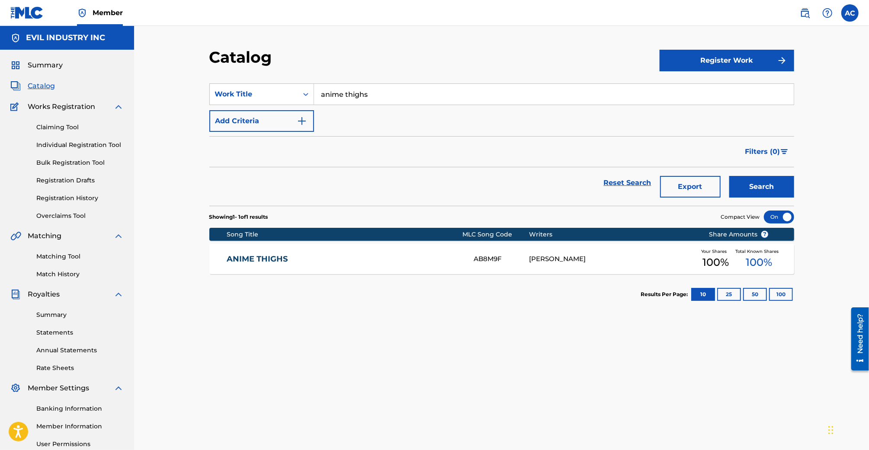
click at [369, 274] on section "Results Per Page: 10 25 50 100" at bounding box center [501, 294] width 585 height 41
click at [350, 259] on link "ANIME THIGHS" at bounding box center [344, 259] width 235 height 10
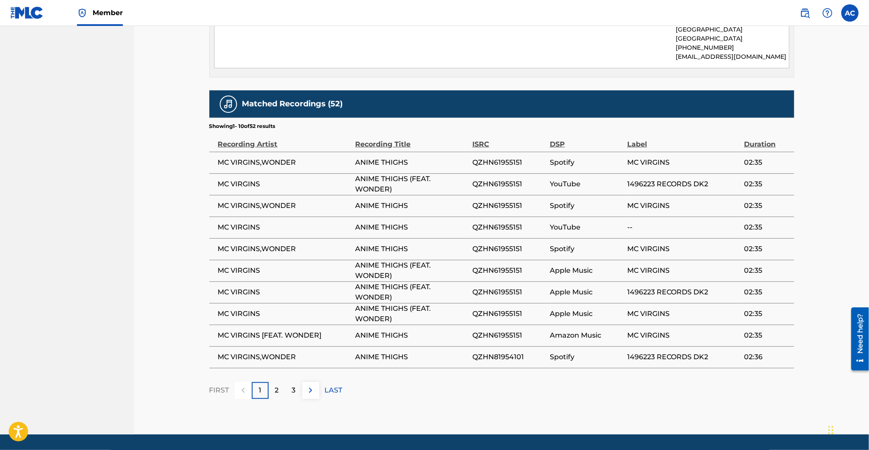
scroll to position [483, 0]
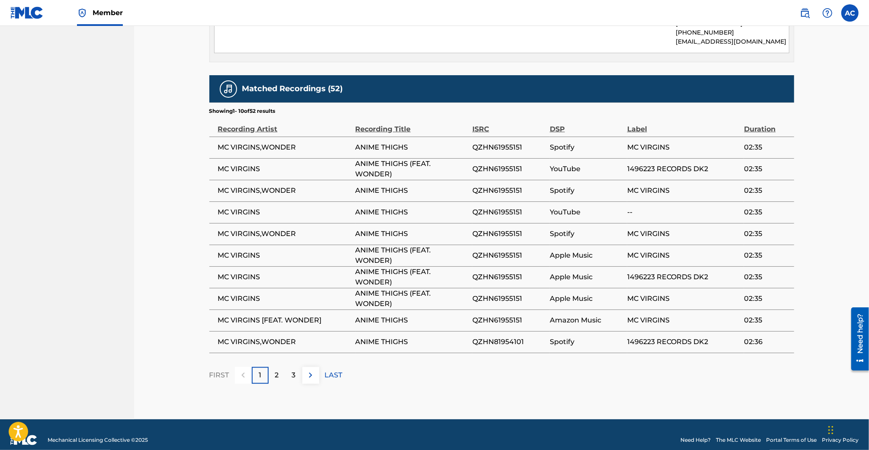
click at [325, 370] on p "LAST" at bounding box center [334, 375] width 18 height 10
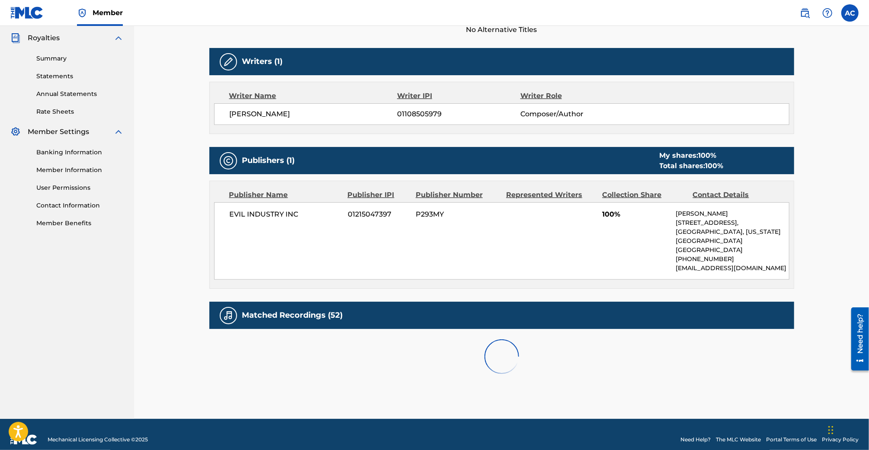
scroll to position [310, 0]
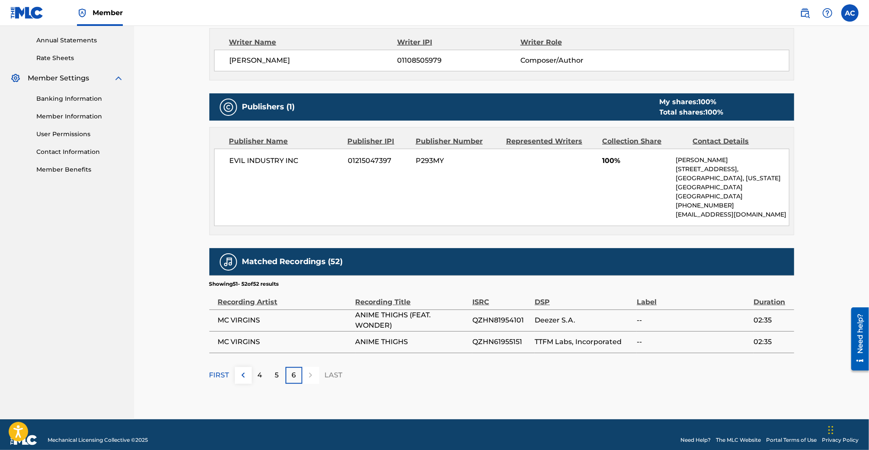
click at [297, 367] on div "6" at bounding box center [293, 375] width 17 height 17
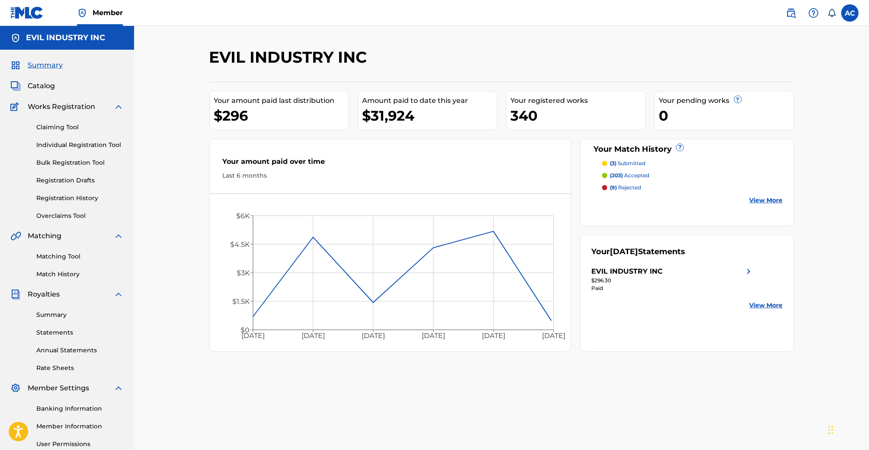
click at [87, 199] on link "Registration History" at bounding box center [79, 198] width 87 height 9
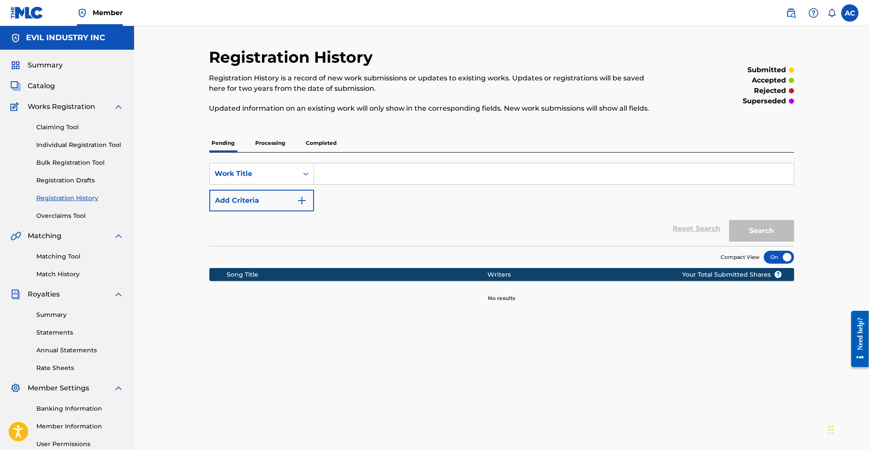
click at [323, 138] on p "Completed" at bounding box center [322, 143] width 36 height 18
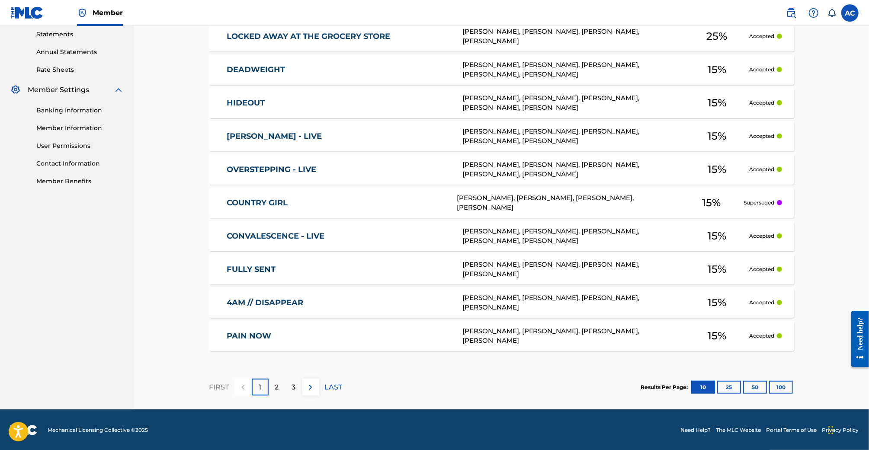
scroll to position [279, 0]
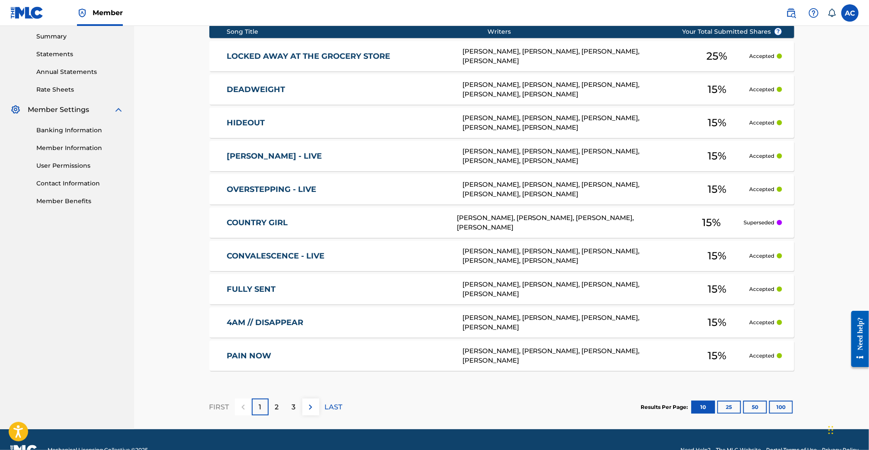
click at [272, 412] on div "2" at bounding box center [277, 407] width 17 height 17
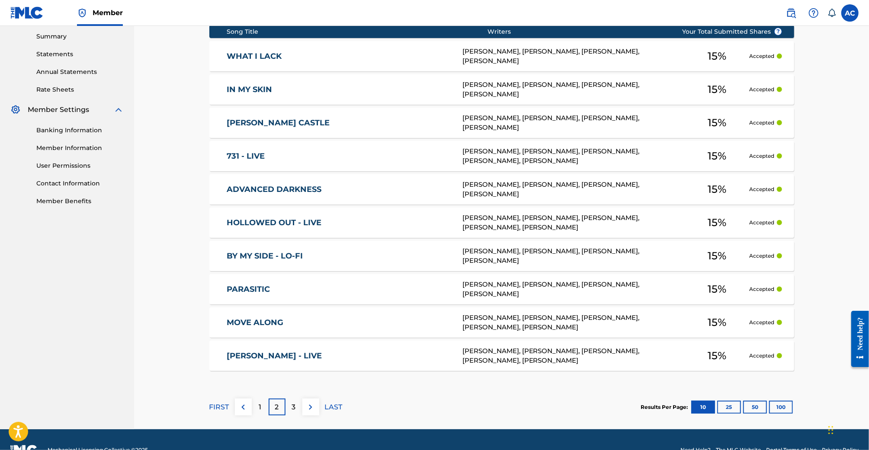
click at [299, 407] on div "3" at bounding box center [293, 407] width 17 height 17
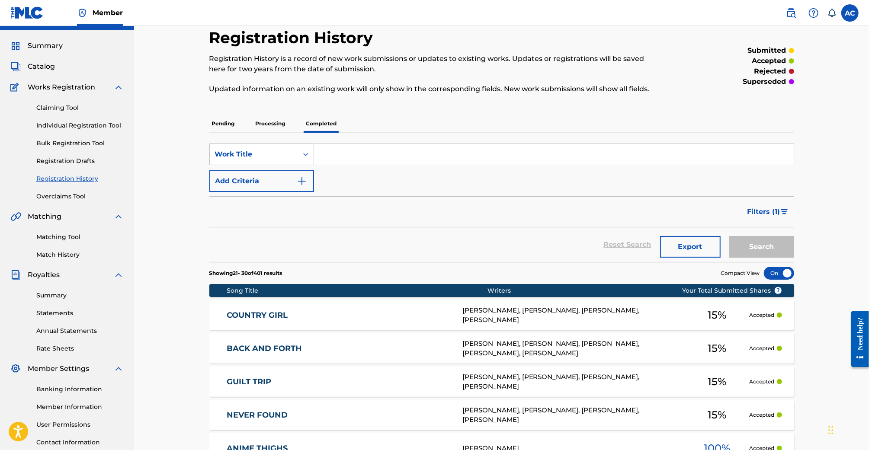
scroll to position [0, 0]
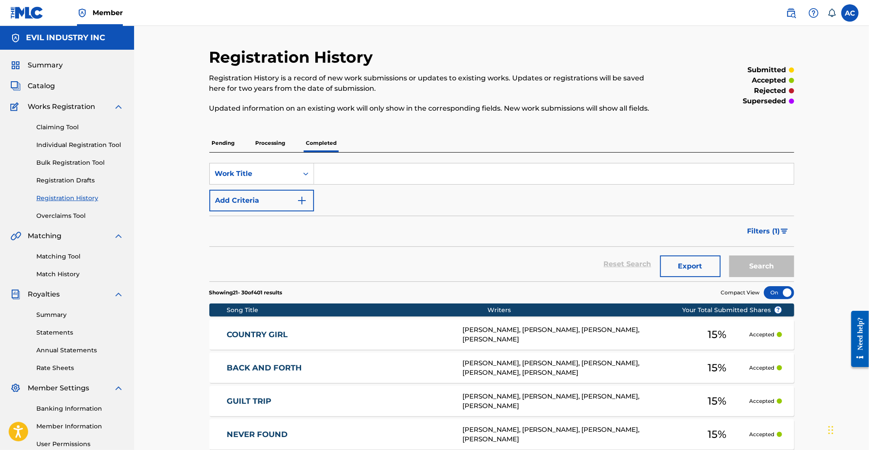
click at [70, 273] on link "Match History" at bounding box center [79, 274] width 87 height 9
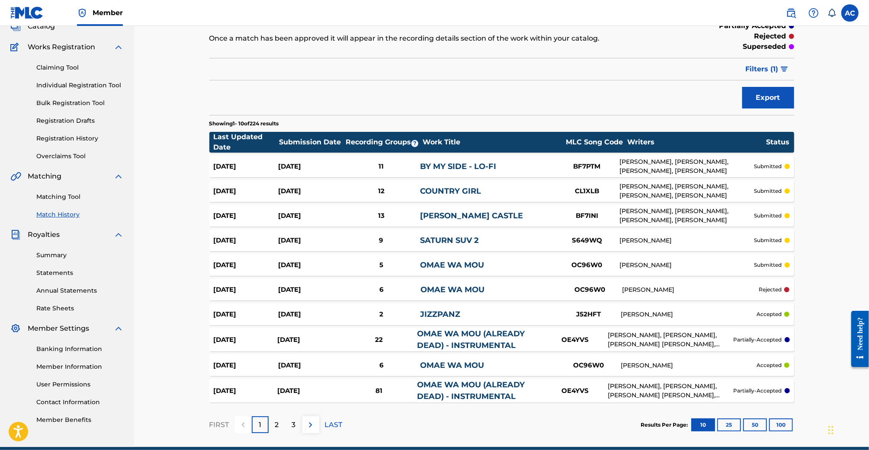
scroll to position [54, 0]
